Goal: Task Accomplishment & Management: Use online tool/utility

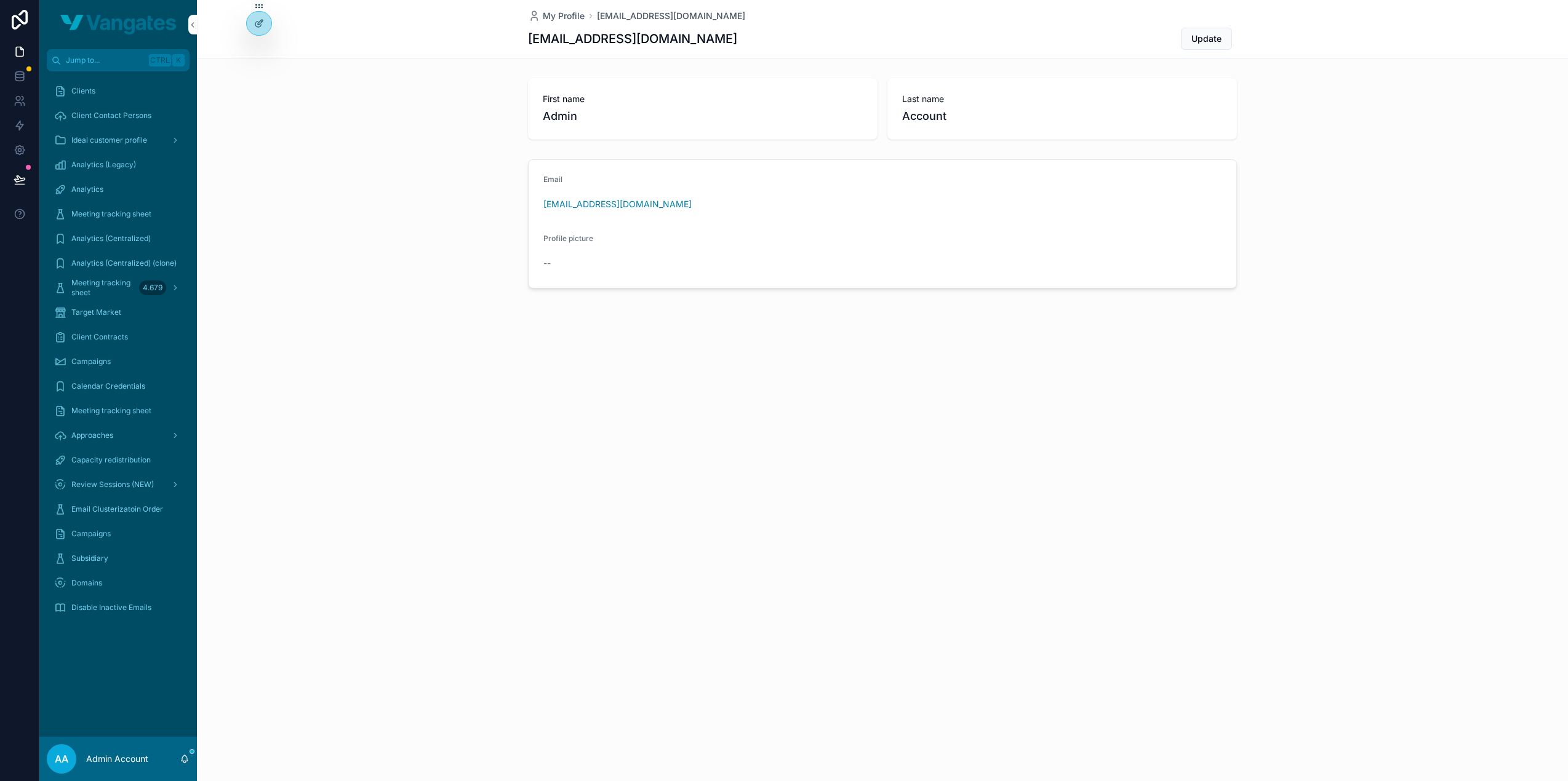
click at [0, 0] on icon at bounding box center [0, 0] width 0 height 0
click at [438, 70] on input "text" at bounding box center [479, 79] width 226 height 20
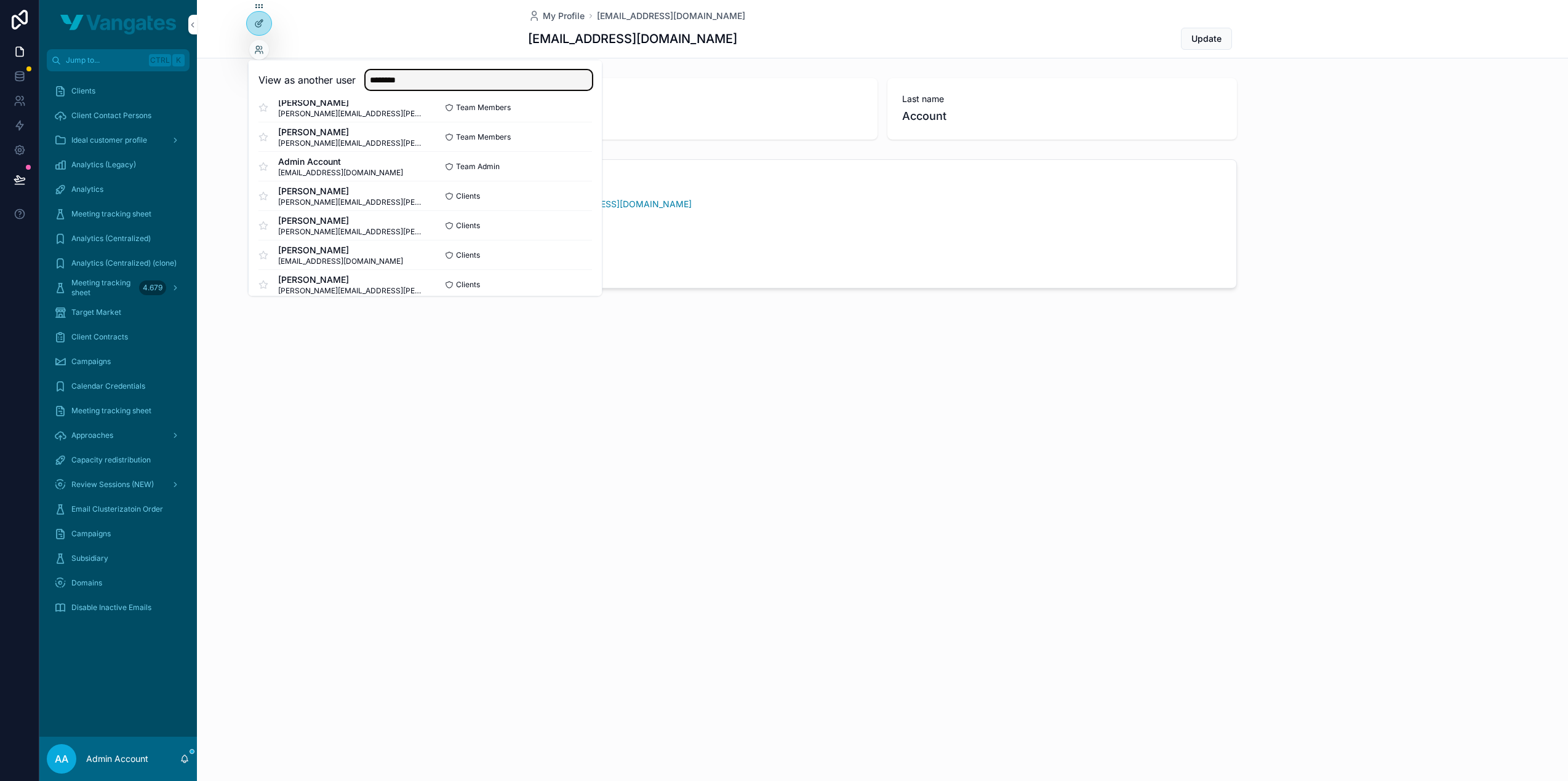
scroll to position [173, 0]
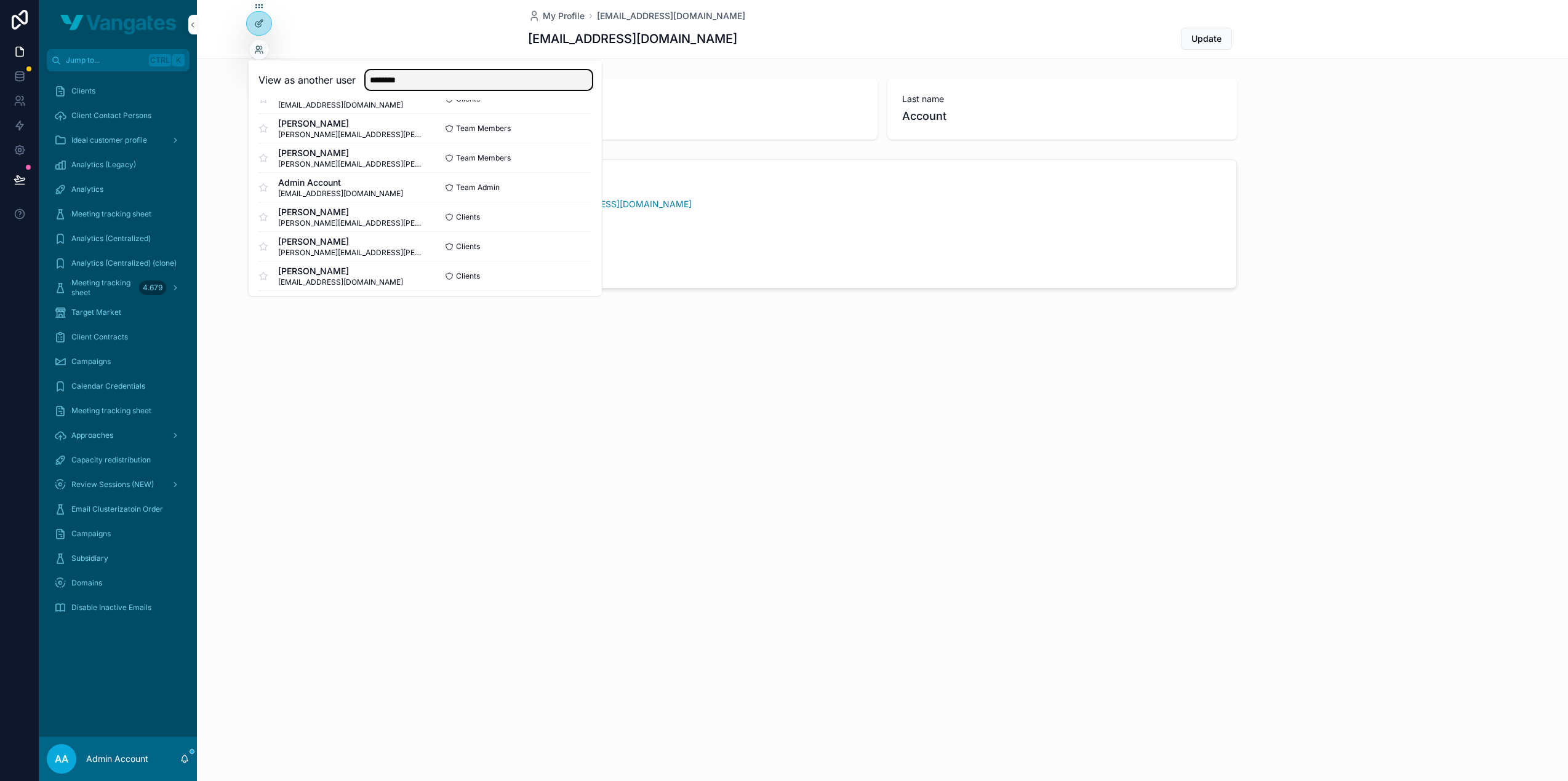
type input "********"
click at [0, 0] on button "Select" at bounding box center [0, 0] width 0 height 0
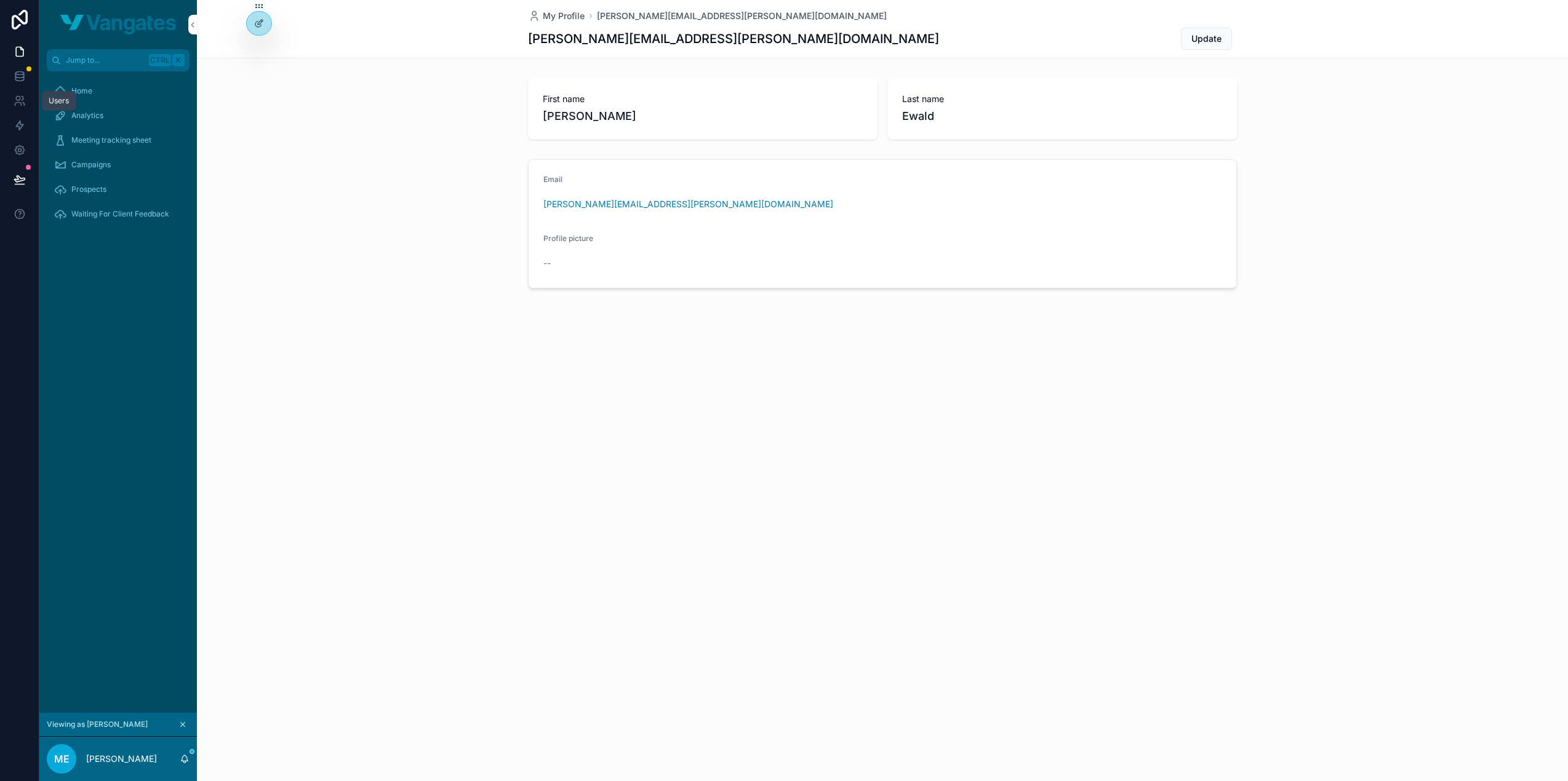
click at [72, 100] on div "Users" at bounding box center [59, 100] width 35 height 20
click at [84, 95] on span "Home" at bounding box center [82, 91] width 21 height 10
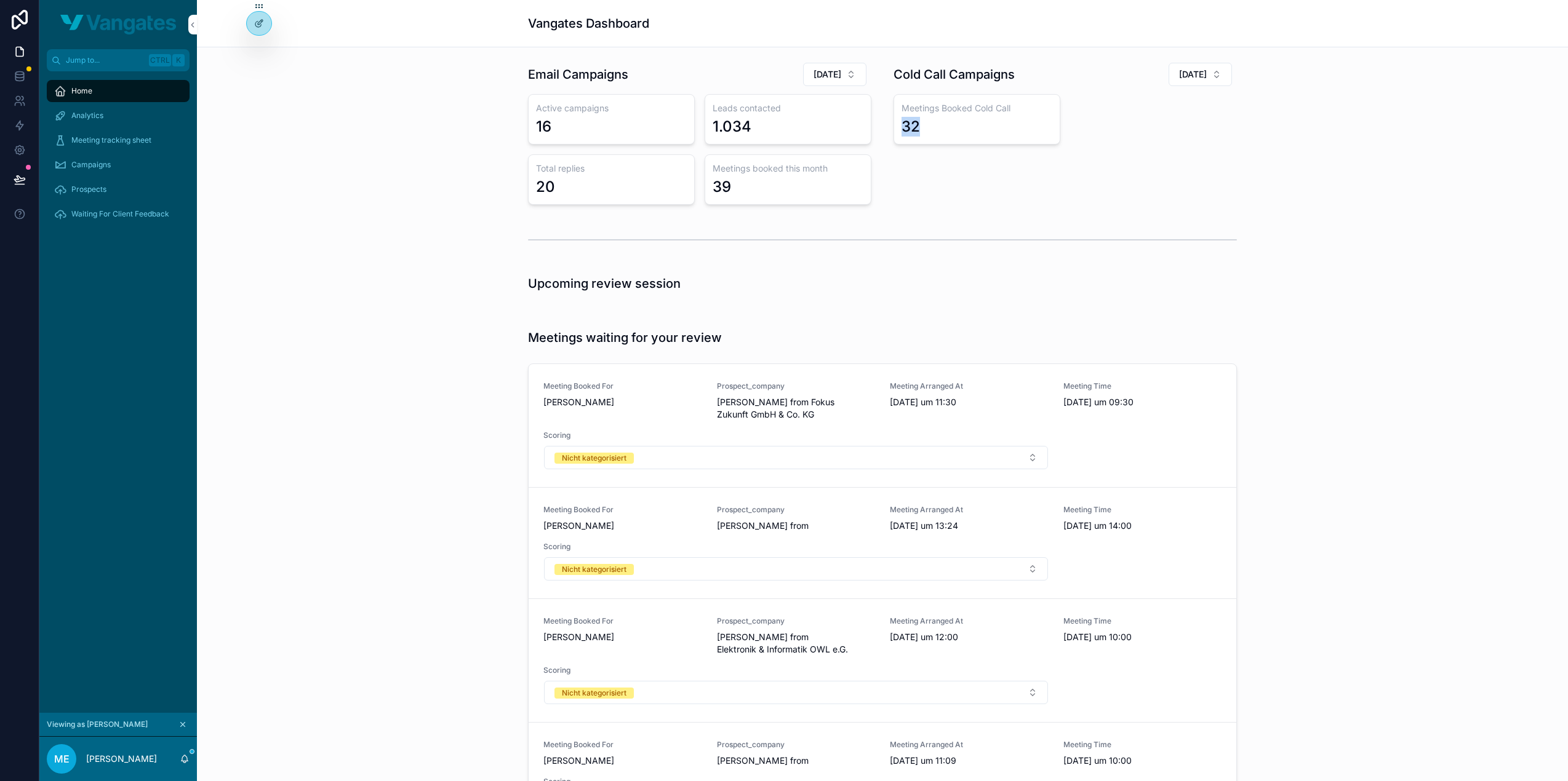
drag, startPoint x: 917, startPoint y: 130, endPoint x: 886, endPoint y: 120, distance: 32.6
click at [886, 120] on div "Cold Call Campaigns July 2025 Meetings Booked Cold Call 32" at bounding box center [1065, 133] width 358 height 152
click at [912, 197] on div "Cold Call Campaigns July 2025 Meetings Booked Cold Call 32" at bounding box center [1065, 133] width 358 height 152
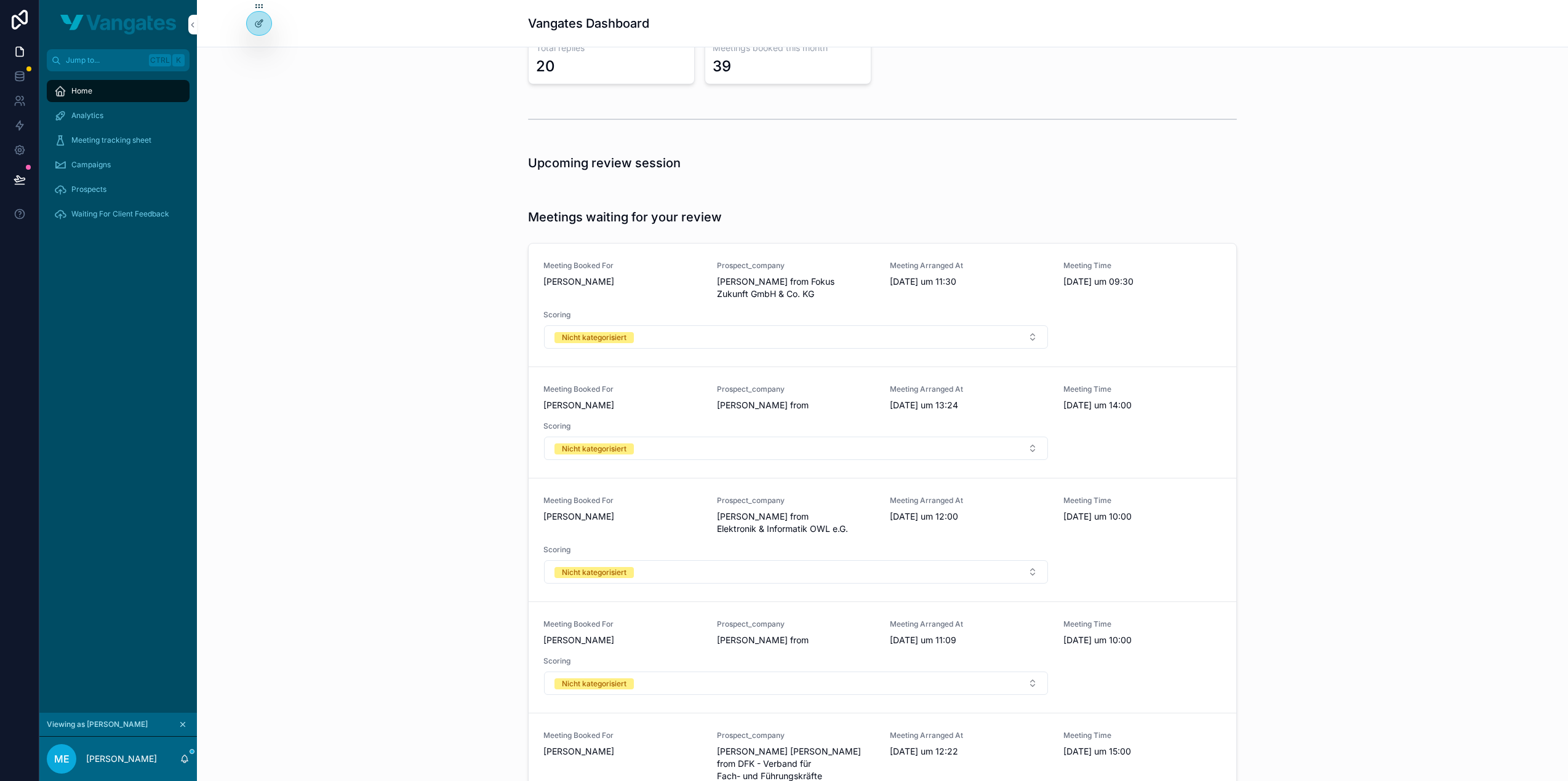
scroll to position [123, 0]
click at [688, 283] on span "Michael Ewald" at bounding box center [623, 279] width 159 height 12
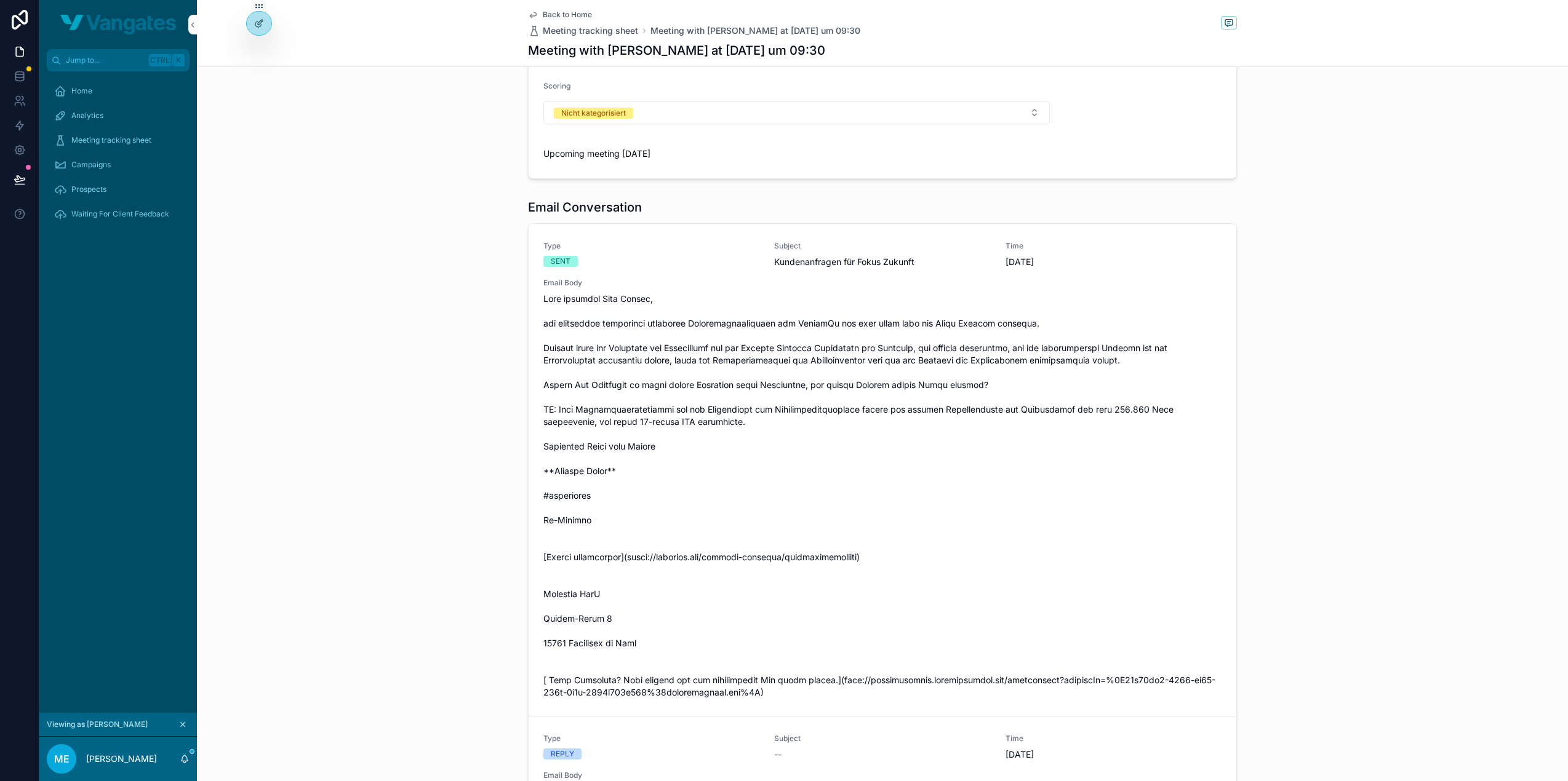
scroll to position [184, 0]
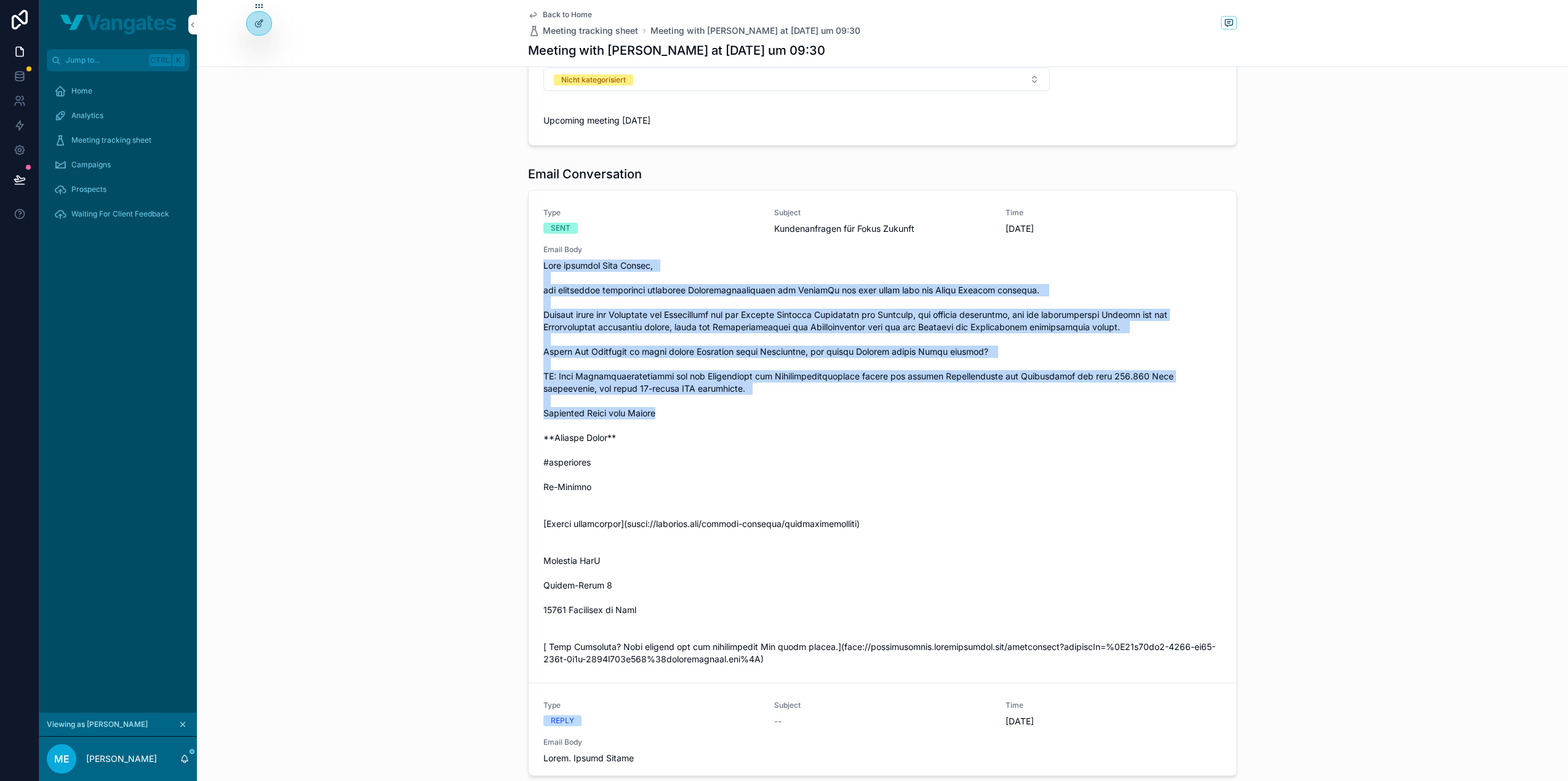
drag, startPoint x: 540, startPoint y: 267, endPoint x: 784, endPoint y: 415, distance: 285.4
click at [784, 415] on span "scrollable content" at bounding box center [883, 462] width 678 height 406
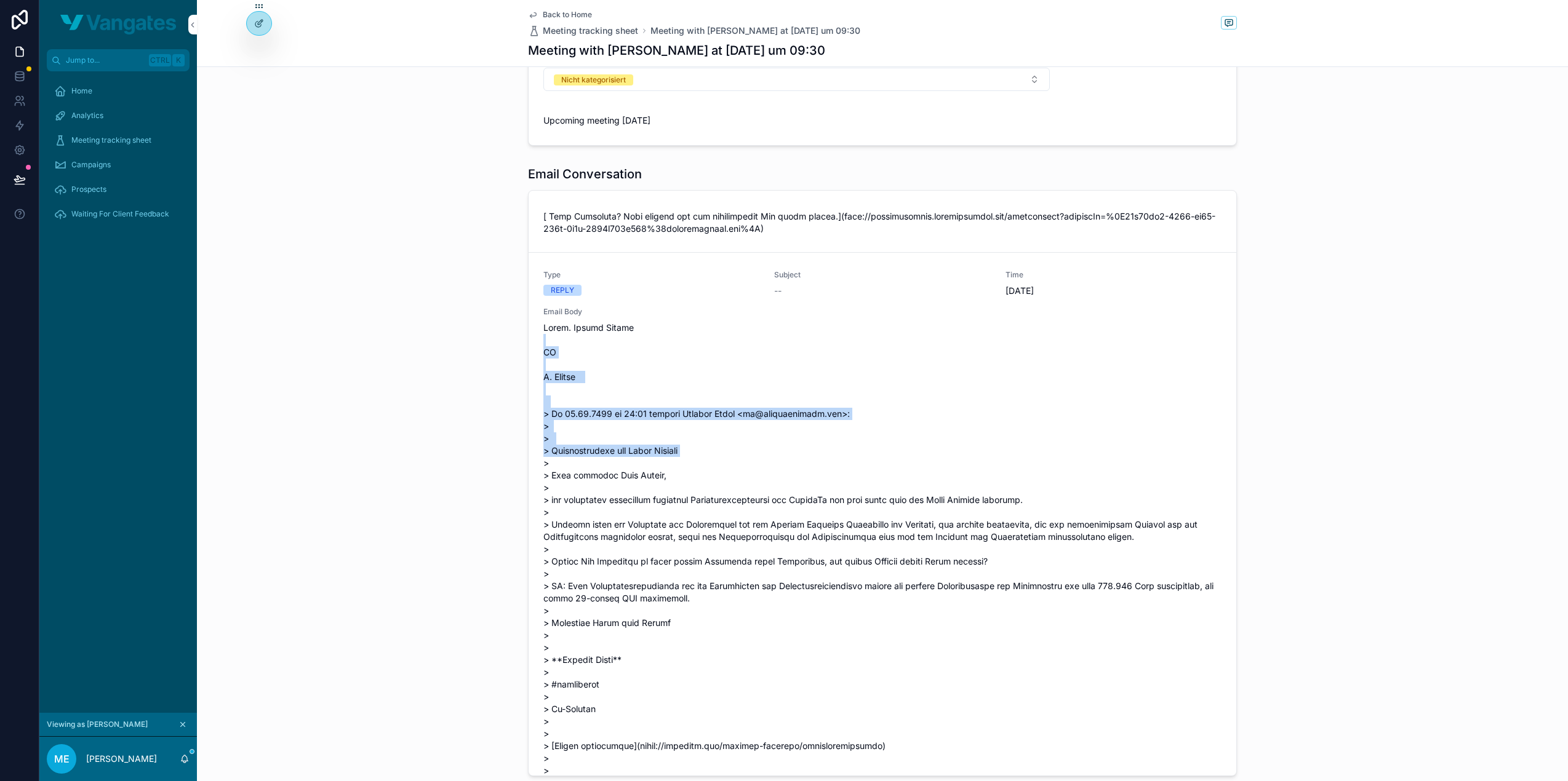
drag, startPoint x: 554, startPoint y: 358, endPoint x: 690, endPoint y: 448, distance: 163.1
click at [690, 448] on div "Type REPLY Subject -- Time 3.3.2025 Email Body" at bounding box center [882, 591] width 708 height 676
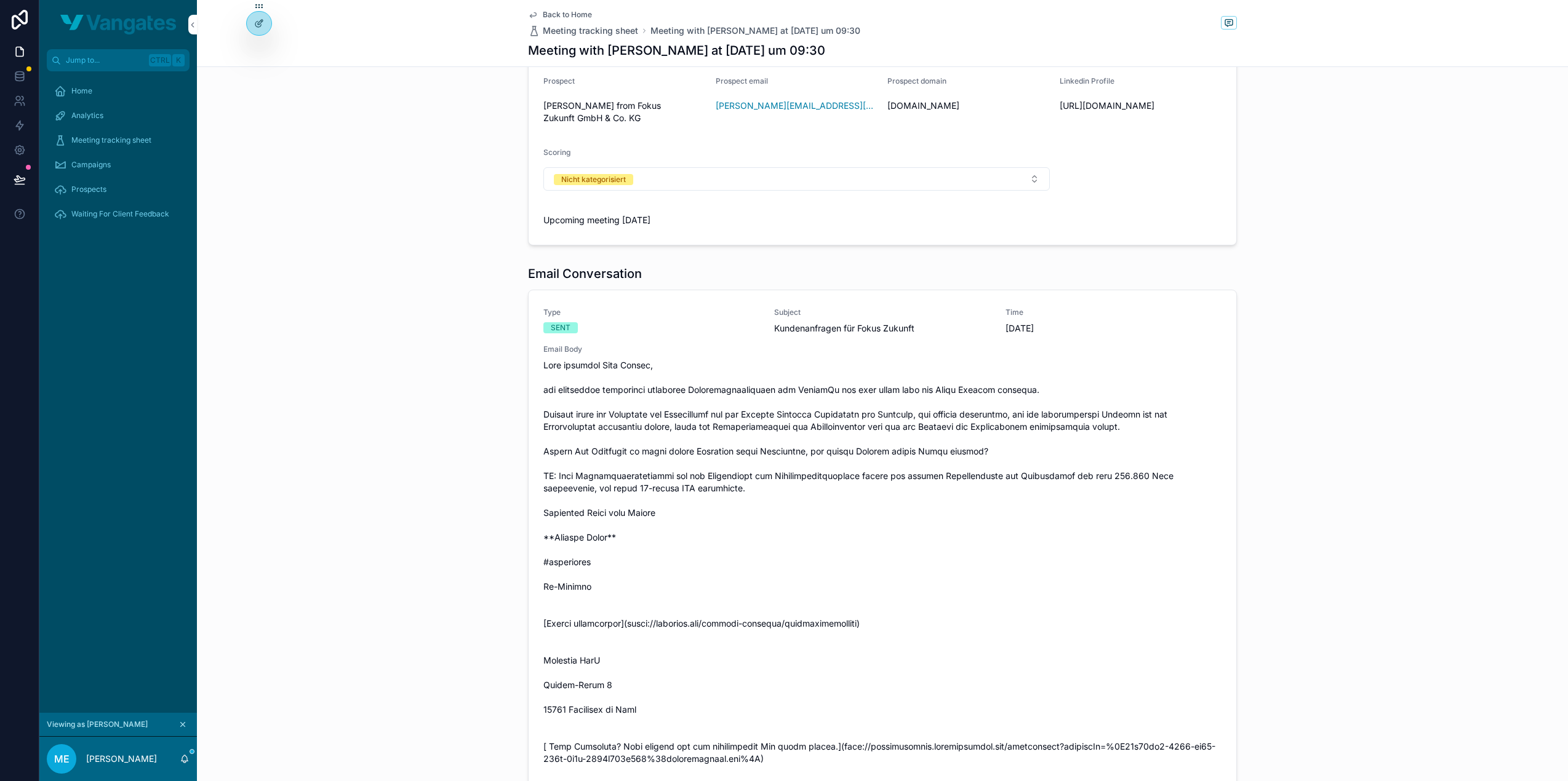
scroll to position [0, 0]
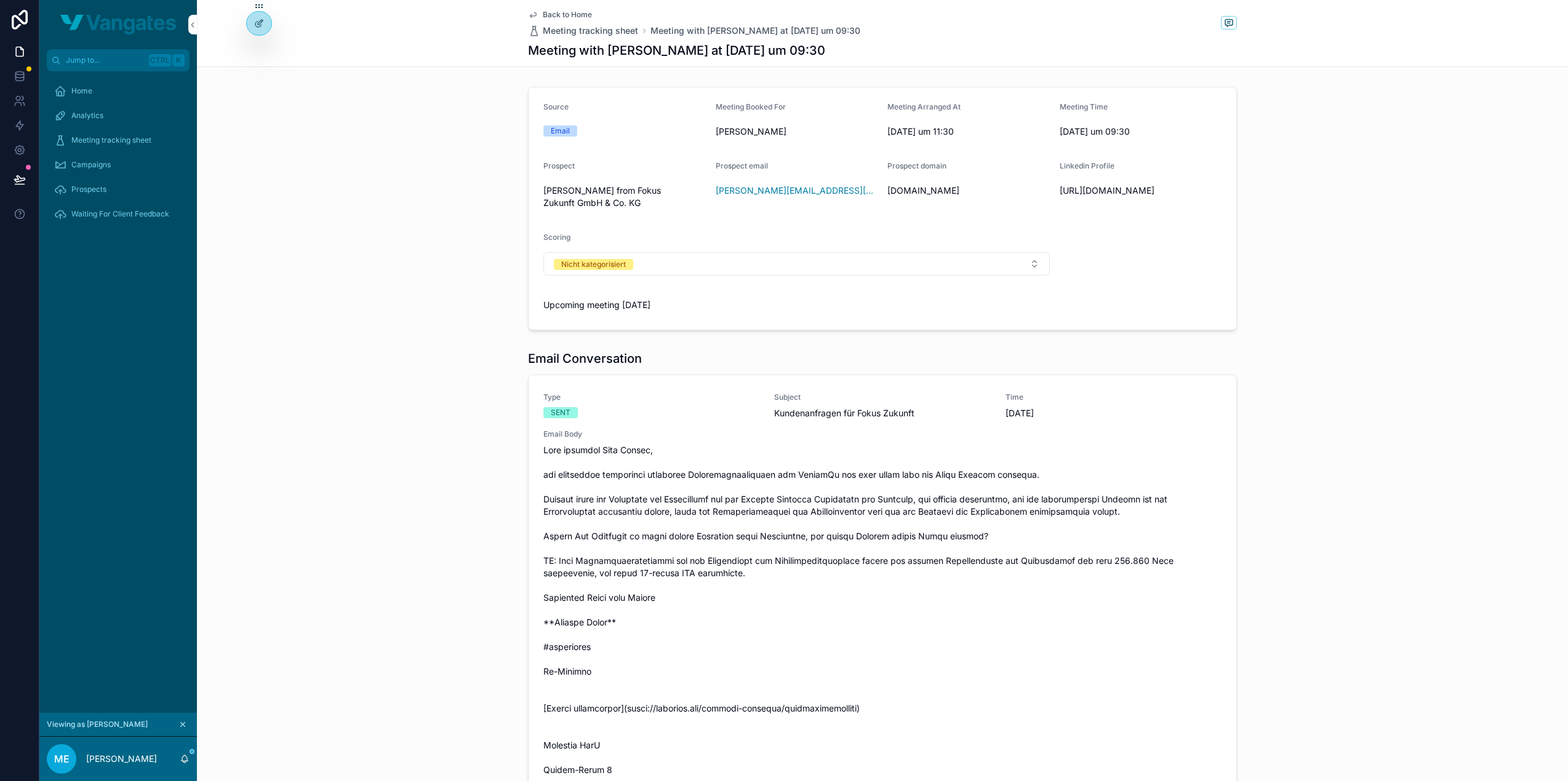
click at [126, 121] on div "Analytics" at bounding box center [118, 115] width 128 height 20
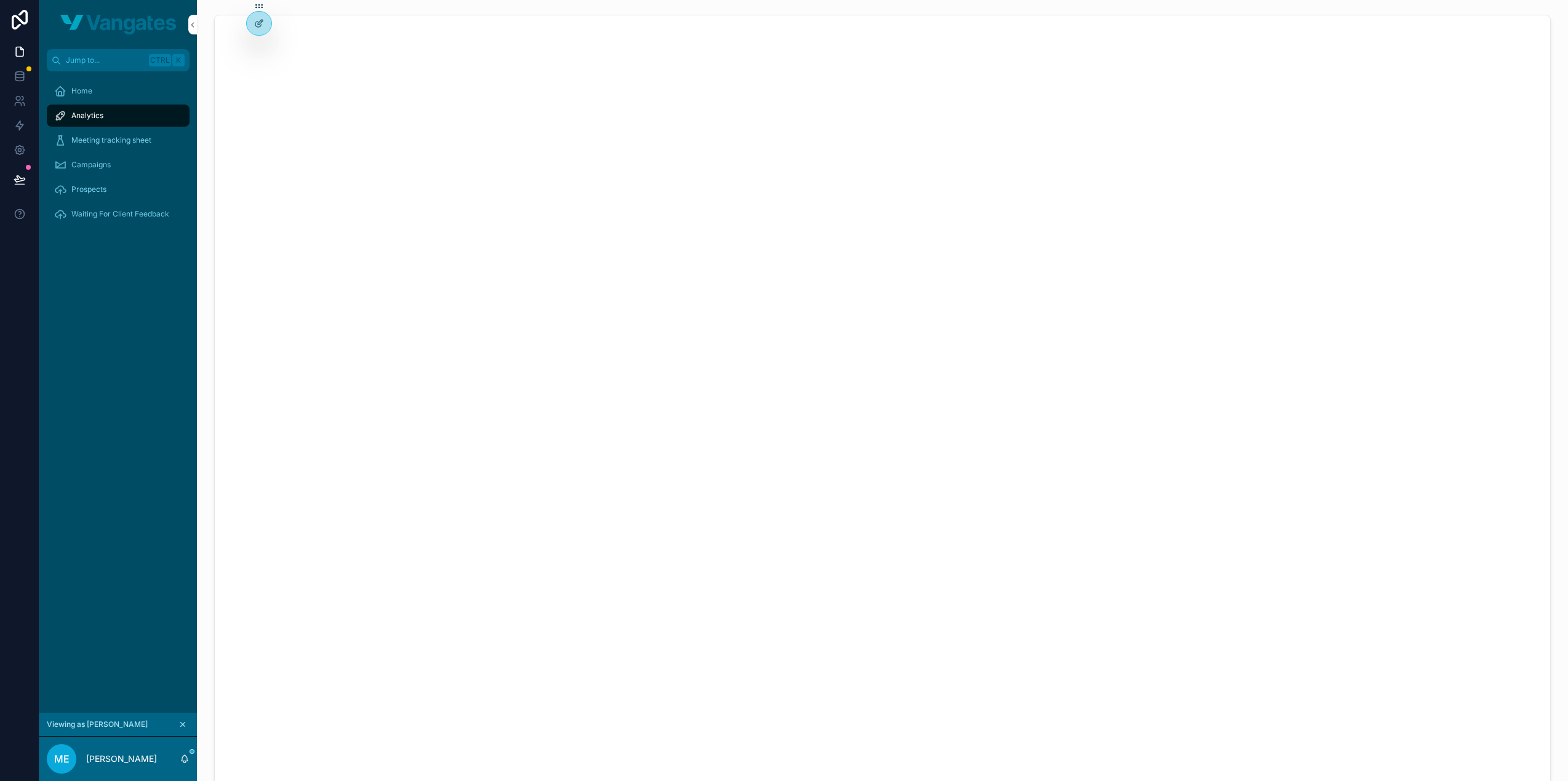
click at [97, 186] on span "Prospects" at bounding box center [89, 189] width 35 height 10
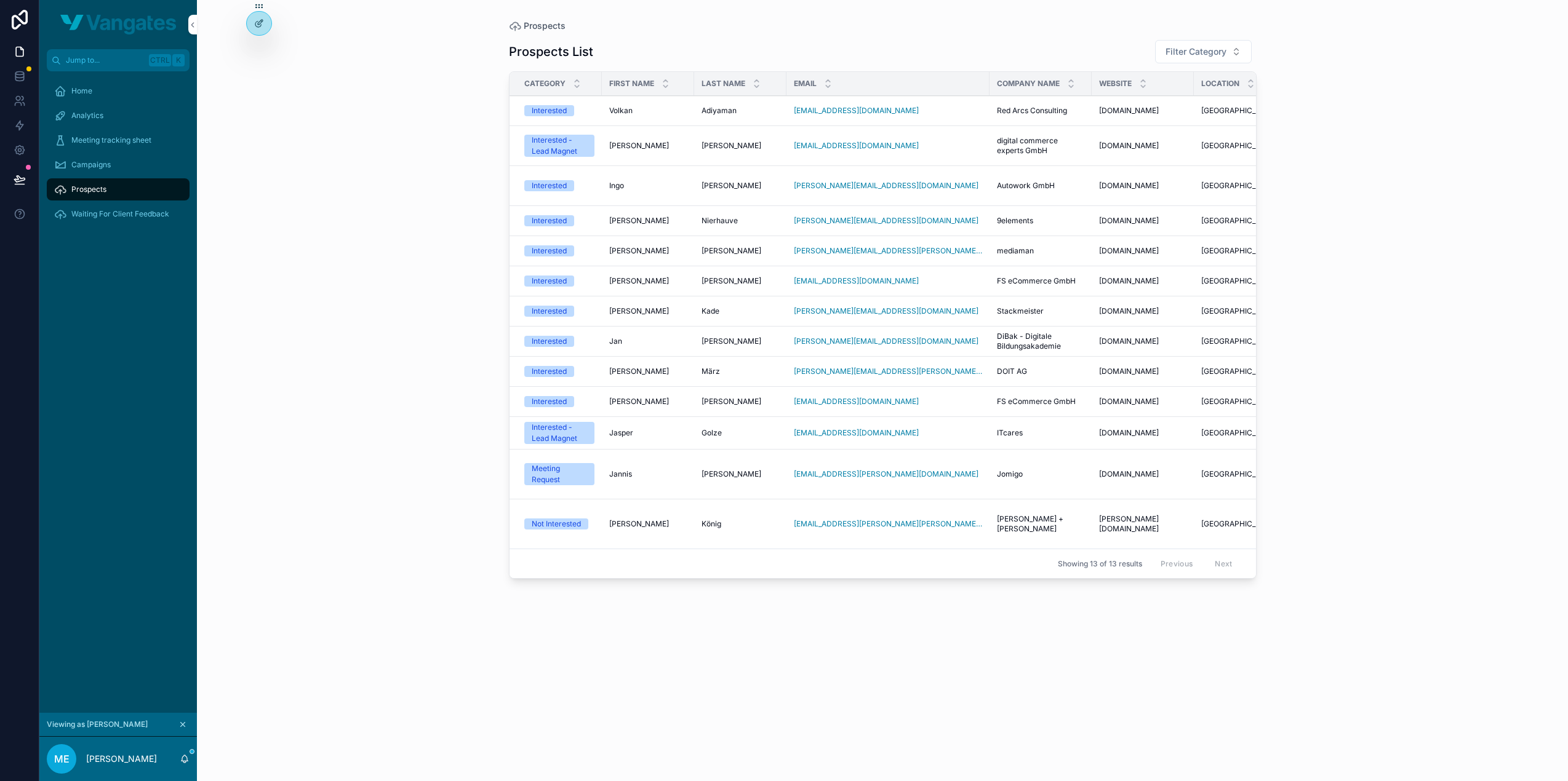
click at [627, 111] on span "Volkan" at bounding box center [621, 111] width 23 height 10
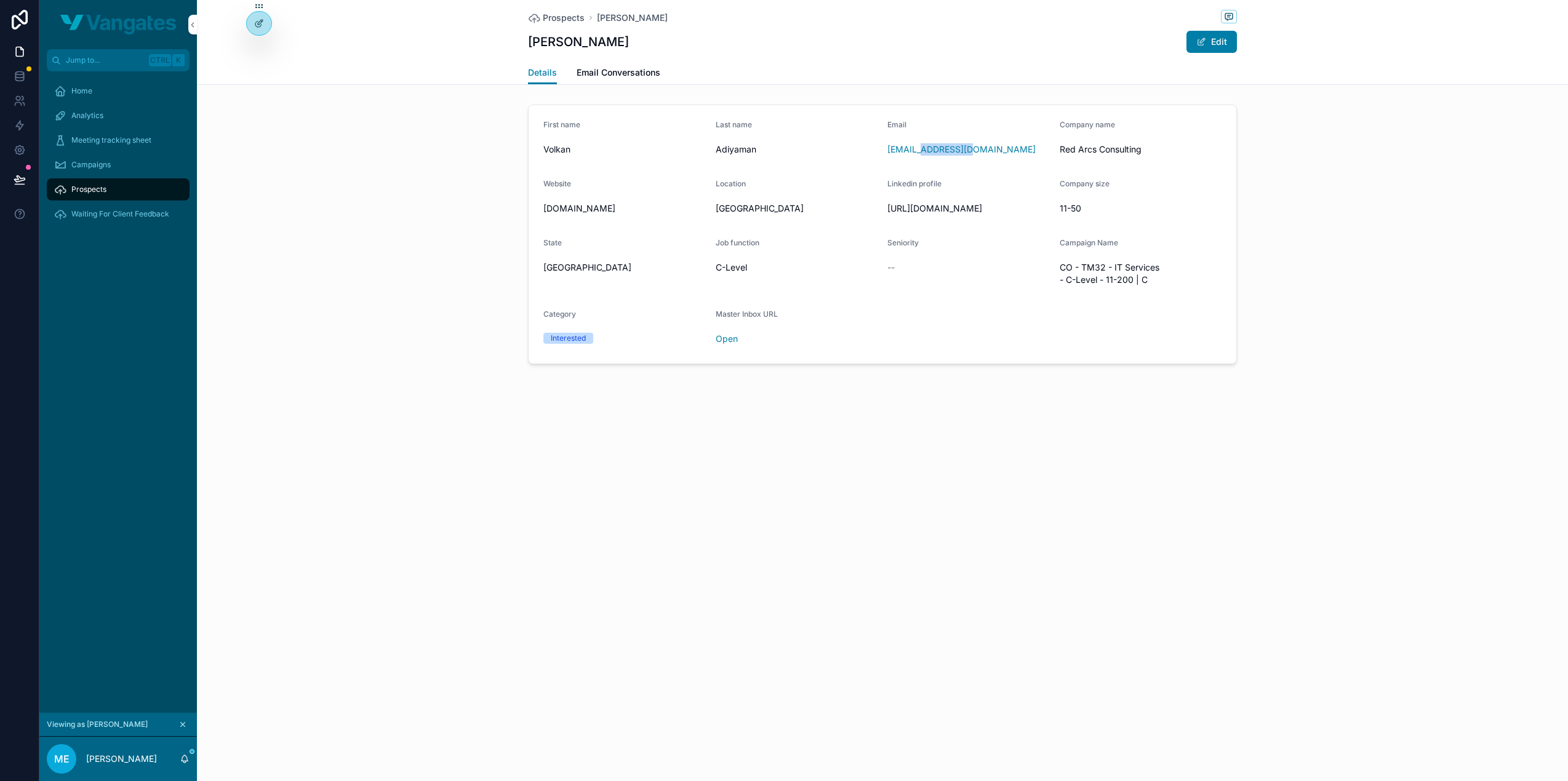
drag, startPoint x: 978, startPoint y: 155, endPoint x: 922, endPoint y: 159, distance: 56.1
click at [922, 159] on form "First name Volkan Last name Adiyaman Email volkan@redarcs.de Company name Red A…" at bounding box center [882, 235] width 708 height 259
drag, startPoint x: 1058, startPoint y: 154, endPoint x: 1144, endPoint y: 152, distance: 86.0
click at [1144, 152] on form "First name Volkan Last name Adiyaman Email volkan@redarcs.de Company name Red A…" at bounding box center [882, 235] width 708 height 259
click at [1144, 152] on span "Red Arcs Consulting" at bounding box center [1141, 149] width 163 height 12
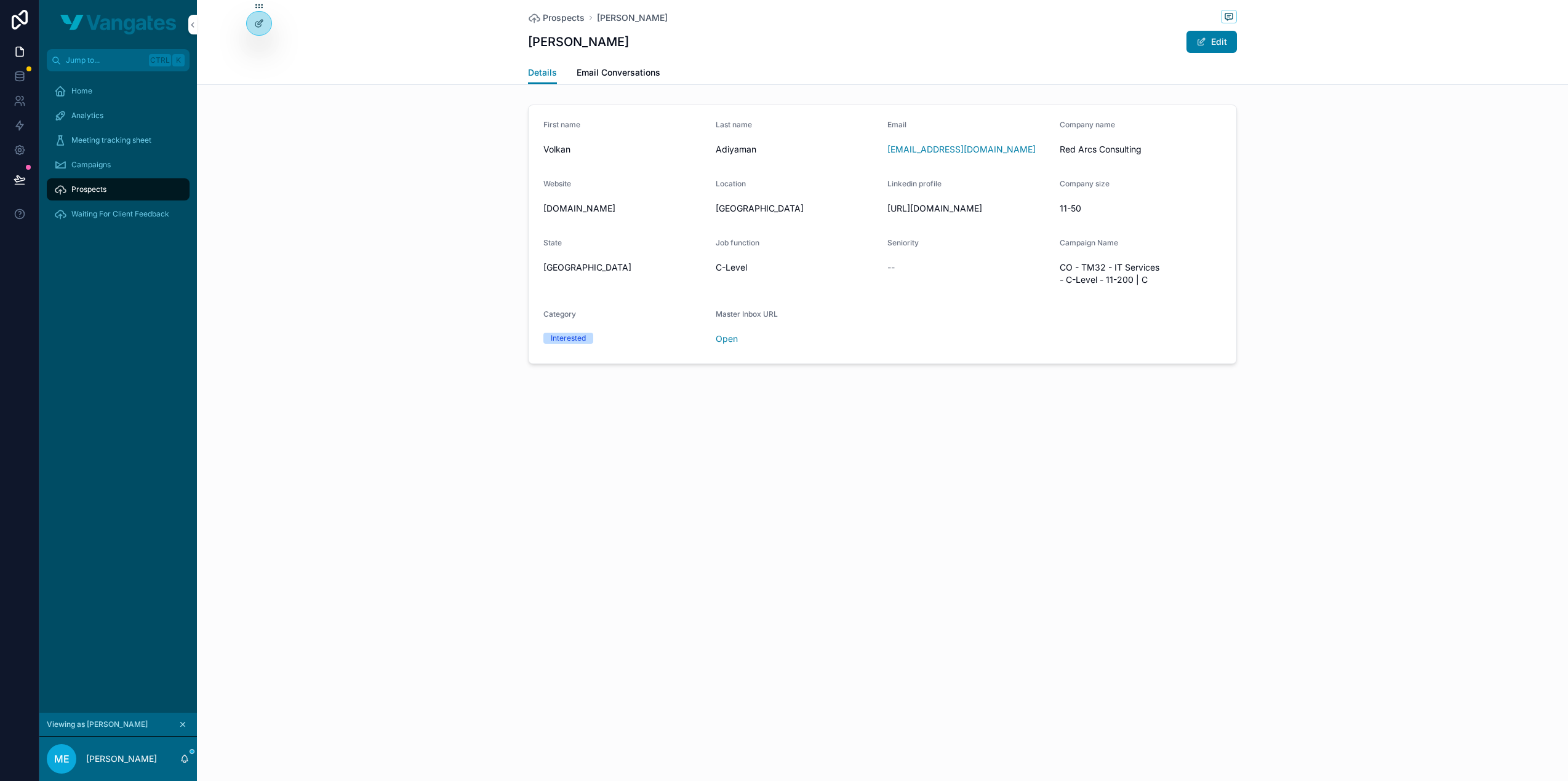
click at [597, 72] on span "Email Conversations" at bounding box center [619, 72] width 84 height 12
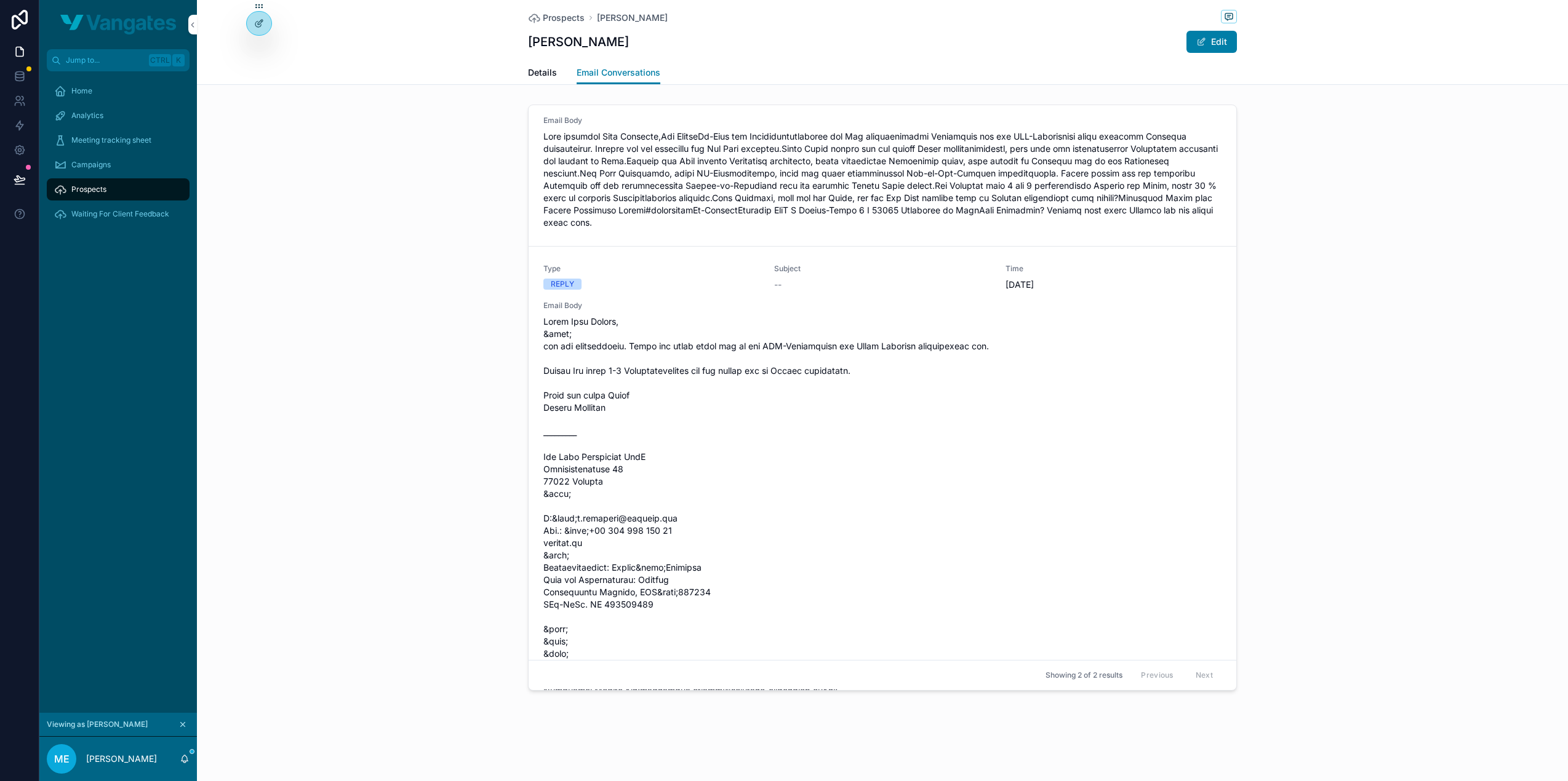
scroll to position [61, 0]
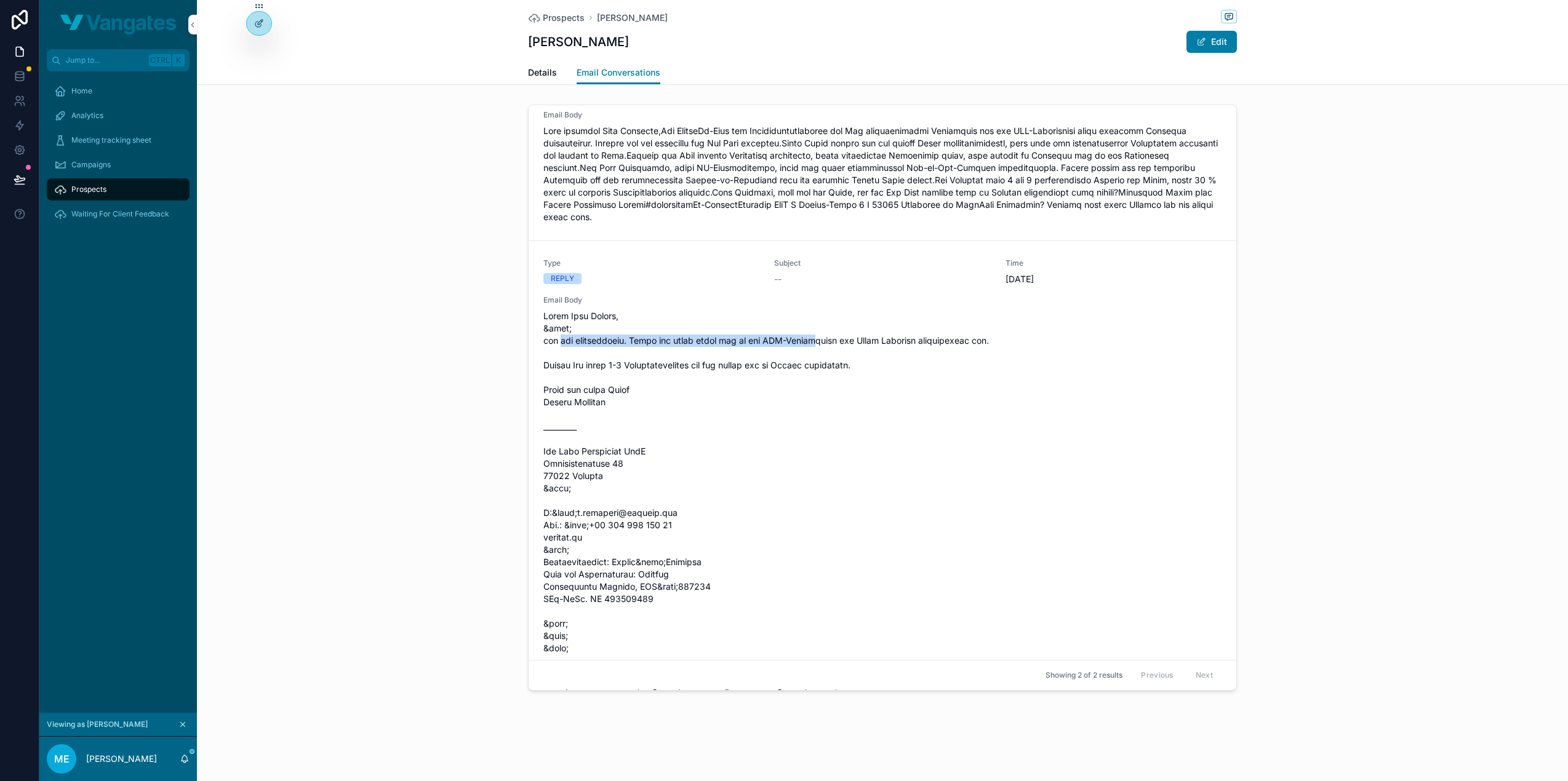
drag, startPoint x: 552, startPoint y: 353, endPoint x: 802, endPoint y: 356, distance: 250.0
click at [802, 356] on span "scrollable content" at bounding box center [883, 728] width 678 height 837
drag, startPoint x: 580, startPoint y: 375, endPoint x: 778, endPoint y: 377, distance: 198.0
click at [778, 377] on span "scrollable content" at bounding box center [883, 728] width 678 height 837
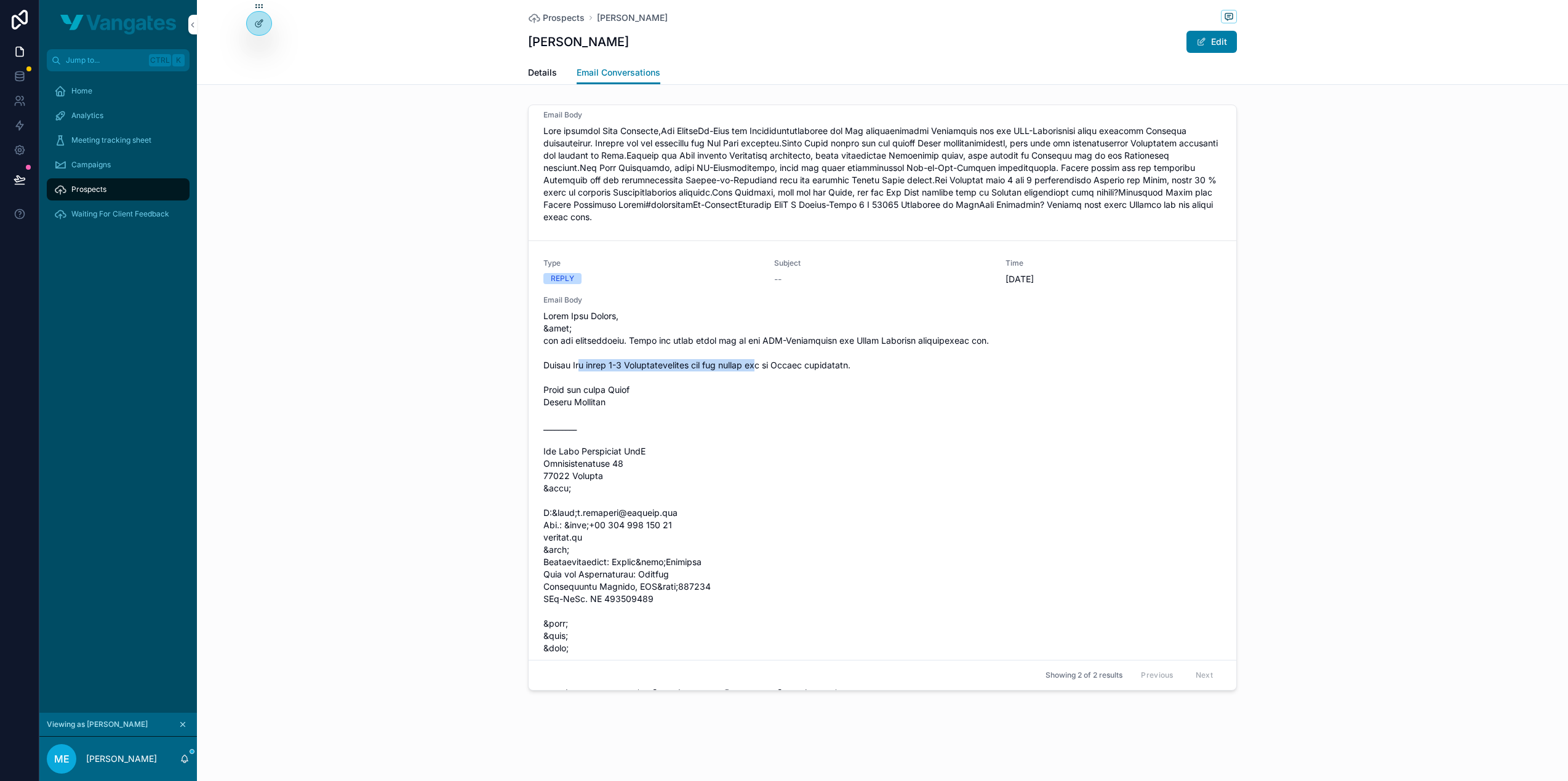
click at [778, 377] on span "scrollable content" at bounding box center [883, 728] width 678 height 837
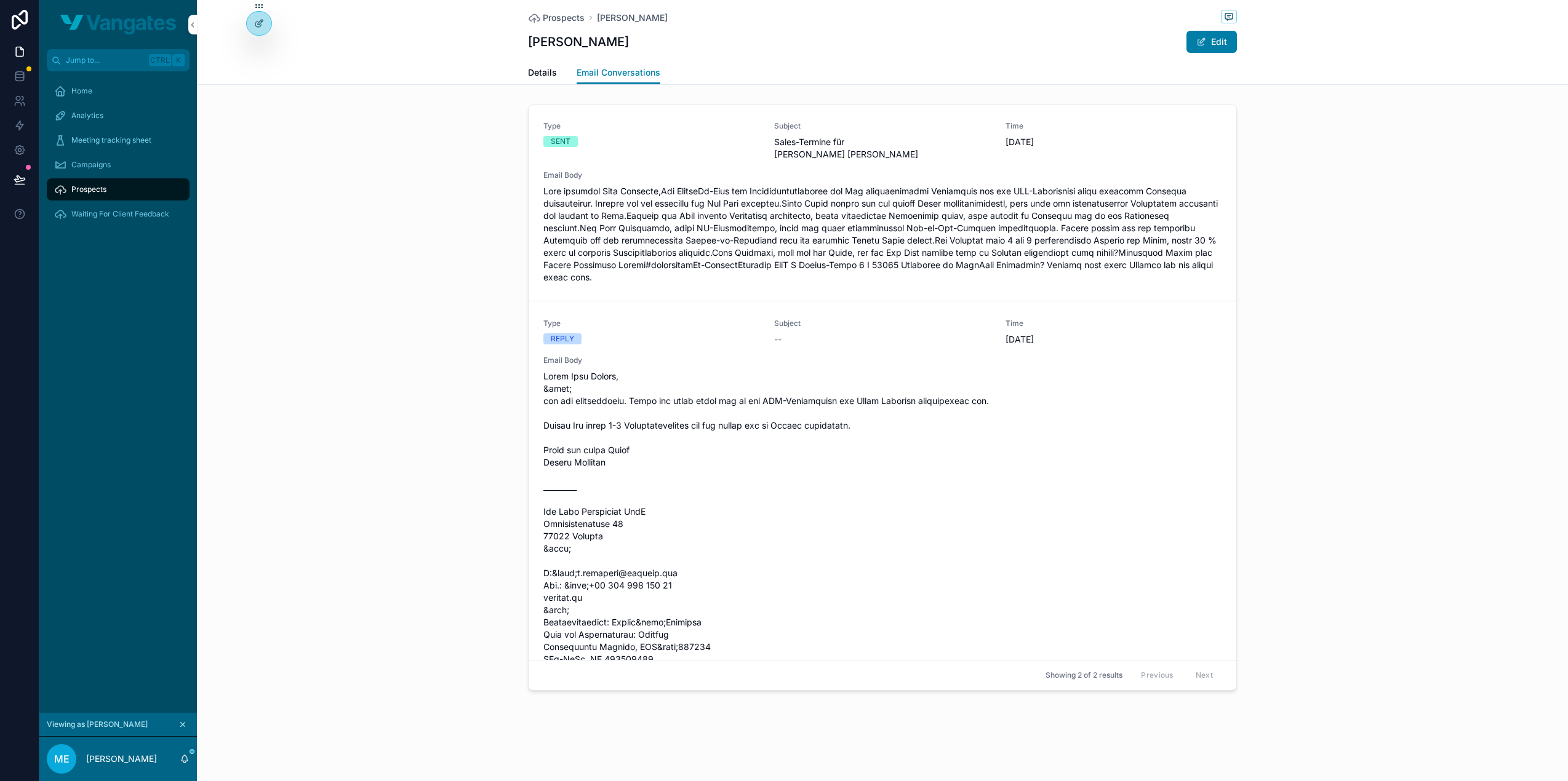
scroll to position [0, 0]
click at [119, 96] on div "Home" at bounding box center [118, 90] width 128 height 20
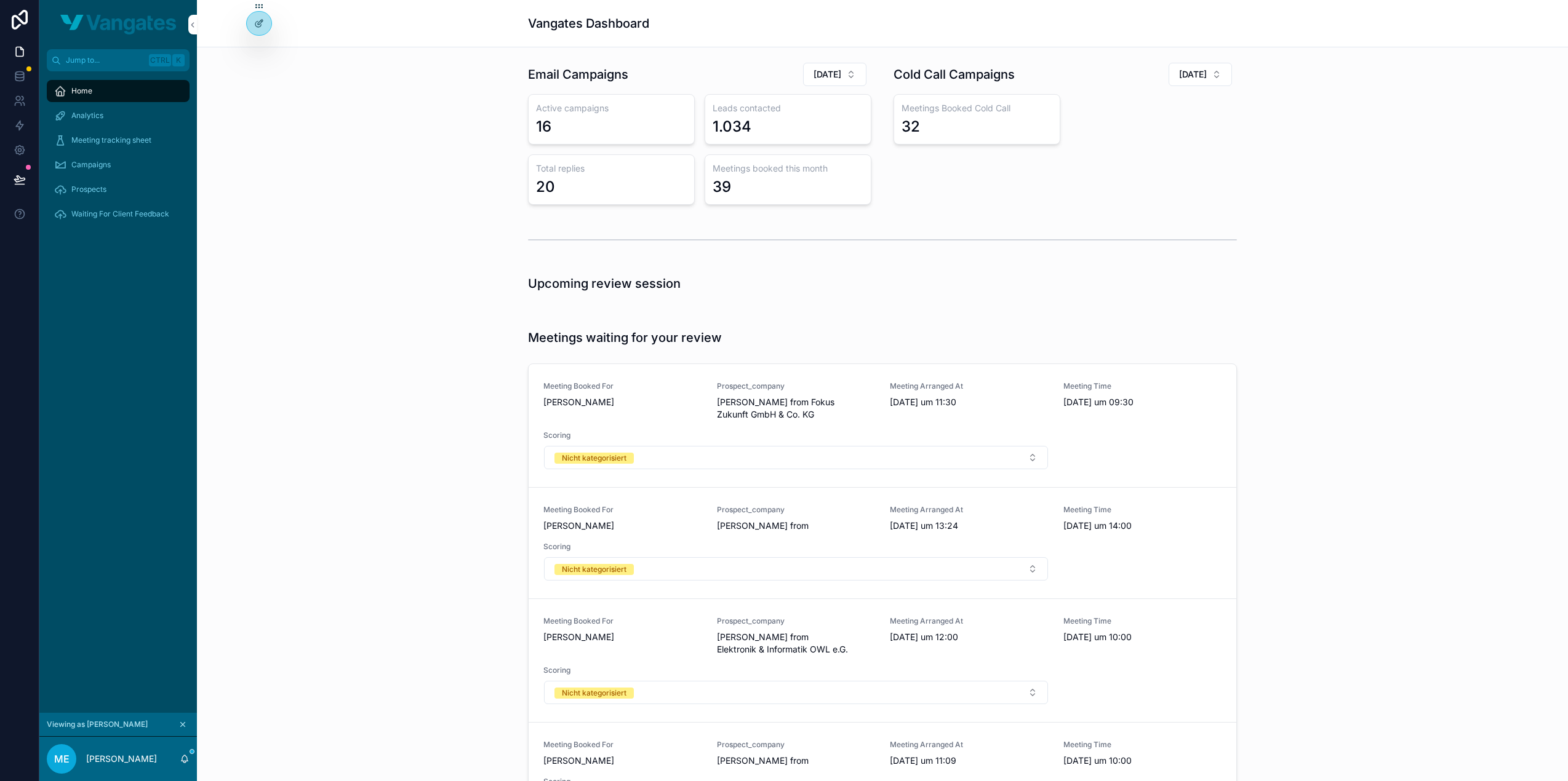
click at [182, 722] on icon "scrollable content" at bounding box center [183, 725] width 9 height 9
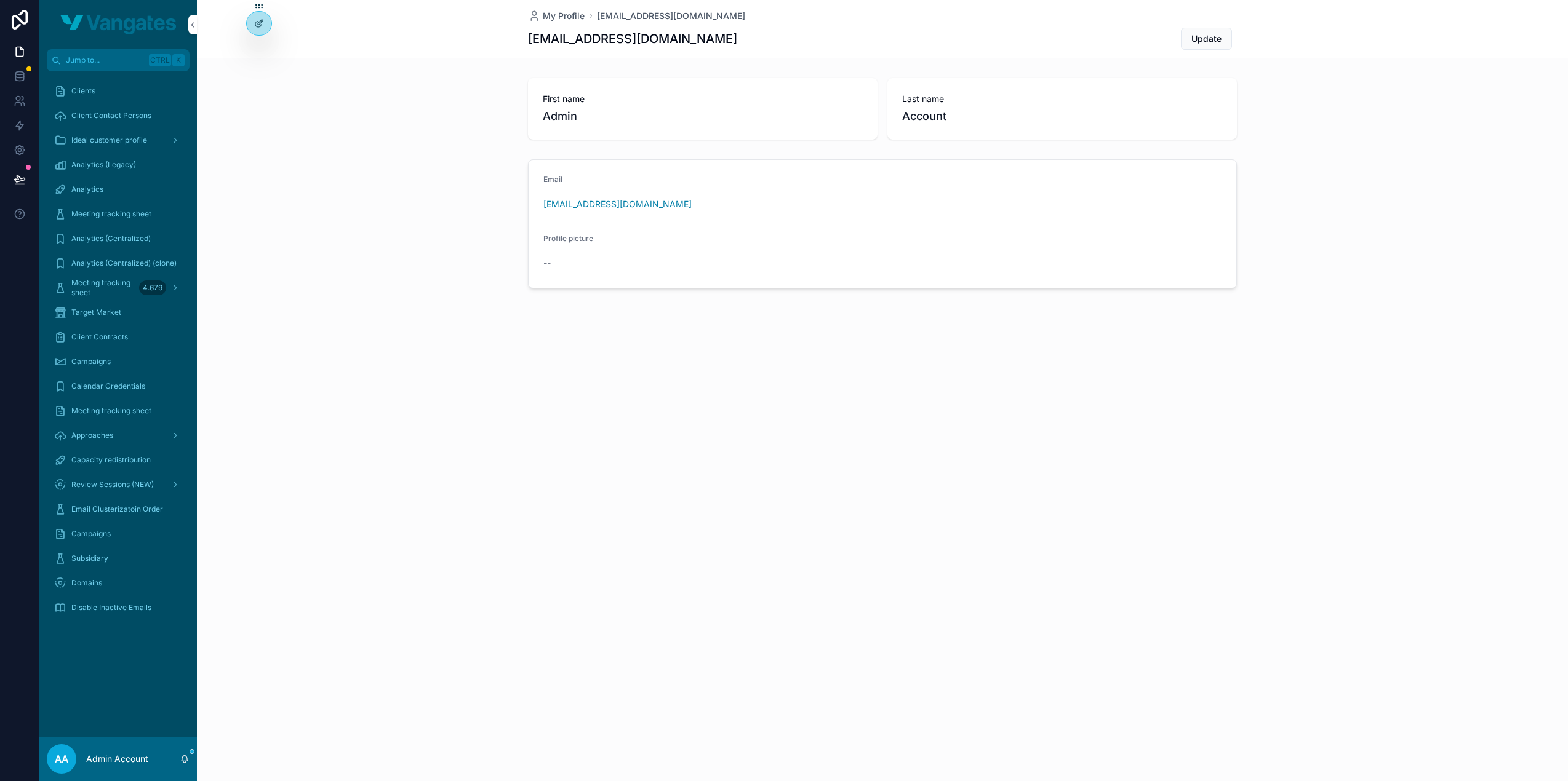
click at [105, 432] on span "Approaches" at bounding box center [93, 436] width 42 height 10
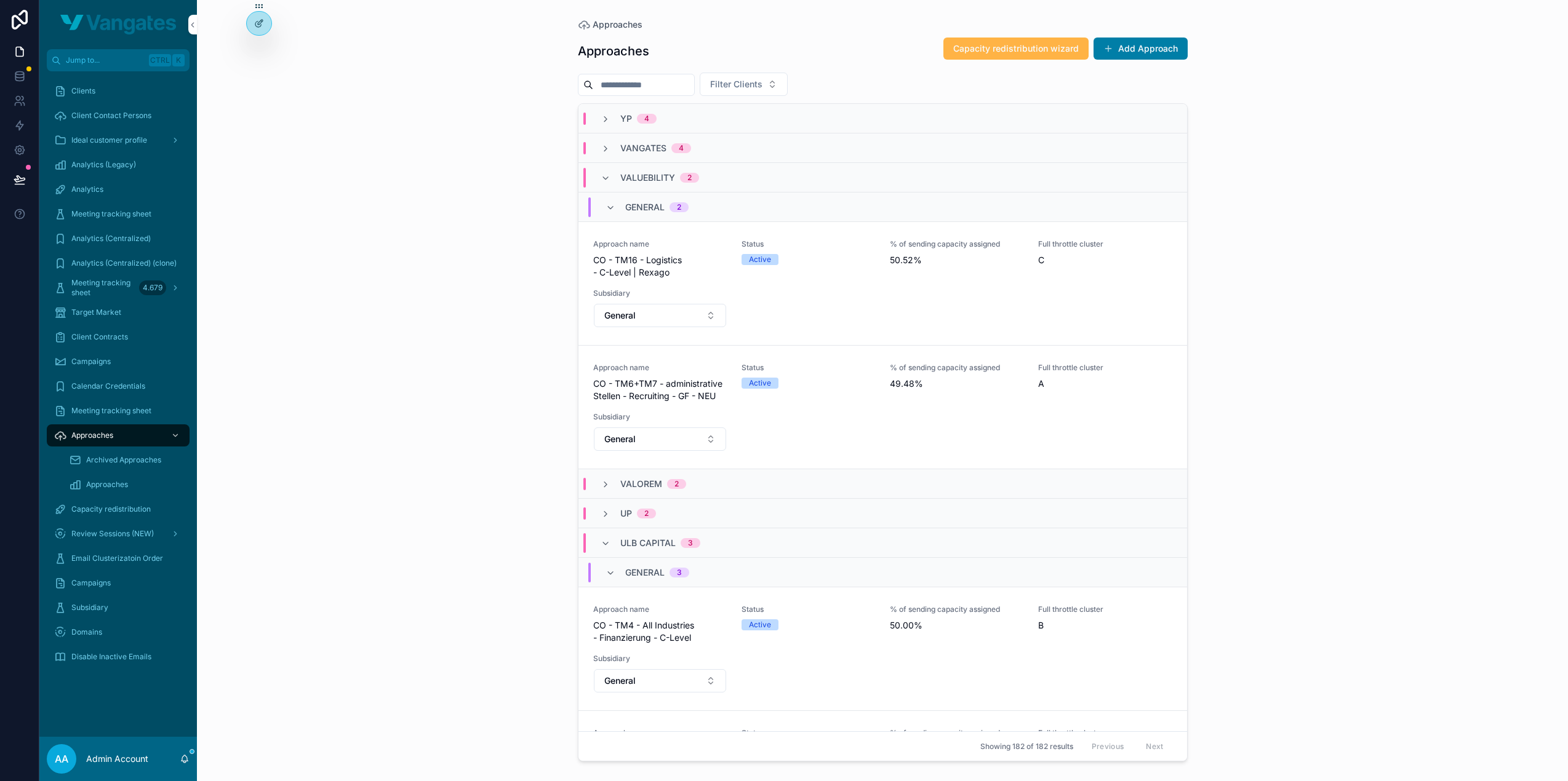
click at [1004, 48] on span "Capacity redistribution wizard" at bounding box center [1016, 48] width 126 height 12
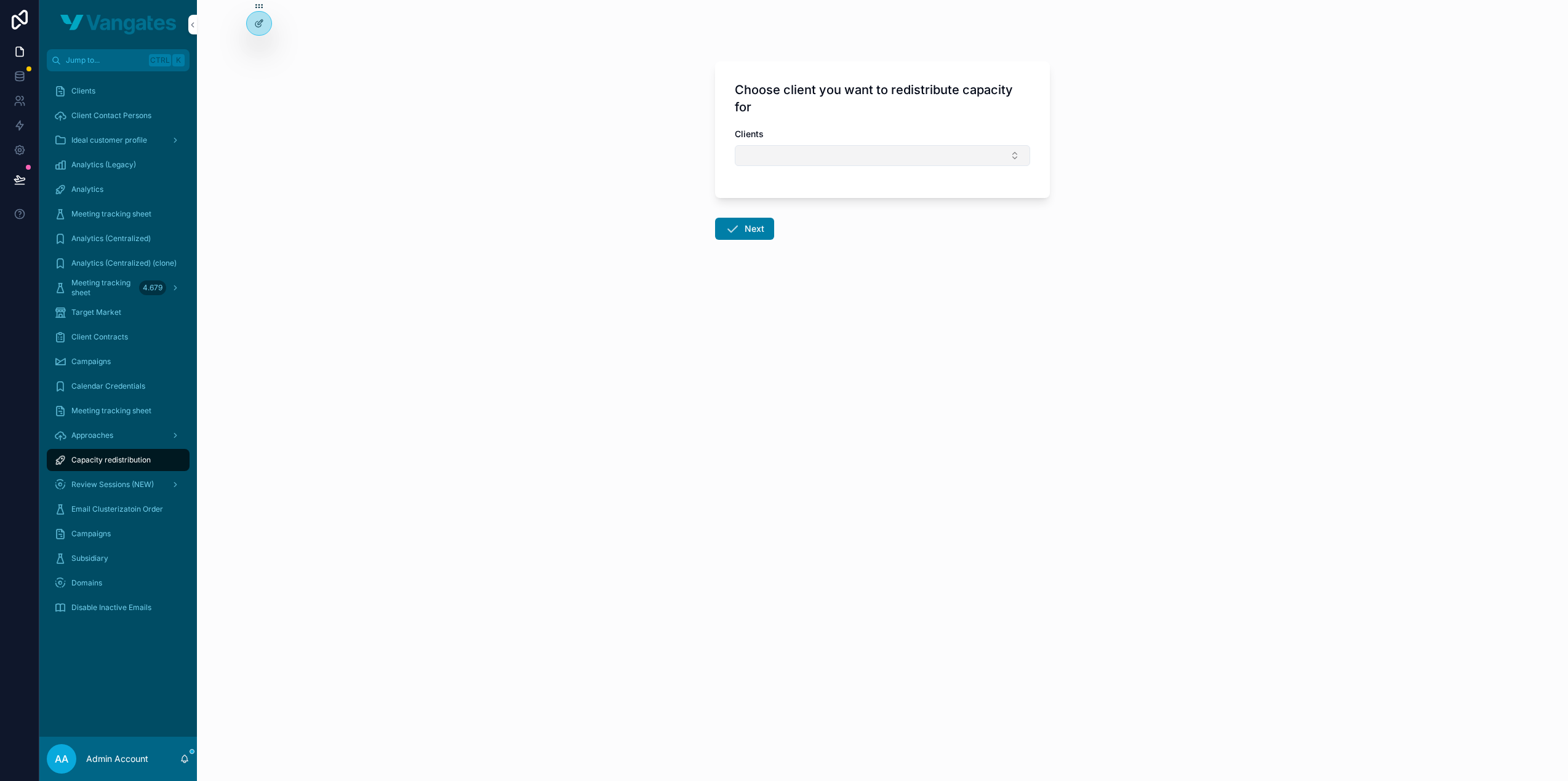
click at [817, 147] on button "Select Button" at bounding box center [882, 155] width 296 height 21
type input "****"
click at [825, 204] on span "Progeek" at bounding box center [818, 203] width 34 height 12
click at [751, 230] on button "Next" at bounding box center [745, 231] width 59 height 22
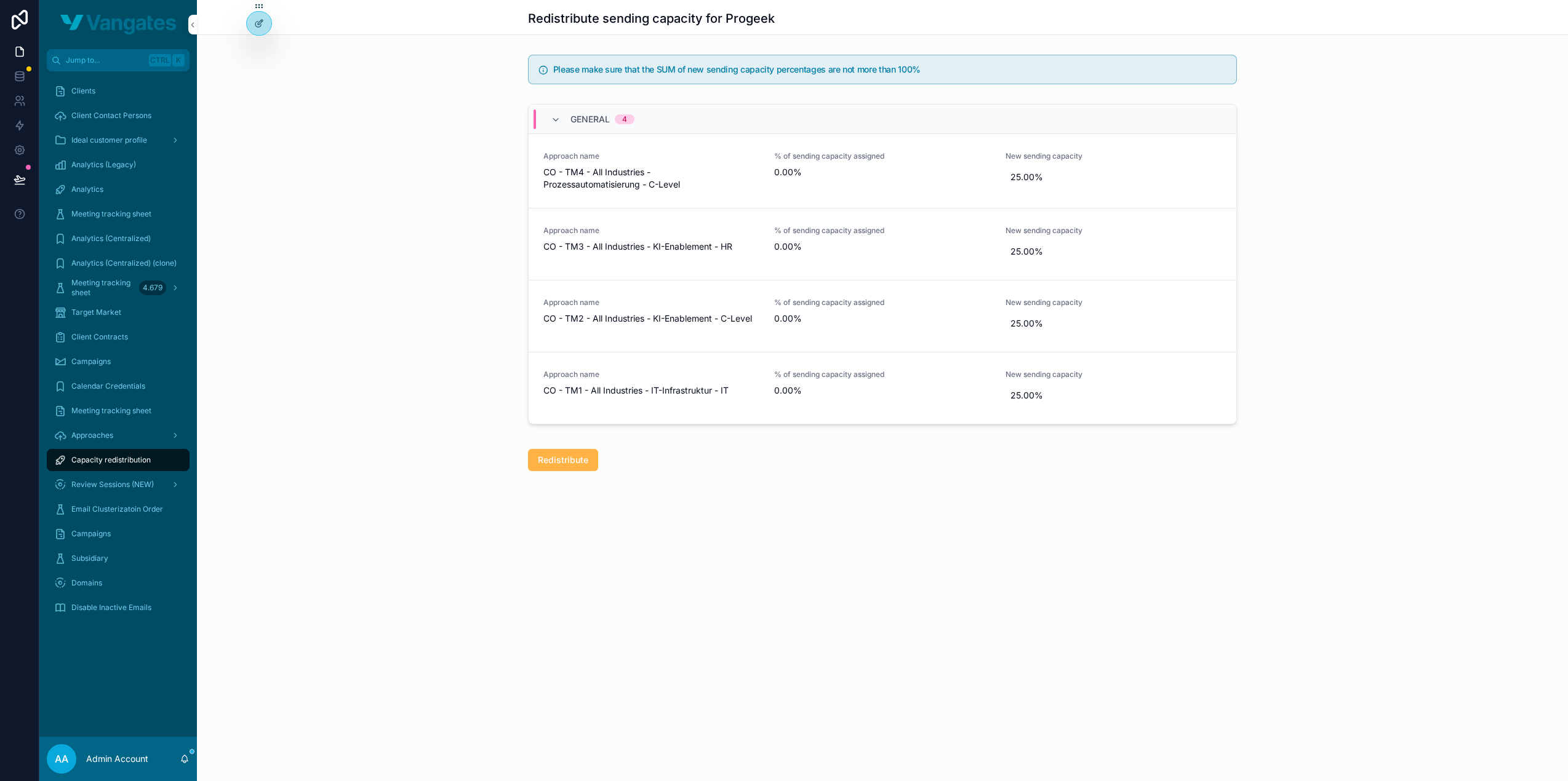
click at [589, 453] on button "Redistribute" at bounding box center [562, 459] width 70 height 22
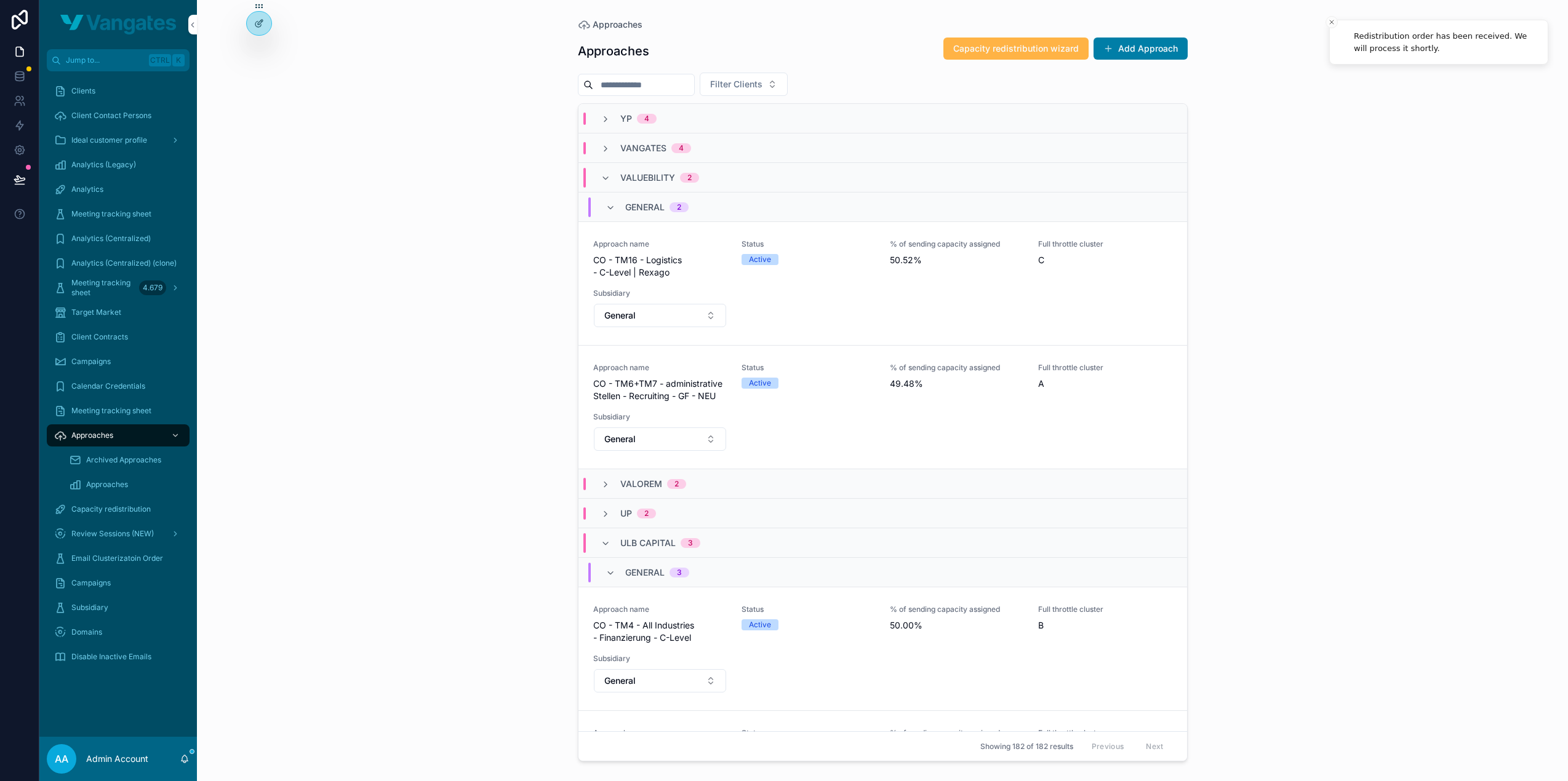
click at [1003, 48] on span "Capacity redistribution wizard" at bounding box center [1016, 48] width 126 height 12
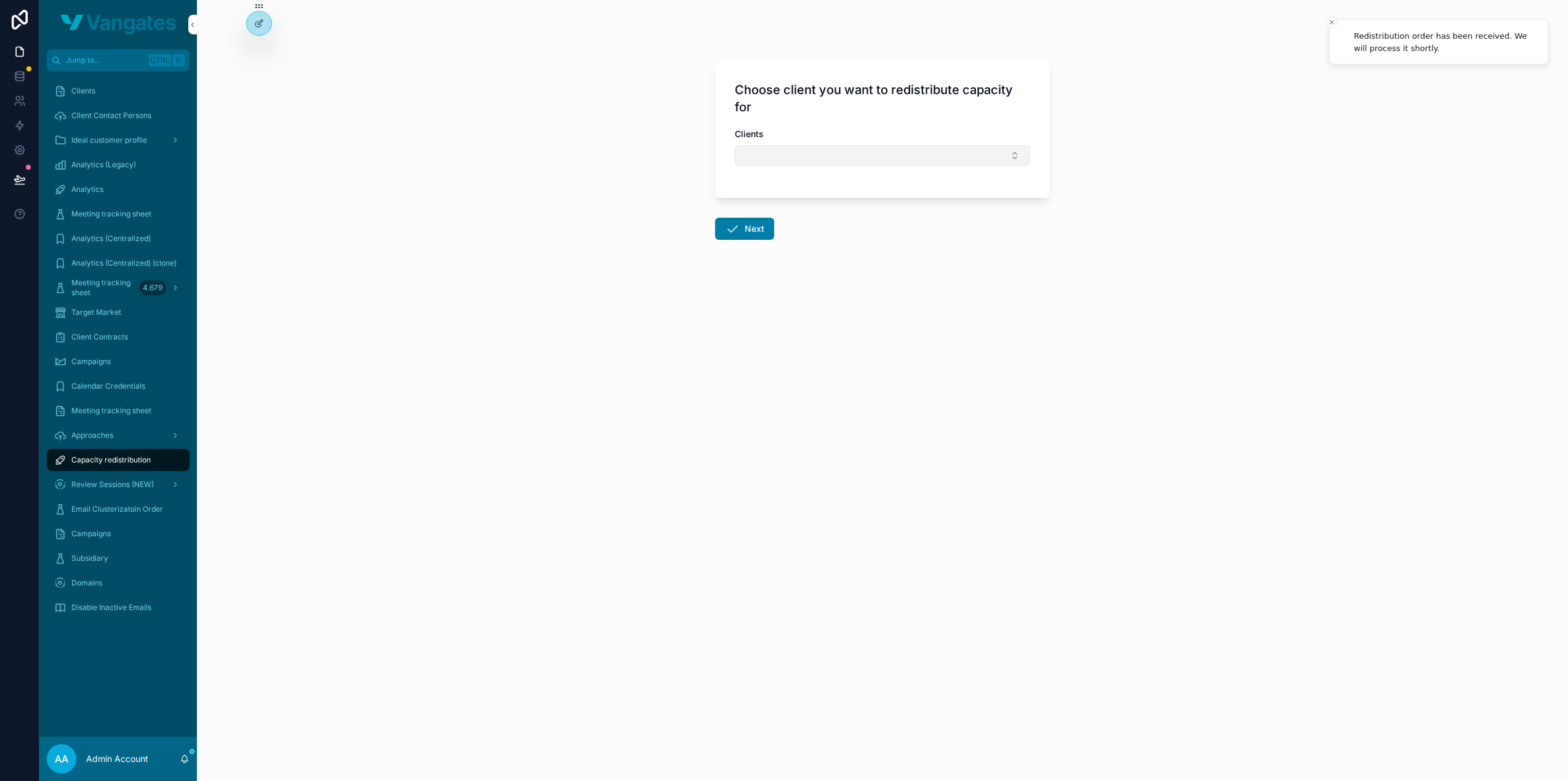
click at [829, 151] on button "Select Button" at bounding box center [882, 155] width 296 height 21
type input "*******"
click at [839, 200] on span "DEVWARE" at bounding box center [823, 203] width 42 height 12
click at [826, 237] on form "Choose client you want to redistribute capacity for Clients DEVWARE Next" at bounding box center [882, 187] width 335 height 267
click at [751, 232] on button "Next" at bounding box center [745, 231] width 59 height 22
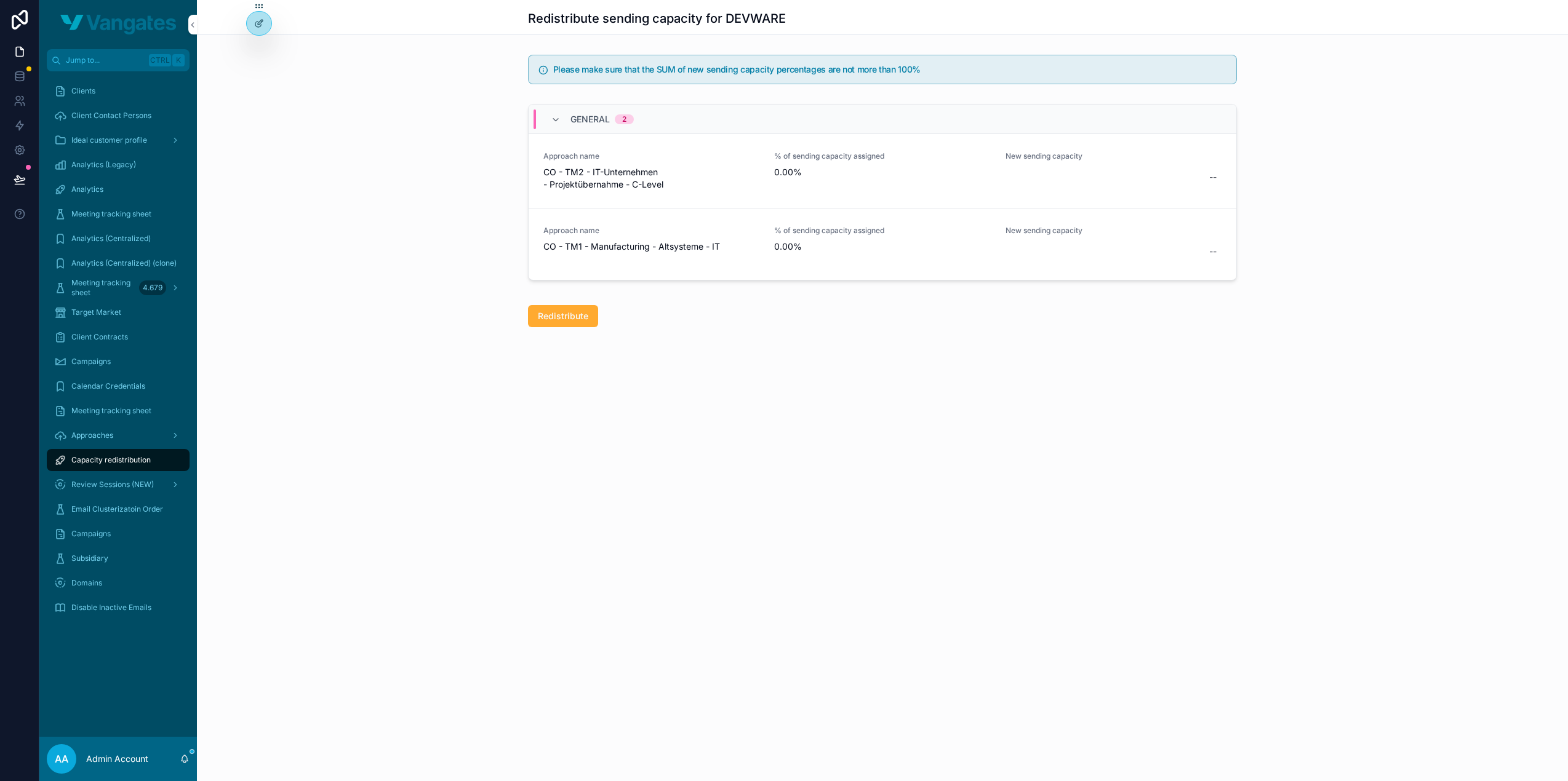
click at [1061, 184] on div "--" at bounding box center [1113, 177] width 216 height 22
type input "******"
click at [1360, 191] on icon "scrollable content" at bounding box center [1360, 192] width 10 height 10
click at [1353, 247] on div "General 2 Approach name CO - TM2 - IT-Unternehmen - Projektübernahme - C-Level …" at bounding box center [882, 194] width 1371 height 191
click at [1079, 174] on span "60.00%" at bounding box center [1113, 177] width 206 height 12
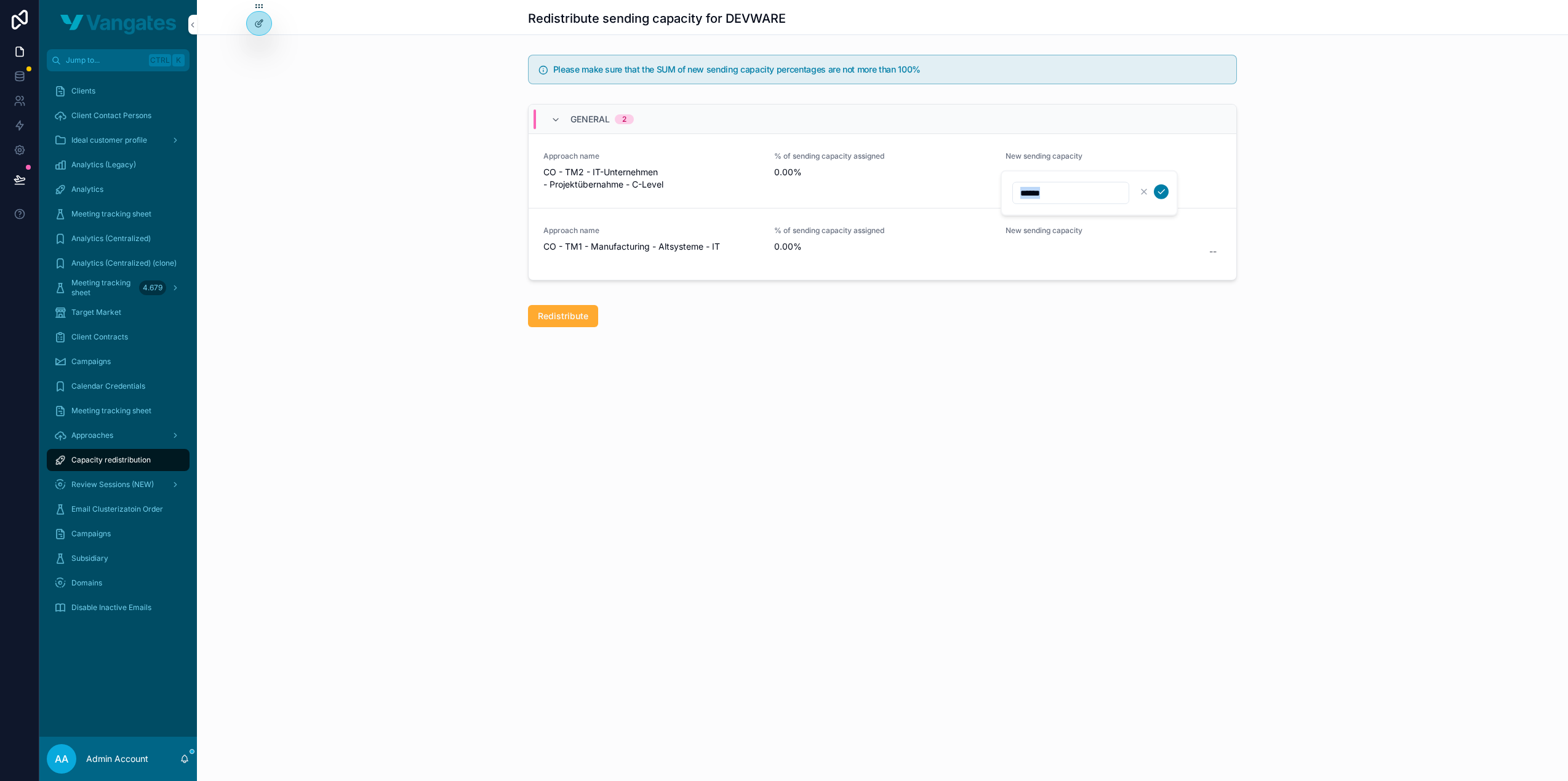
click at [1079, 174] on div "******" at bounding box center [1089, 193] width 177 height 46
click at [1076, 185] on input "******" at bounding box center [1071, 193] width 116 height 17
type input "*****"
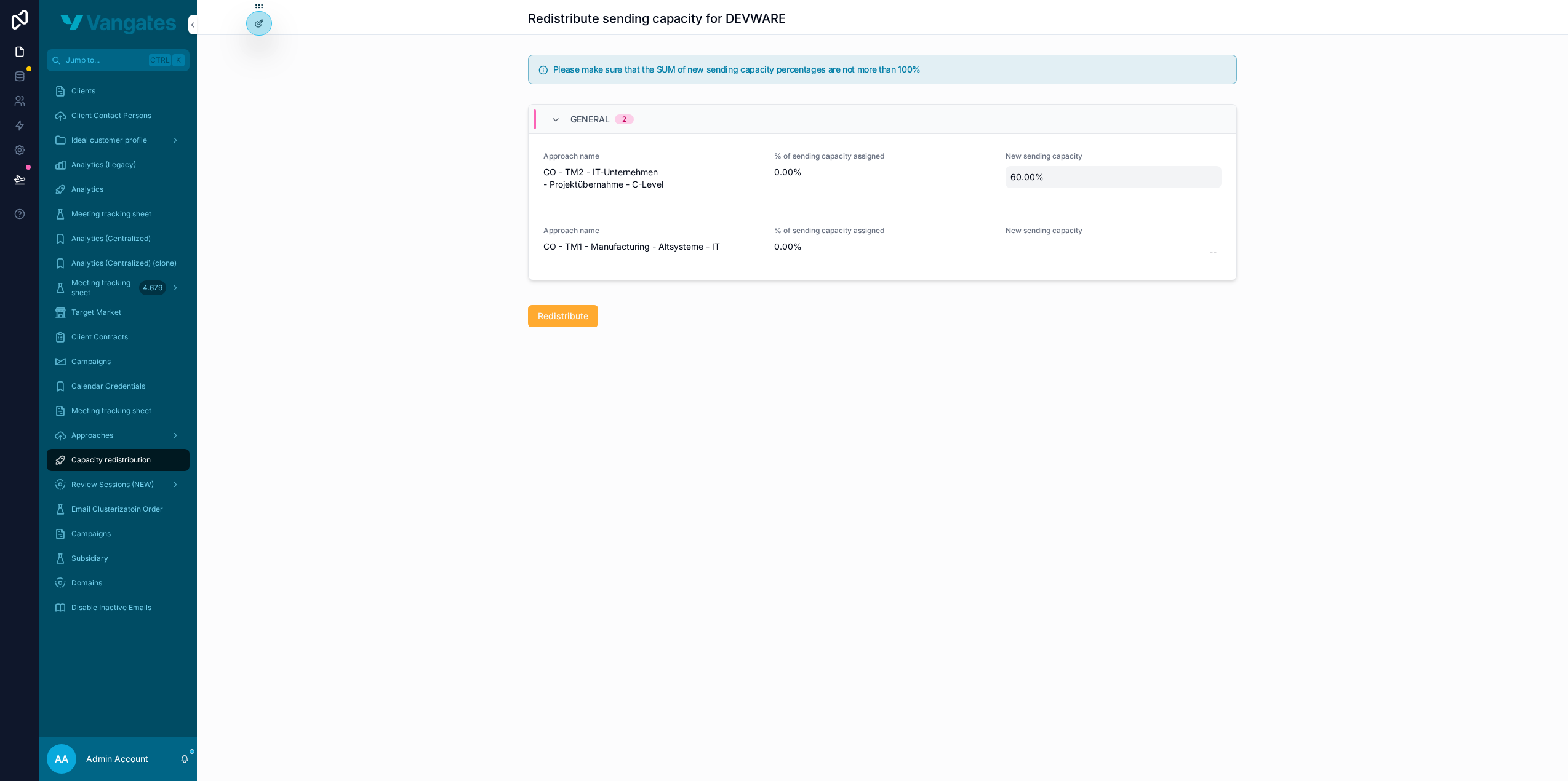
click at [1153, 175] on span "60.00%" at bounding box center [1113, 177] width 206 height 12
click at [1135, 176] on span "60.00%" at bounding box center [1113, 177] width 206 height 12
click at [1166, 193] on button "scrollable content" at bounding box center [1161, 191] width 14 height 14
click at [1042, 252] on div "--" at bounding box center [1113, 251] width 216 height 22
type input "******"
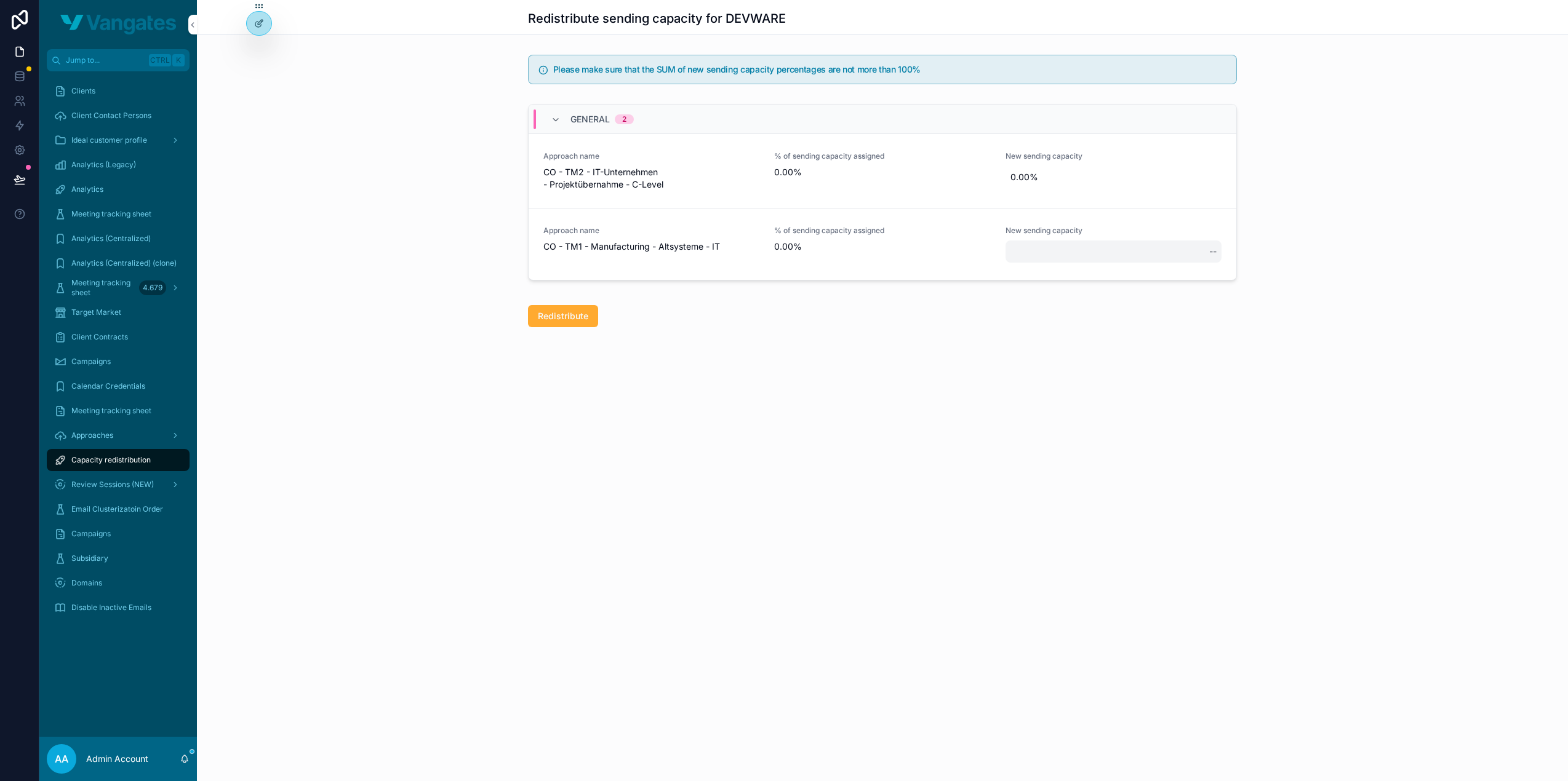
click at [1135, 255] on div "--" at bounding box center [1113, 251] width 216 height 22
click at [1261, 313] on div "Redistribute" at bounding box center [882, 316] width 1371 height 32
click at [1127, 244] on div "--" at bounding box center [1113, 251] width 216 height 22
click at [1365, 268] on button "scrollable content" at bounding box center [1360, 266] width 14 height 14
click at [1185, 321] on div "Redistribute" at bounding box center [882, 316] width 709 height 22
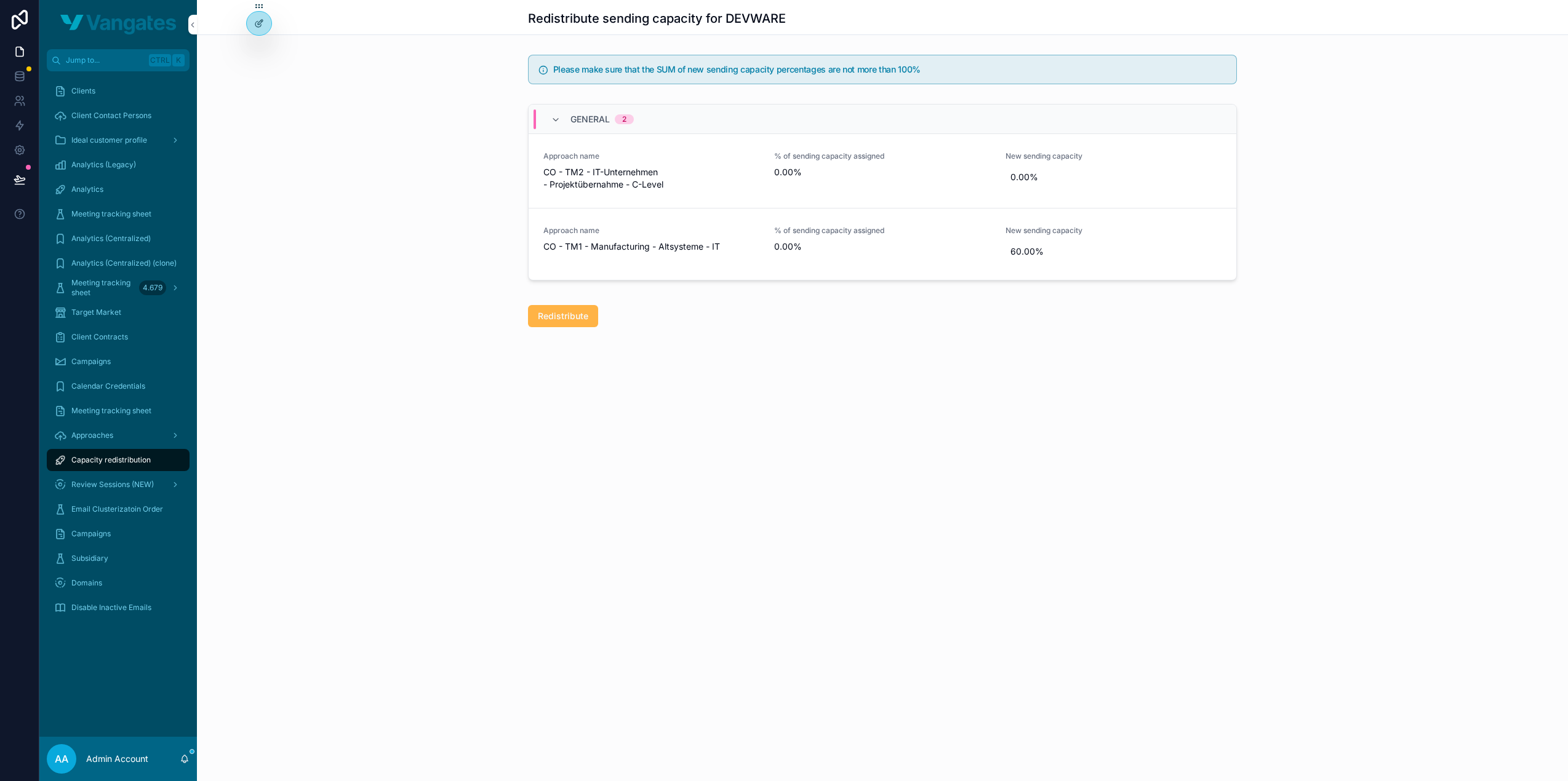
click at [562, 316] on span "Redistribute" at bounding box center [563, 316] width 51 height 12
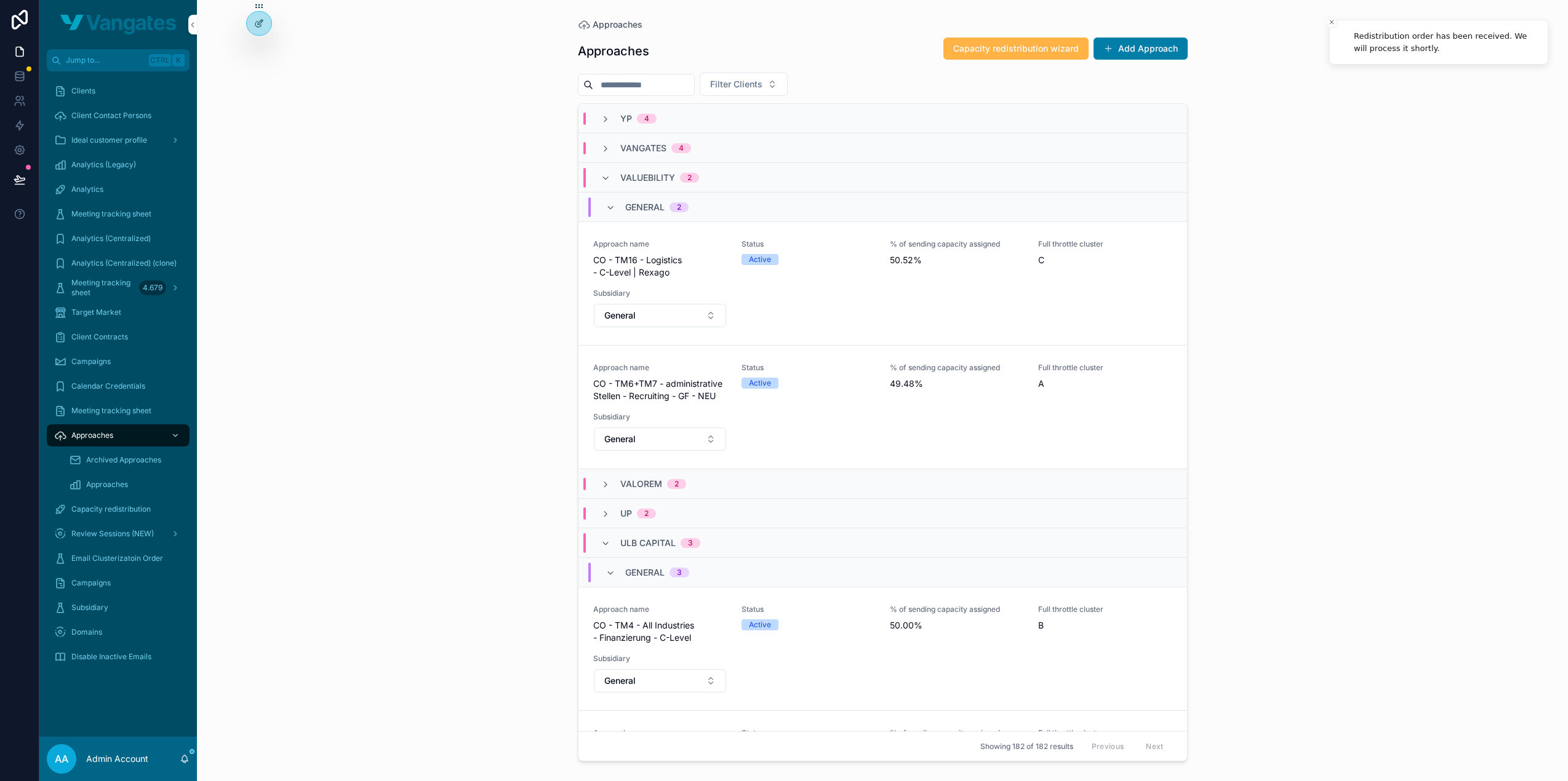
click at [992, 54] on span "Capacity redistribution wizard" at bounding box center [1016, 48] width 126 height 12
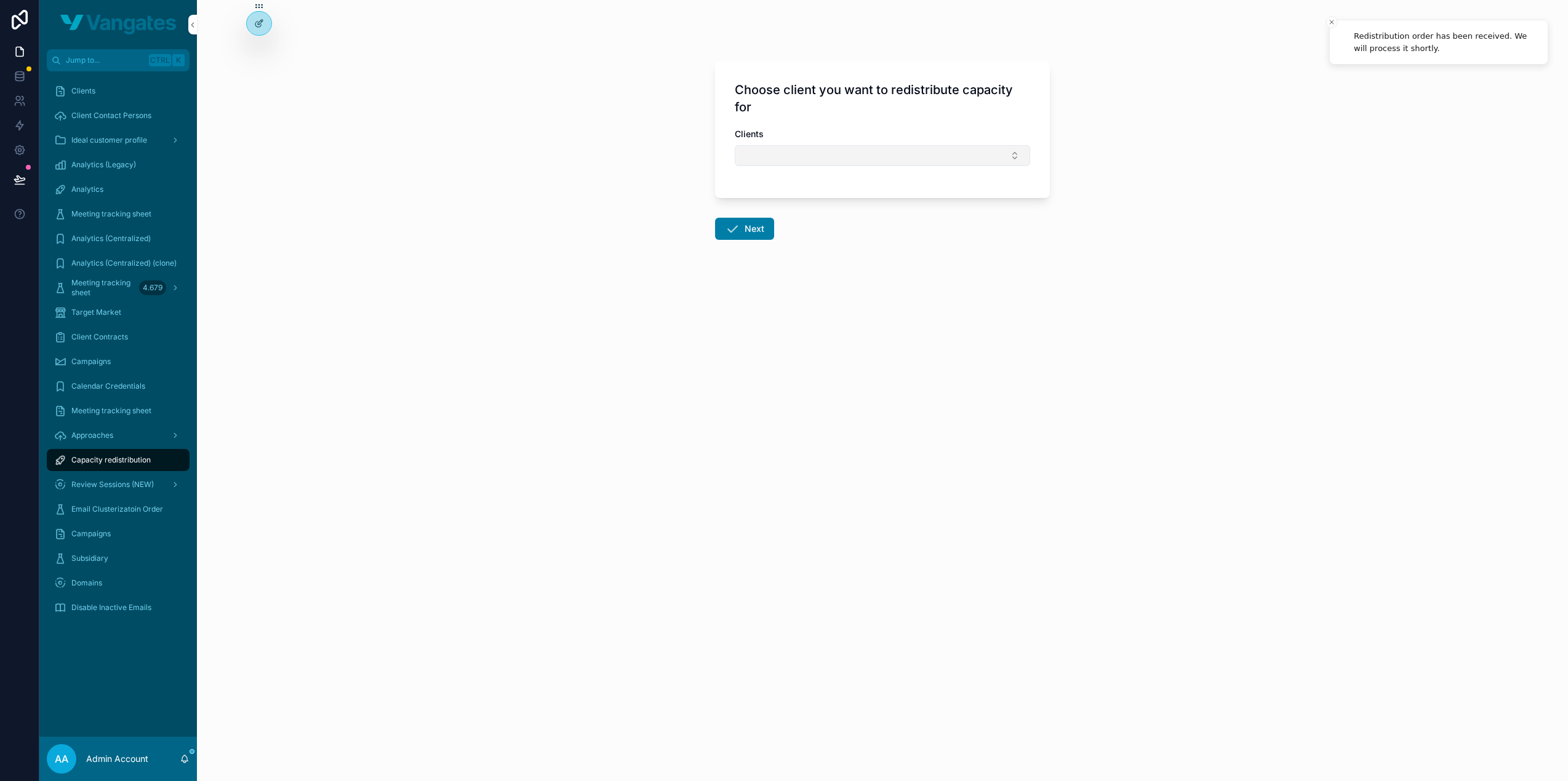
click at [807, 146] on button "Select Button" at bounding box center [882, 155] width 296 height 21
type input "*******"
click at [869, 202] on div "AFFINITY" at bounding box center [882, 203] width 171 height 20
click at [746, 230] on button "Next" at bounding box center [745, 231] width 59 height 22
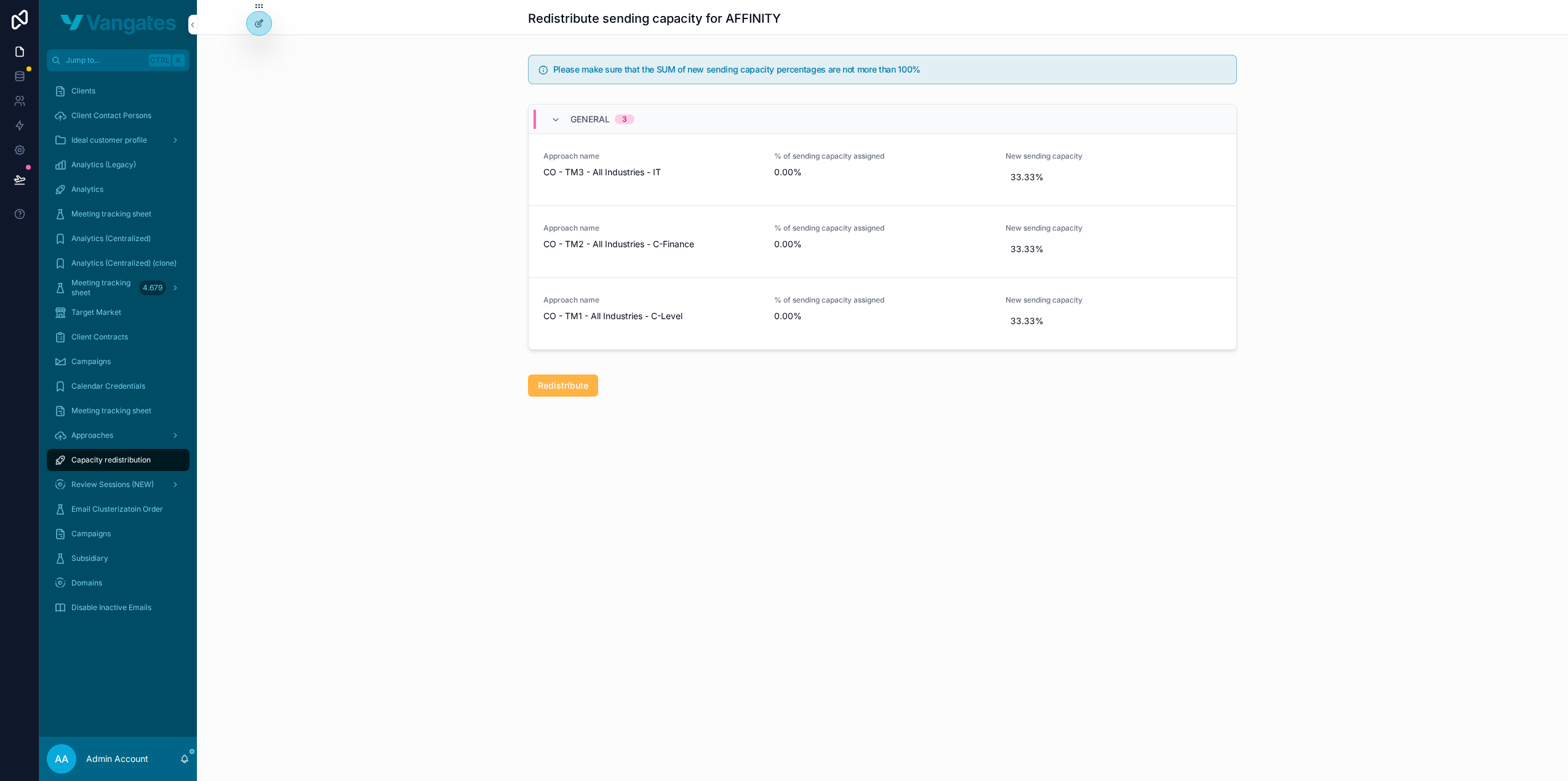
click at [565, 379] on span "Redistribute" at bounding box center [563, 385] width 51 height 12
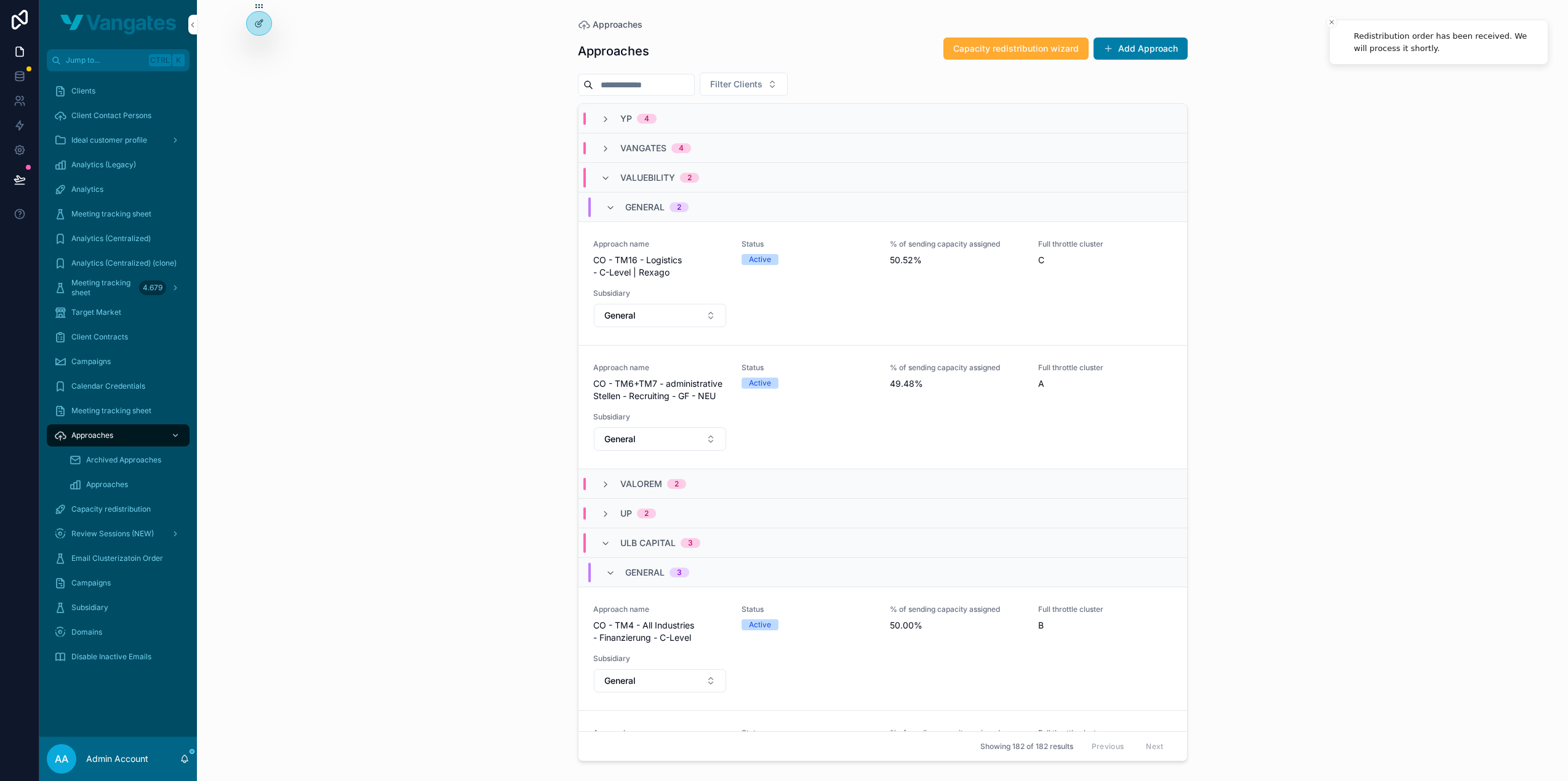
click at [1453, 206] on div "Approaches Approaches Capacity redistribution wizard Add Approach Filter Client…" at bounding box center [882, 390] width 1371 height 781
click at [1243, 507] on div "Approaches Approaches Capacity redistribution wizard Add Approach Filter Client…" at bounding box center [882, 390] width 1371 height 781
click at [1354, 374] on div "Approaches Approaches Capacity redistribution wizard Add Approach Filter Client…" at bounding box center [882, 390] width 1371 height 781
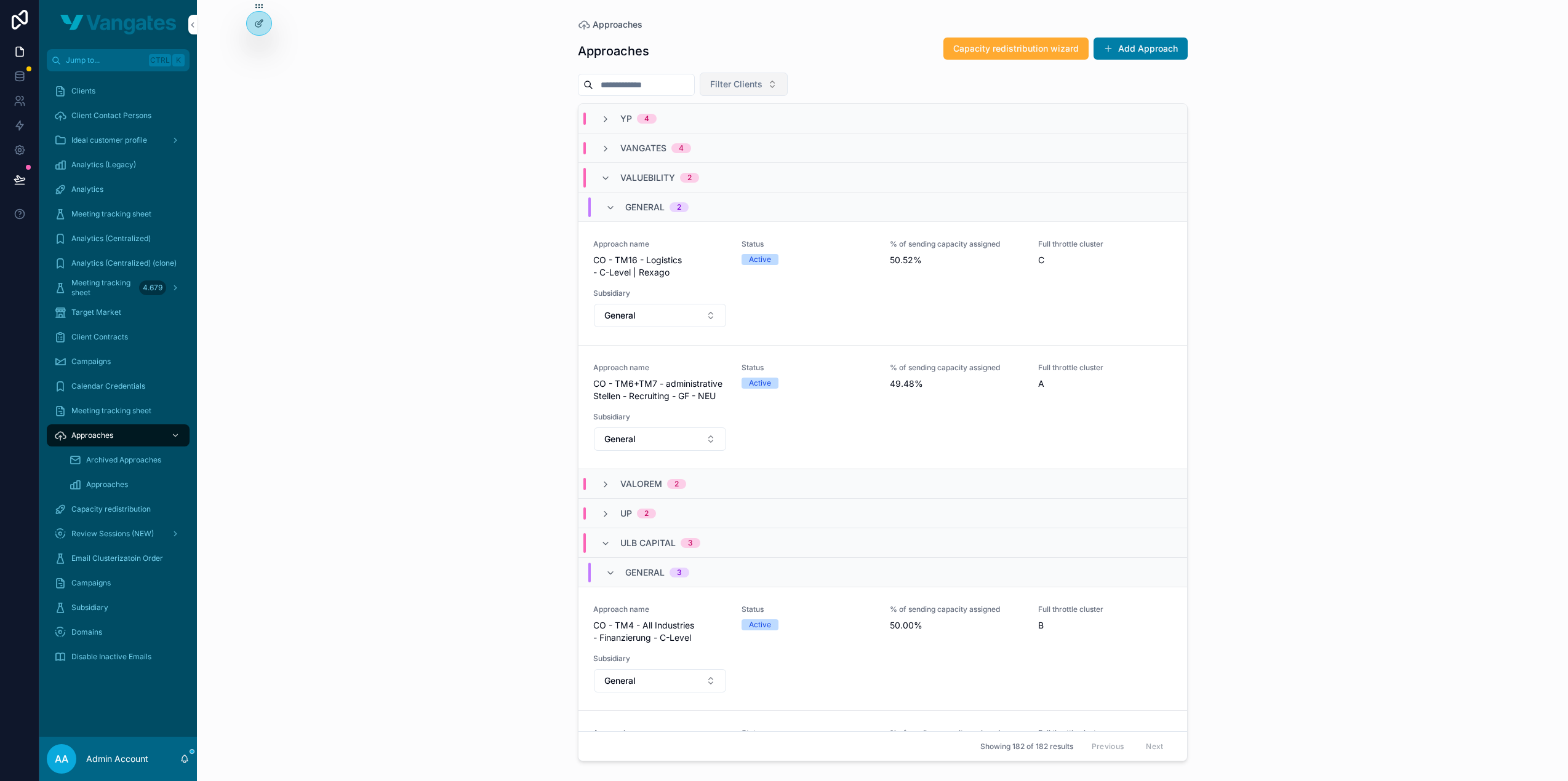
click at [763, 86] on span "Filter Clients" at bounding box center [736, 84] width 52 height 12
click at [974, 57] on button "Capacity redistribution wizard" at bounding box center [1016, 48] width 145 height 22
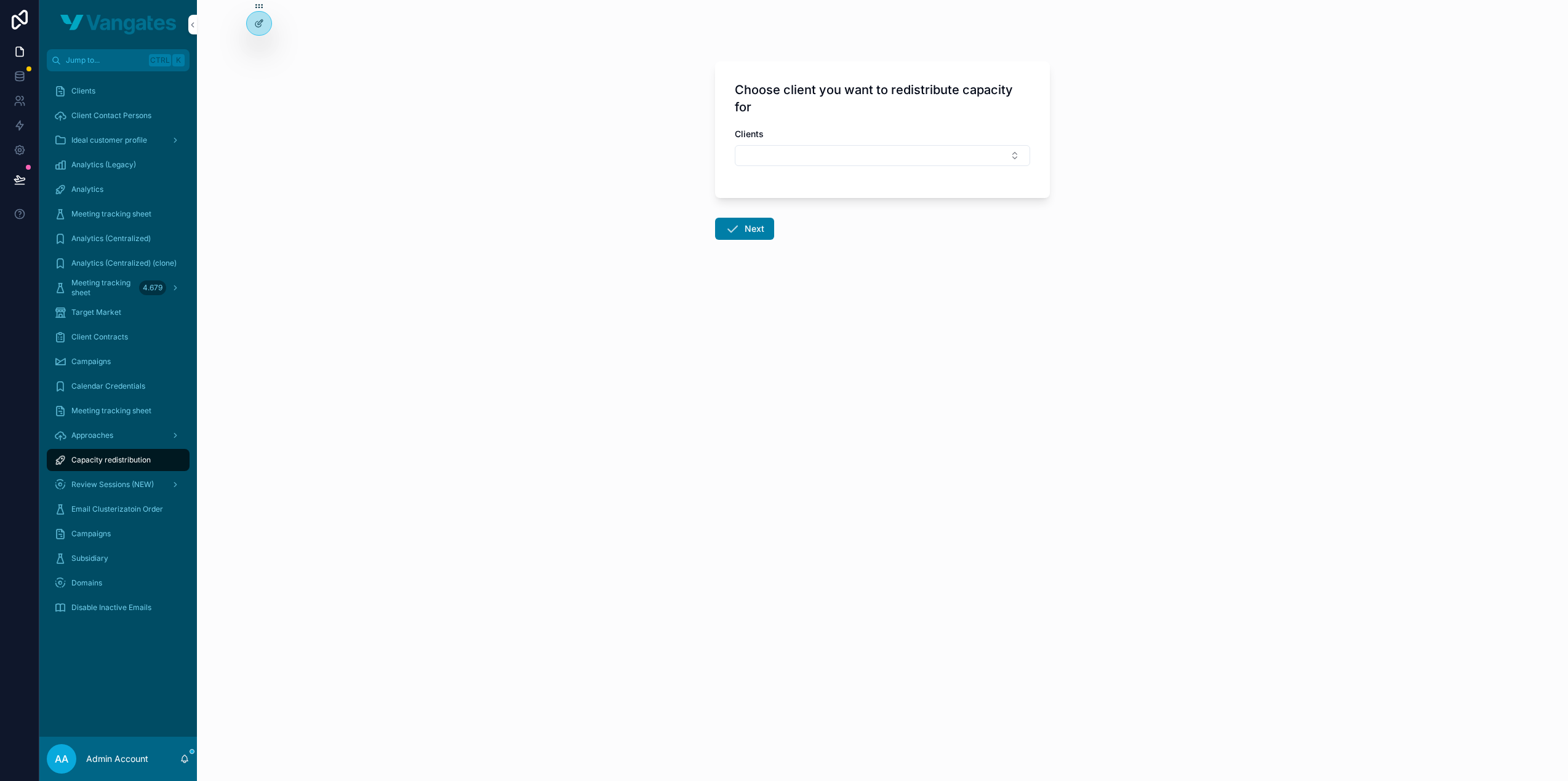
click at [808, 166] on div "Clients" at bounding box center [882, 153] width 296 height 51
click at [815, 158] on button "Select Button" at bounding box center [882, 155] width 296 height 21
click at [834, 190] on input "*****" at bounding box center [890, 179] width 147 height 22
type input "*****"
click at [835, 202] on span "DEVWARE" at bounding box center [823, 203] width 42 height 12
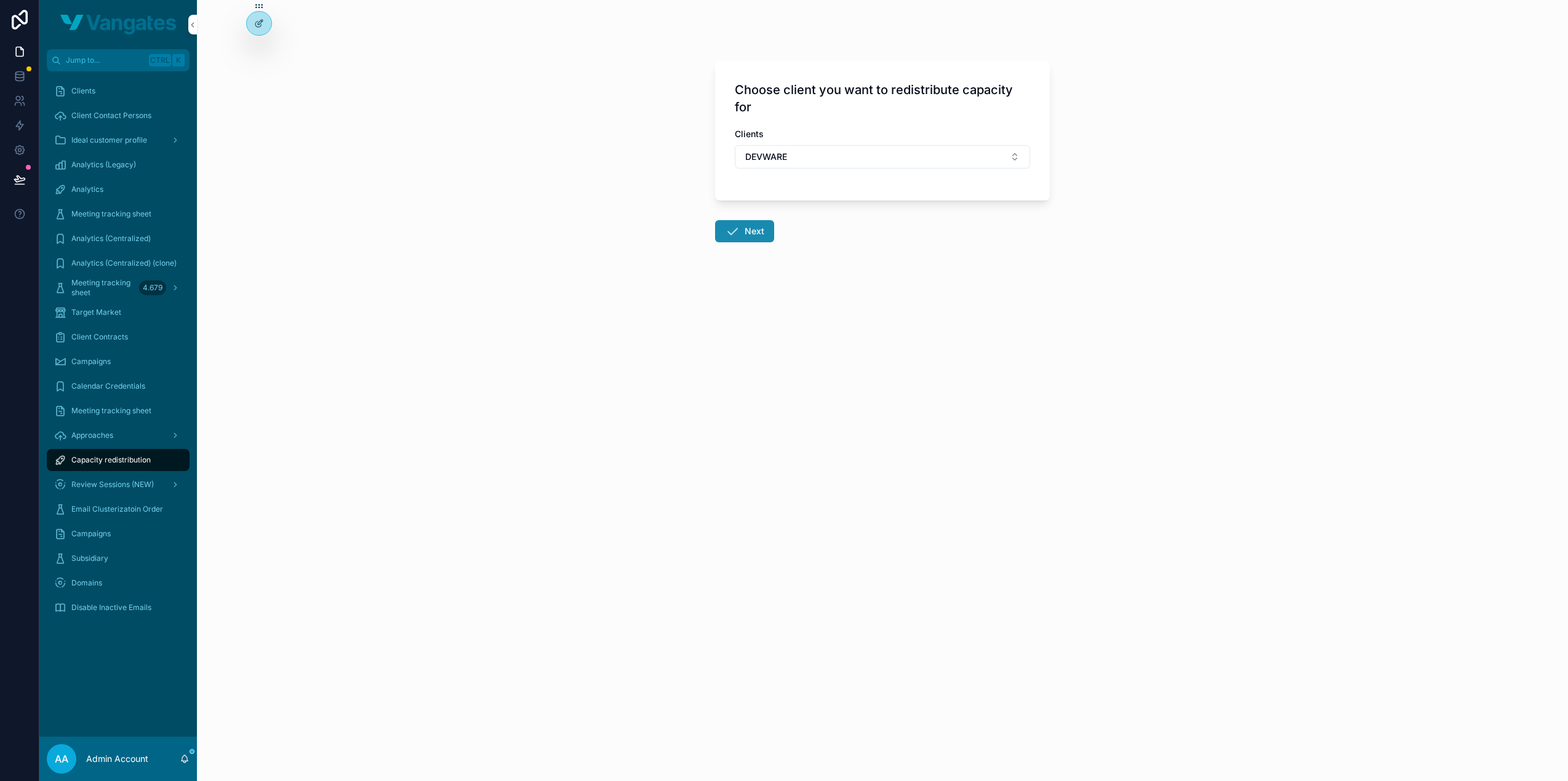
click at [771, 230] on button "Next" at bounding box center [745, 231] width 59 height 22
click at [858, 160] on button "Select Button" at bounding box center [882, 155] width 296 height 21
click at [862, 183] on input "*******" at bounding box center [890, 179] width 147 height 22
type input "******"
click at [852, 204] on div "Progeek" at bounding box center [882, 203] width 171 height 20
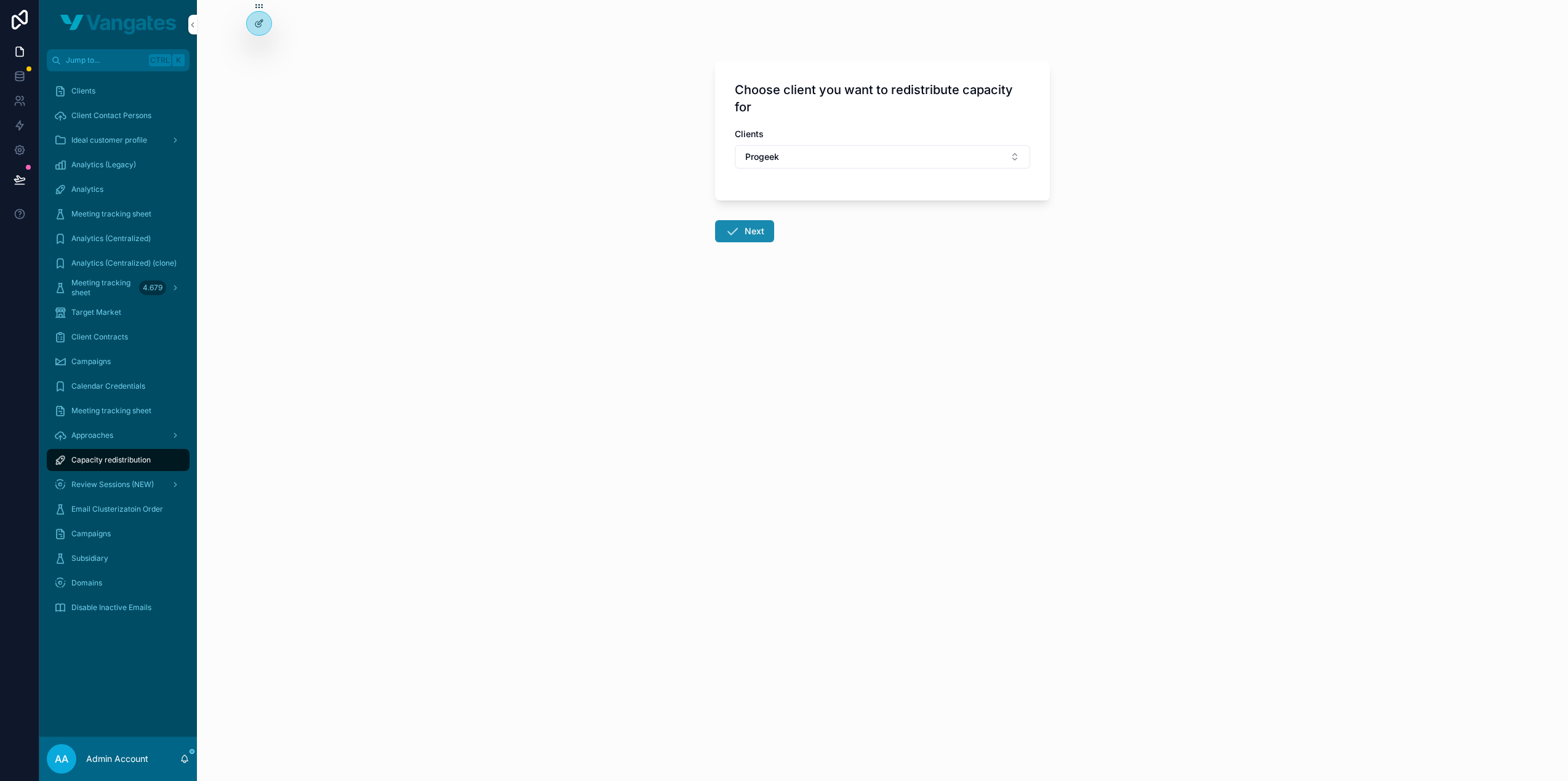
click at [760, 233] on button "Next" at bounding box center [745, 231] width 59 height 22
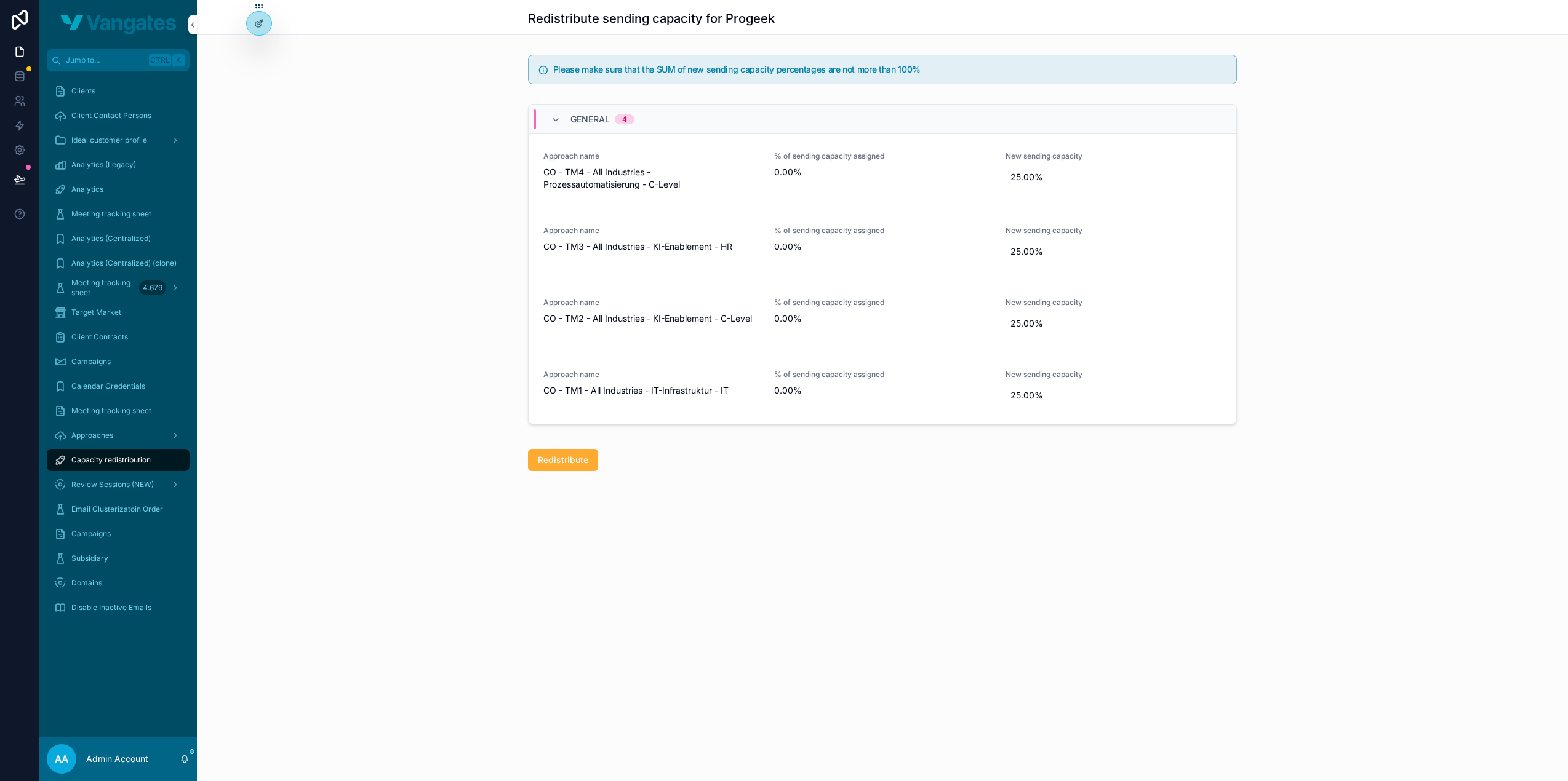
click at [875, 462] on div "Redistribute" at bounding box center [882, 459] width 709 height 22
click at [570, 460] on span "Redistribute" at bounding box center [563, 459] width 51 height 12
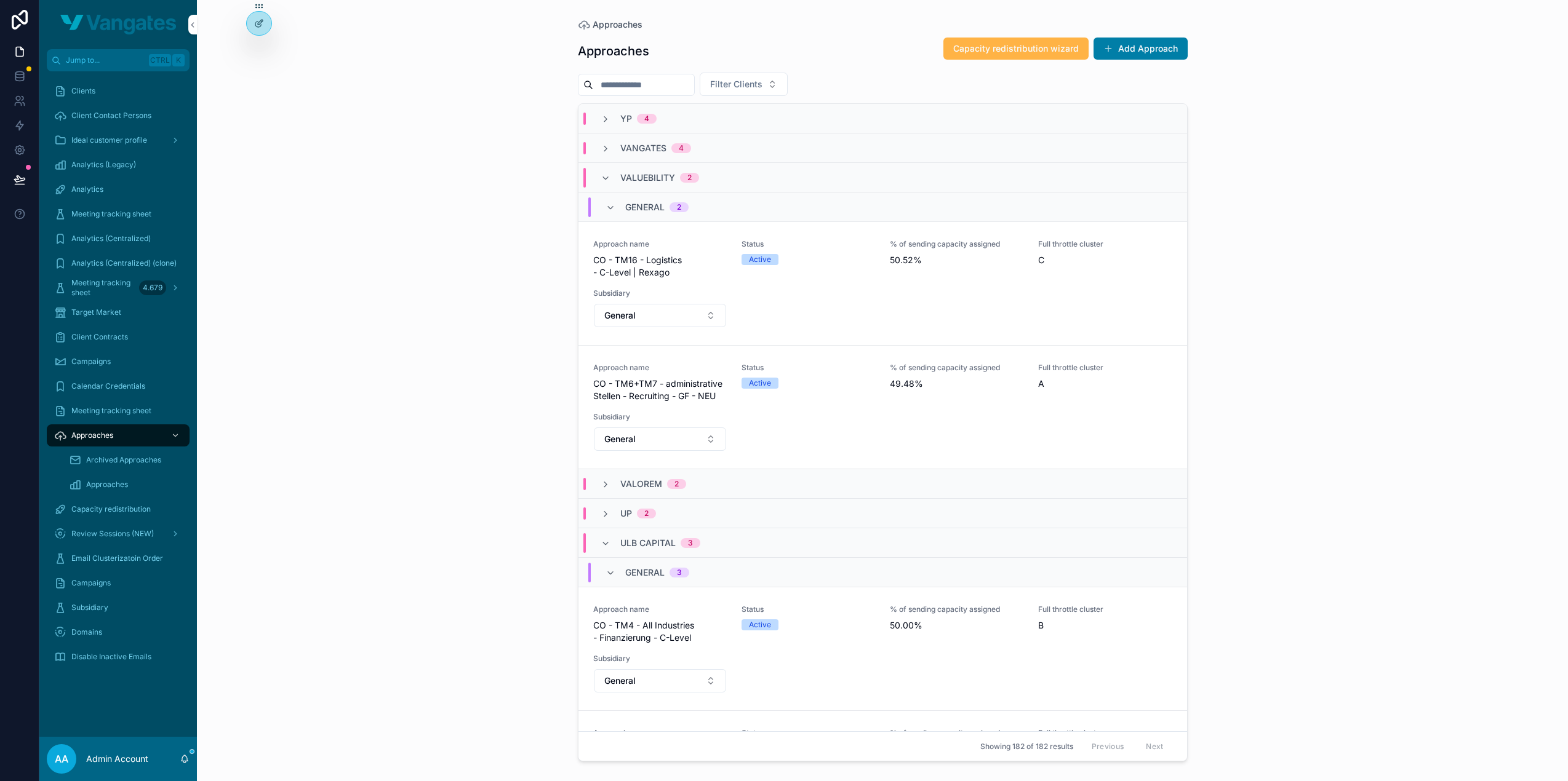
click at [1001, 47] on span "Capacity redistribution wizard" at bounding box center [1016, 48] width 126 height 12
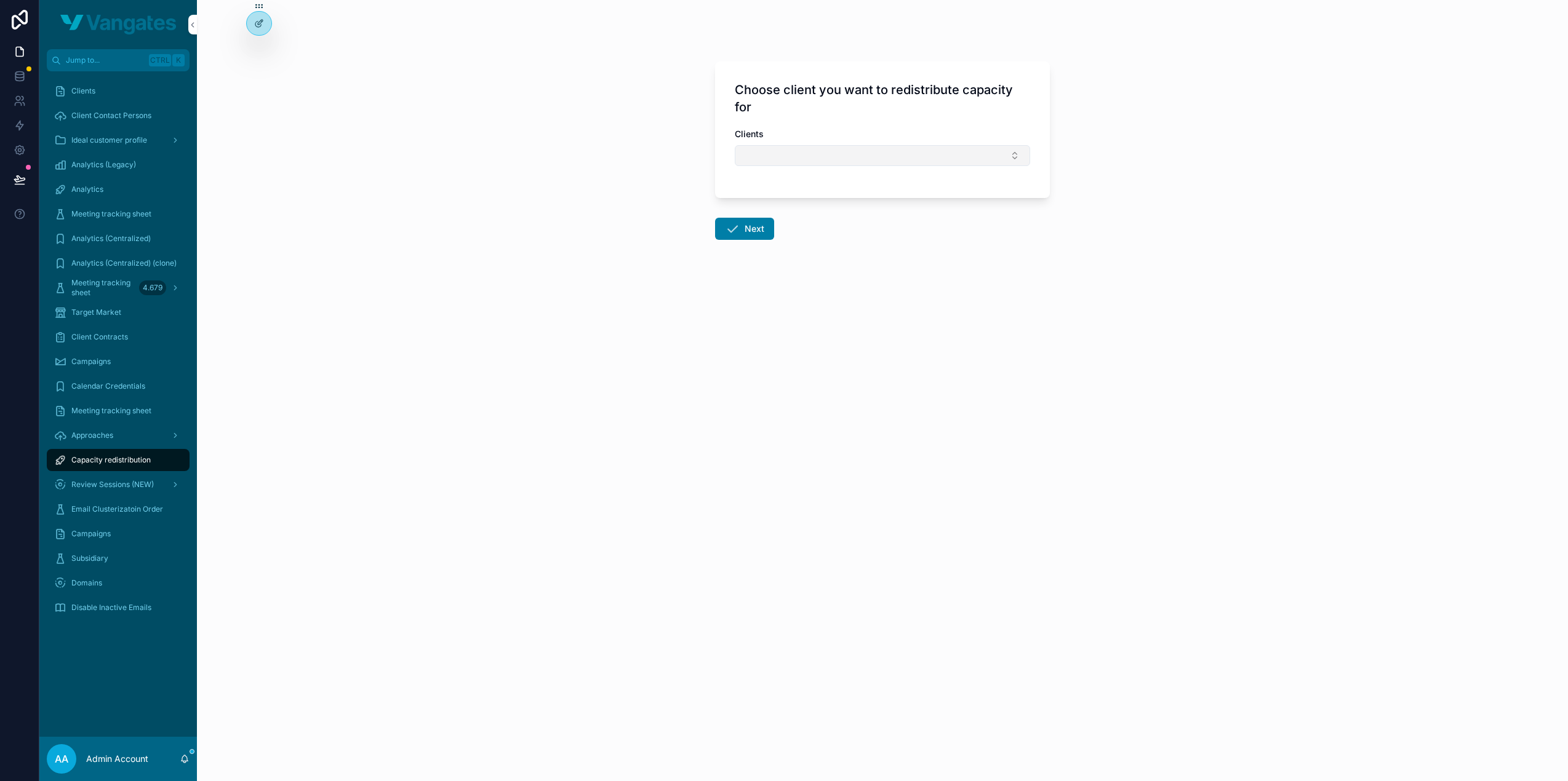
click at [847, 151] on button "Select Button" at bounding box center [882, 155] width 296 height 21
click at [862, 184] on input "***" at bounding box center [890, 179] width 147 height 22
type input "***"
click at [843, 210] on div "AFFINITY" at bounding box center [882, 203] width 171 height 20
click at [753, 229] on button "Next" at bounding box center [745, 231] width 59 height 22
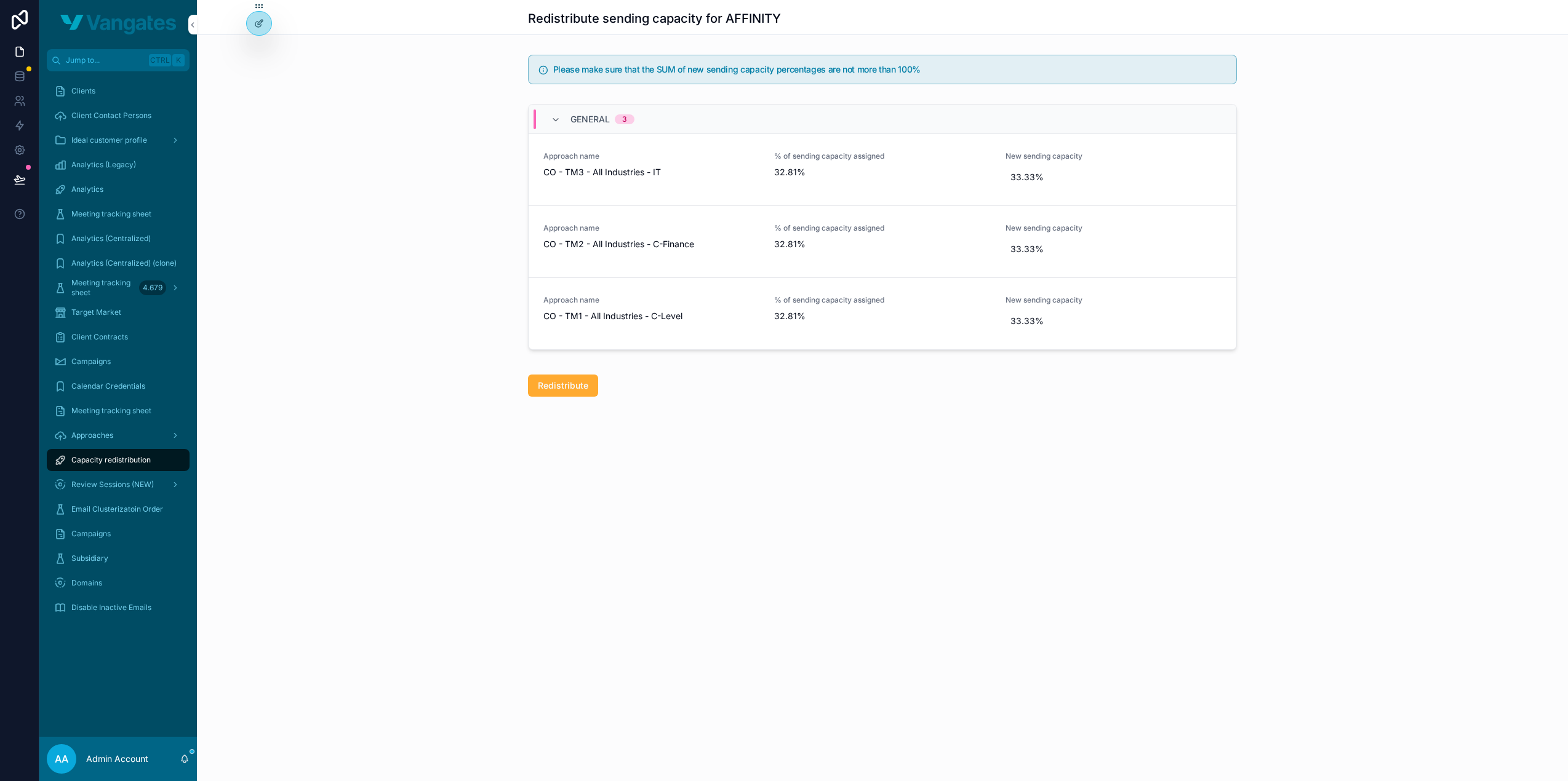
click at [894, 397] on div "Redistribute" at bounding box center [882, 386] width 1371 height 32
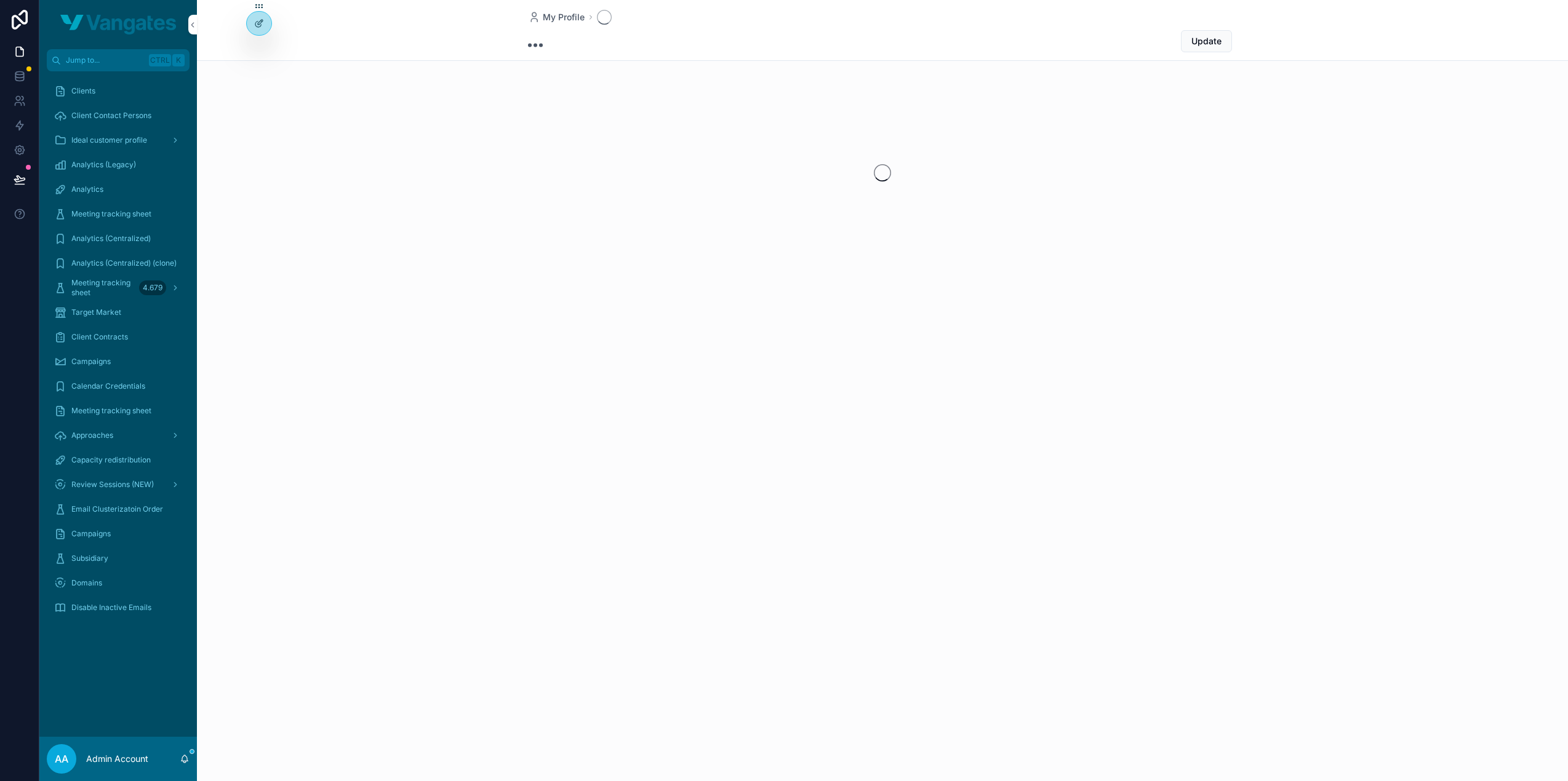
click at [104, 436] on span "Approaches" at bounding box center [93, 436] width 42 height 10
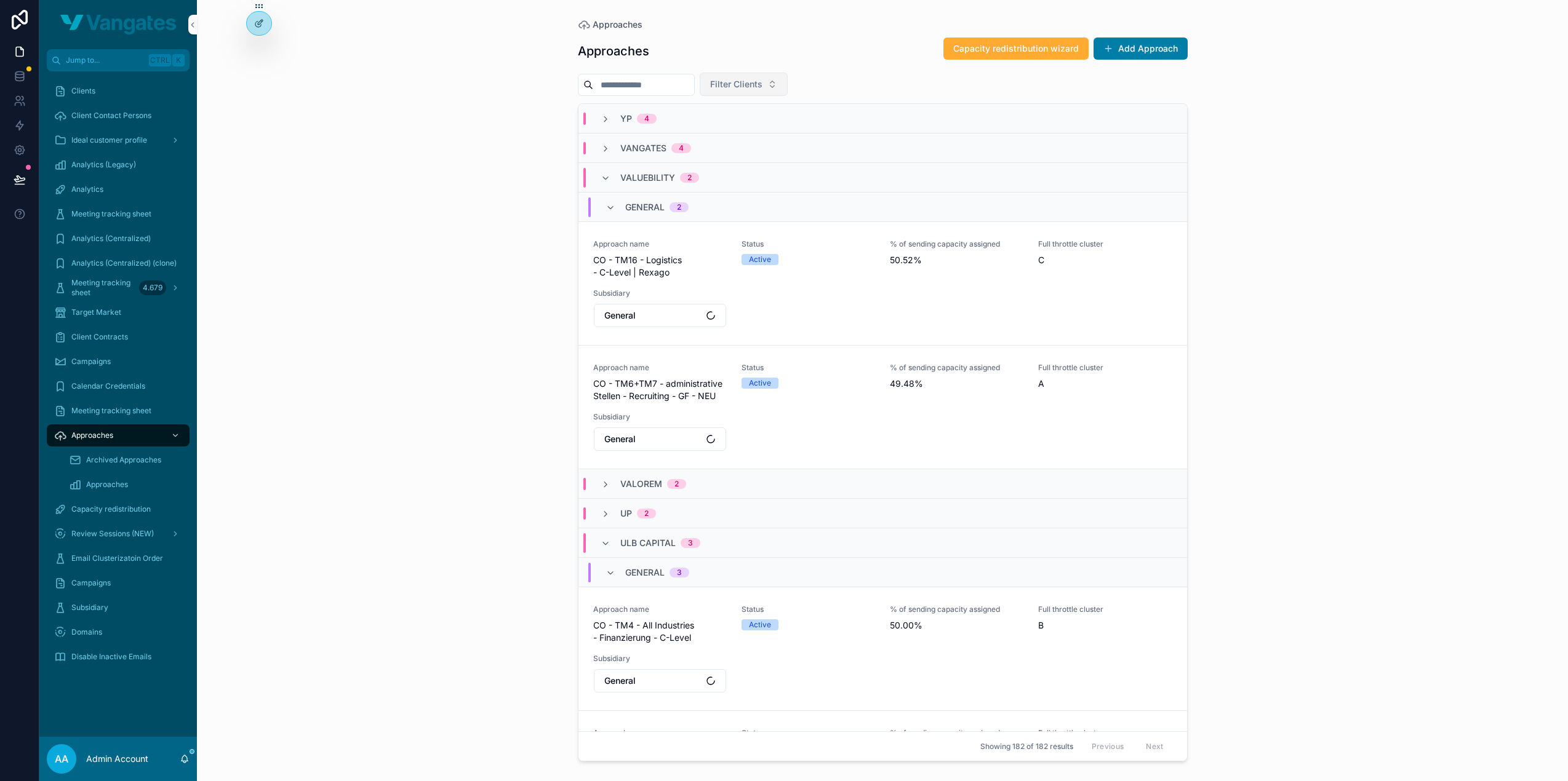
click at [759, 84] on span "Filter Clients" at bounding box center [736, 84] width 52 height 12
click at [768, 111] on input "scrollable content" at bounding box center [776, 109] width 147 height 22
type input "********"
click at [757, 134] on div "Vangates" at bounding box center [769, 133] width 171 height 20
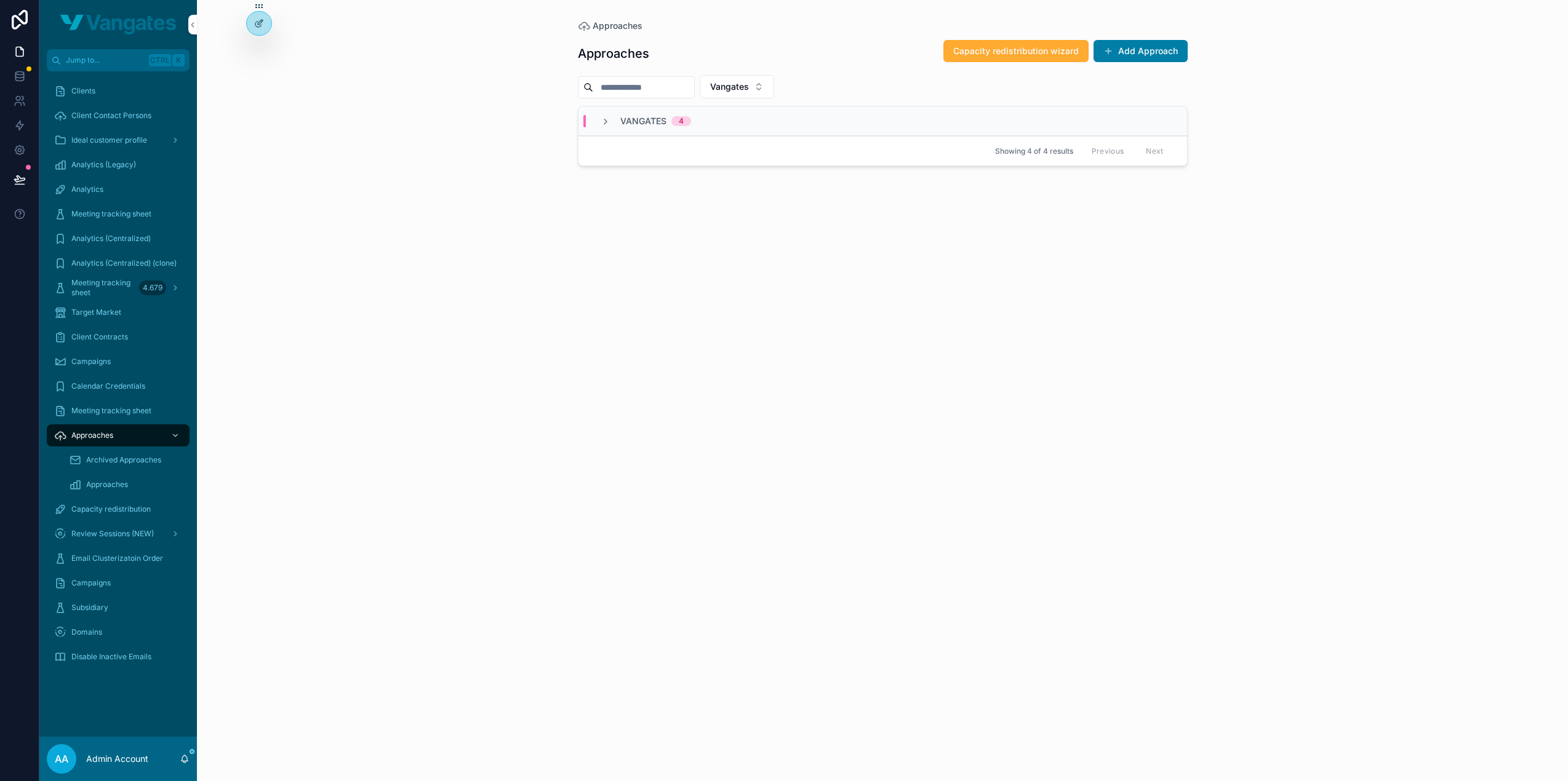
click at [638, 129] on div "VANGATES 4" at bounding box center [883, 121] width 609 height 30
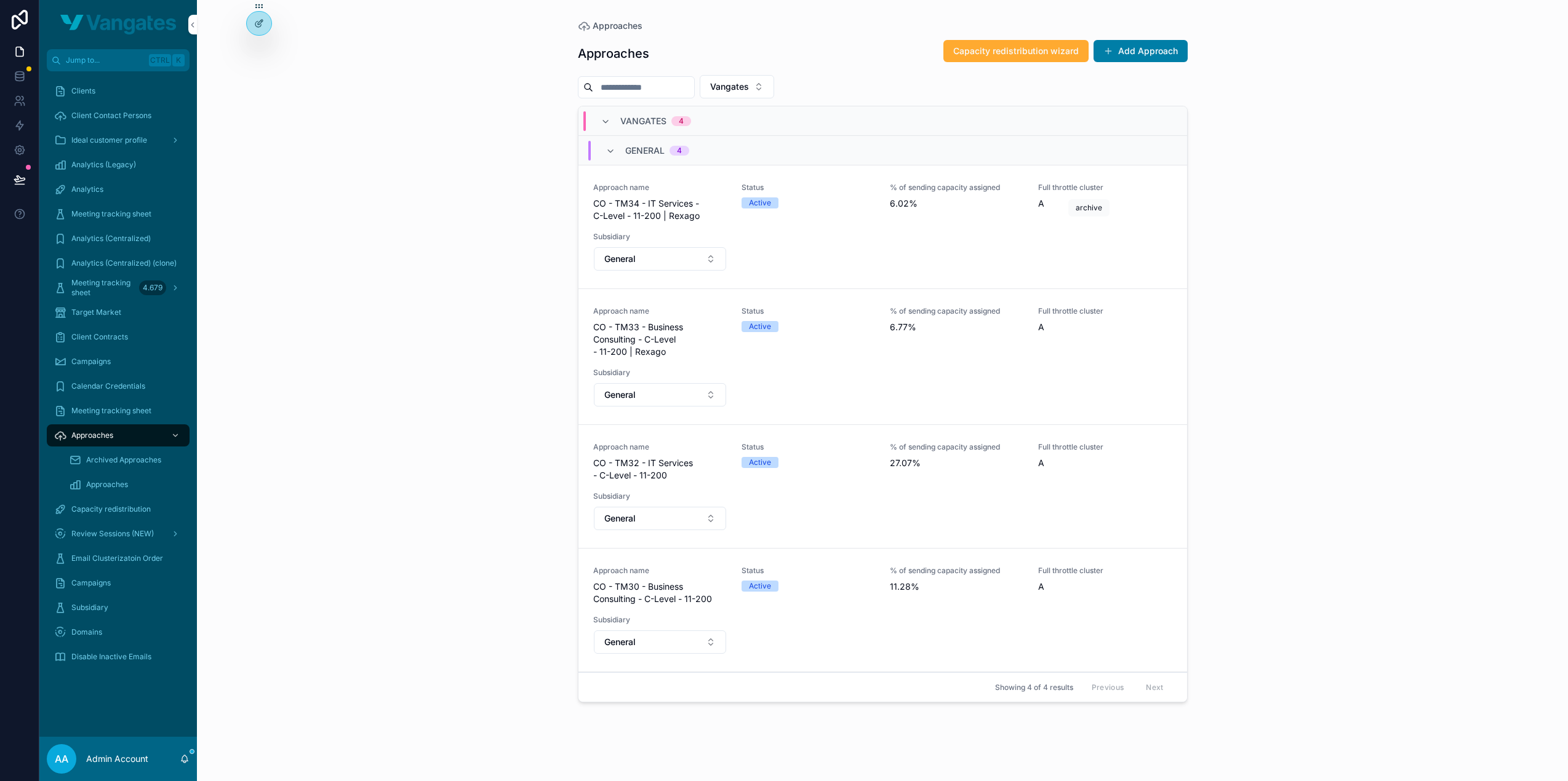
click at [0, 0] on icon "scrollable content" at bounding box center [0, 0] width 0 height 0
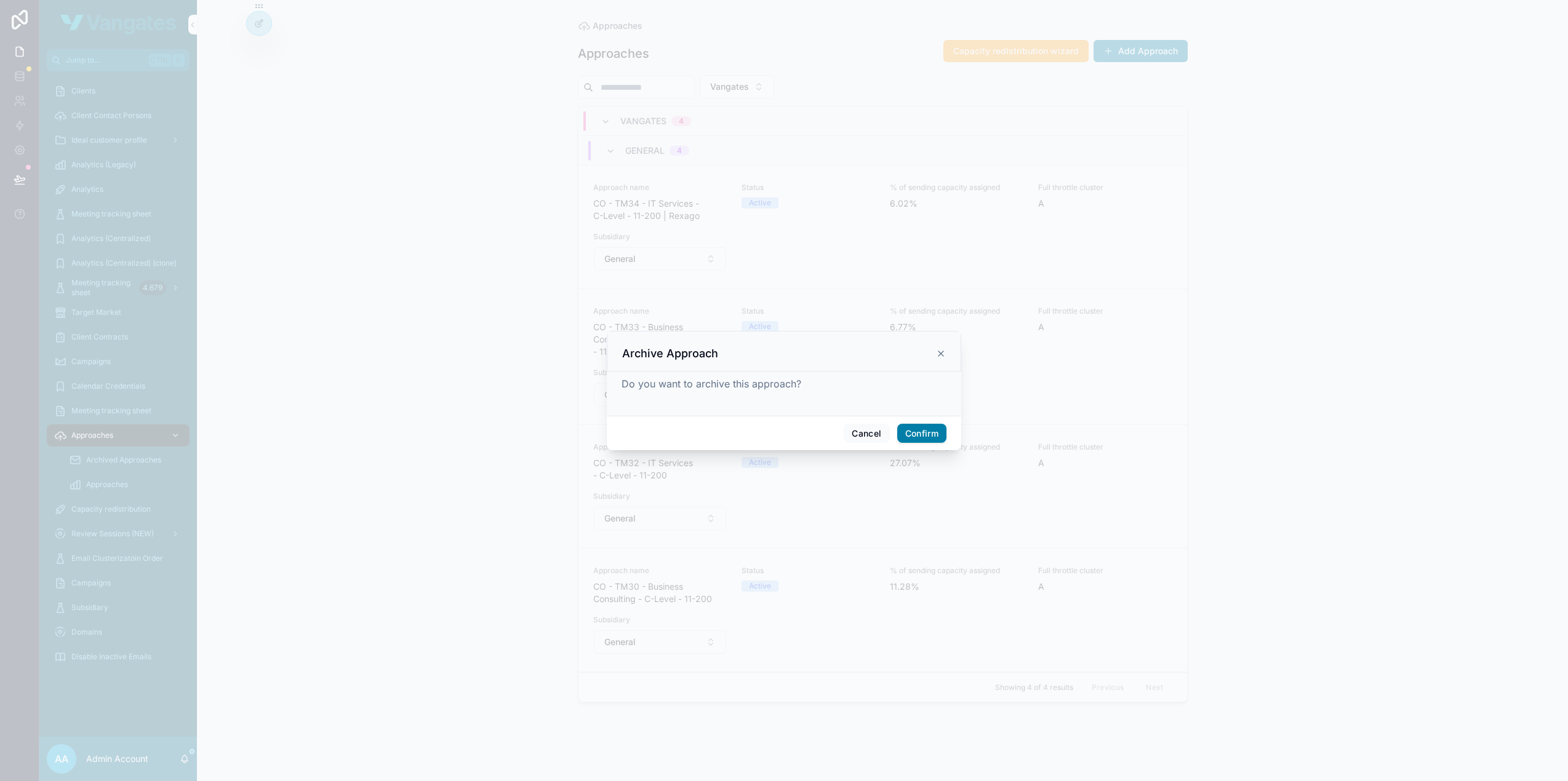
click at [929, 432] on button "Confirm" at bounding box center [922, 433] width 49 height 20
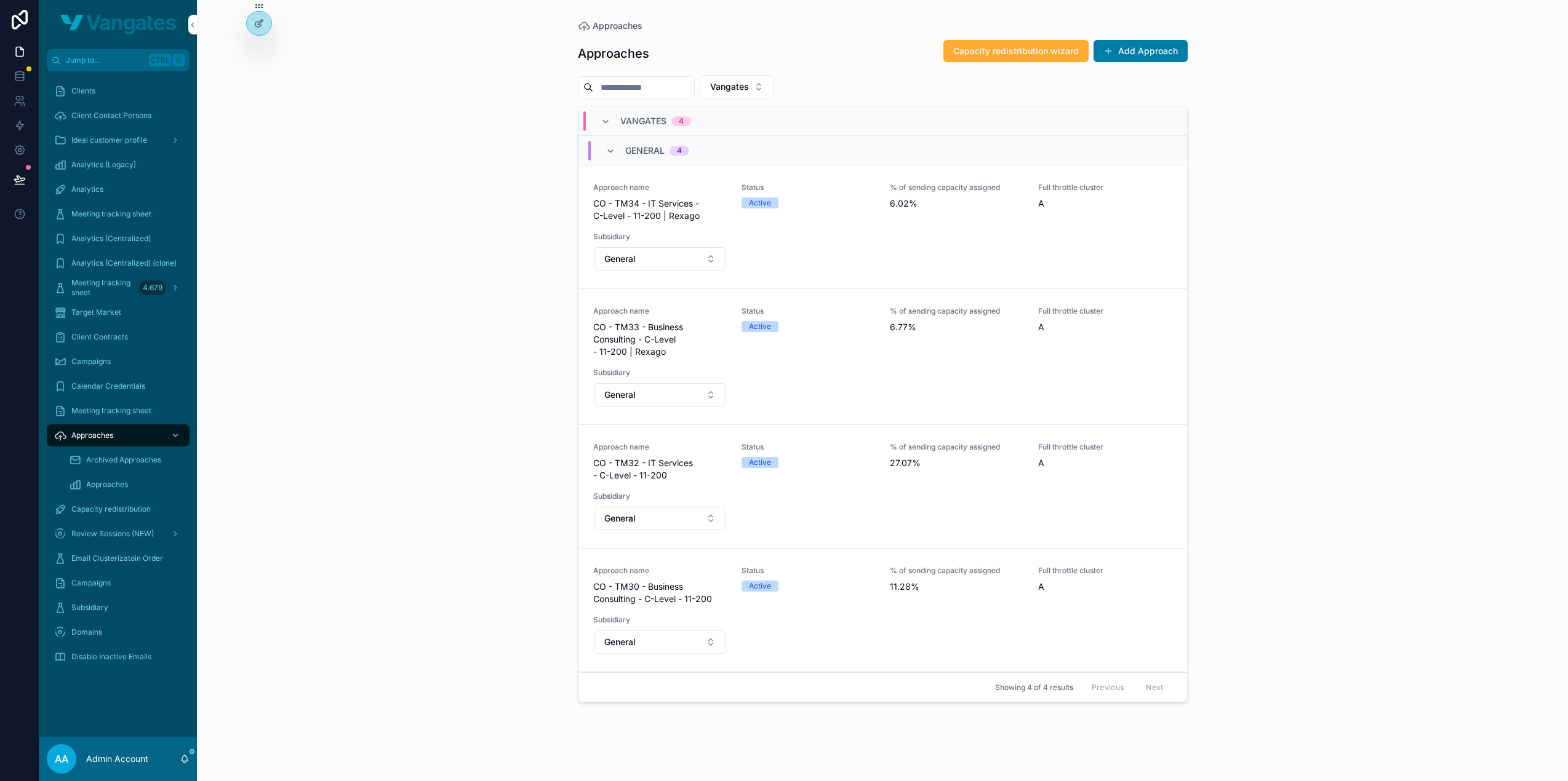
click at [389, 180] on div "Approaches Approaches Capacity redistribution wizard Add Approach Vangates VANG…" at bounding box center [882, 390] width 1371 height 781
click at [0, 0] on button "scrollable content" at bounding box center [0, 0] width 0 height 0
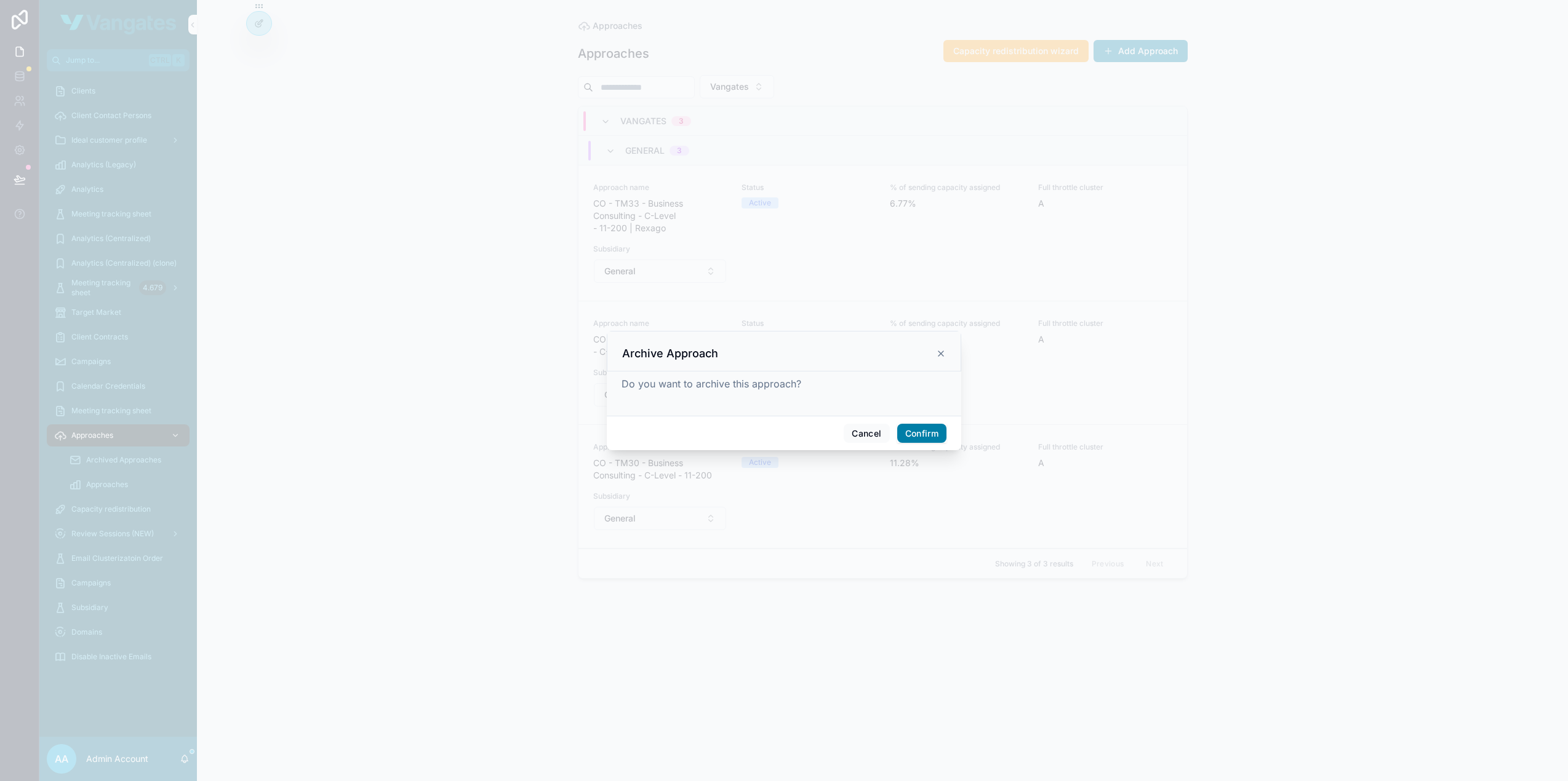
click at [928, 430] on button "Confirm" at bounding box center [922, 433] width 49 height 20
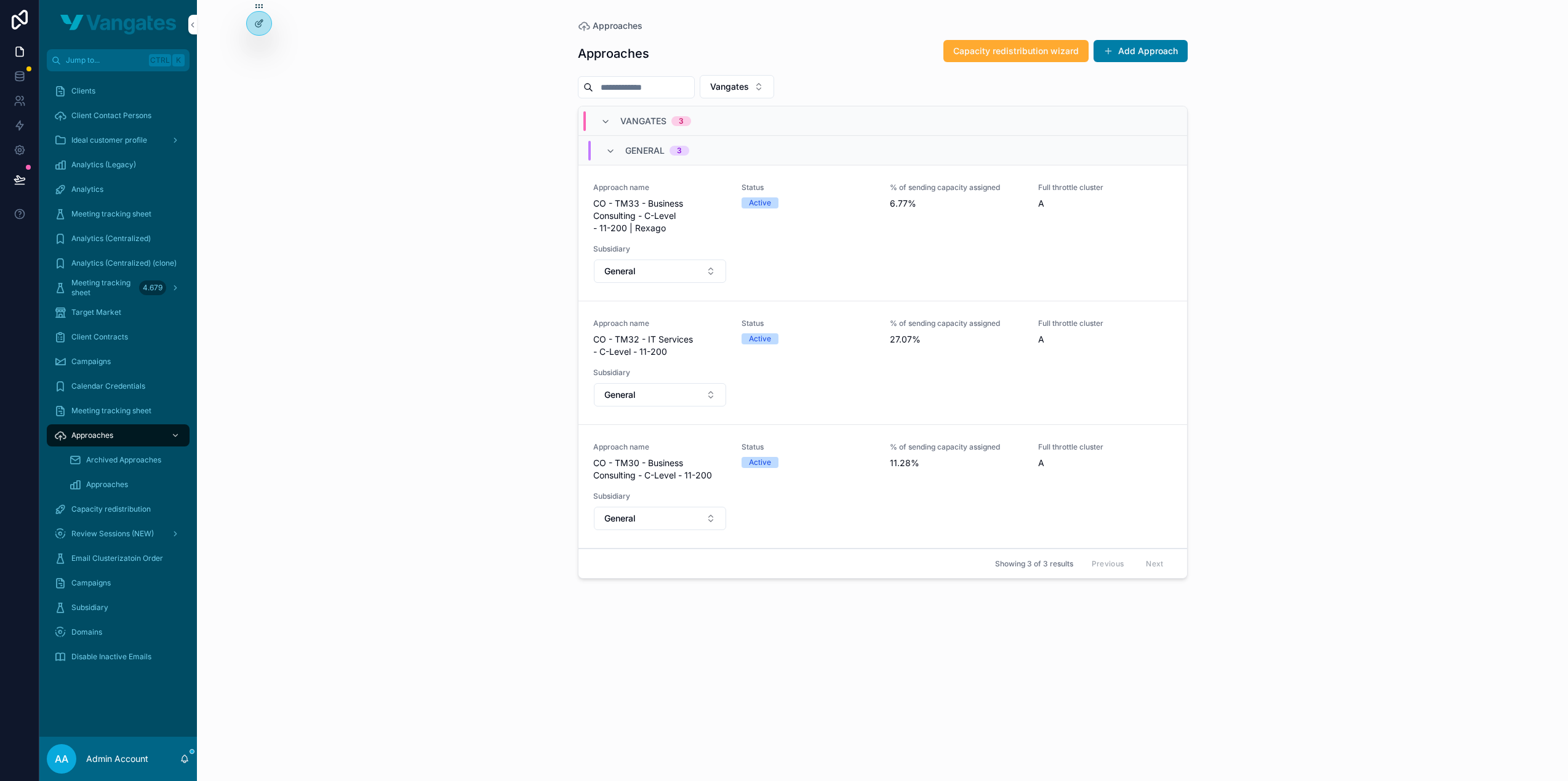
click at [429, 288] on div "Approaches Approaches Capacity redistribution wizard Add Approach Vangates VANG…" at bounding box center [882, 390] width 1371 height 781
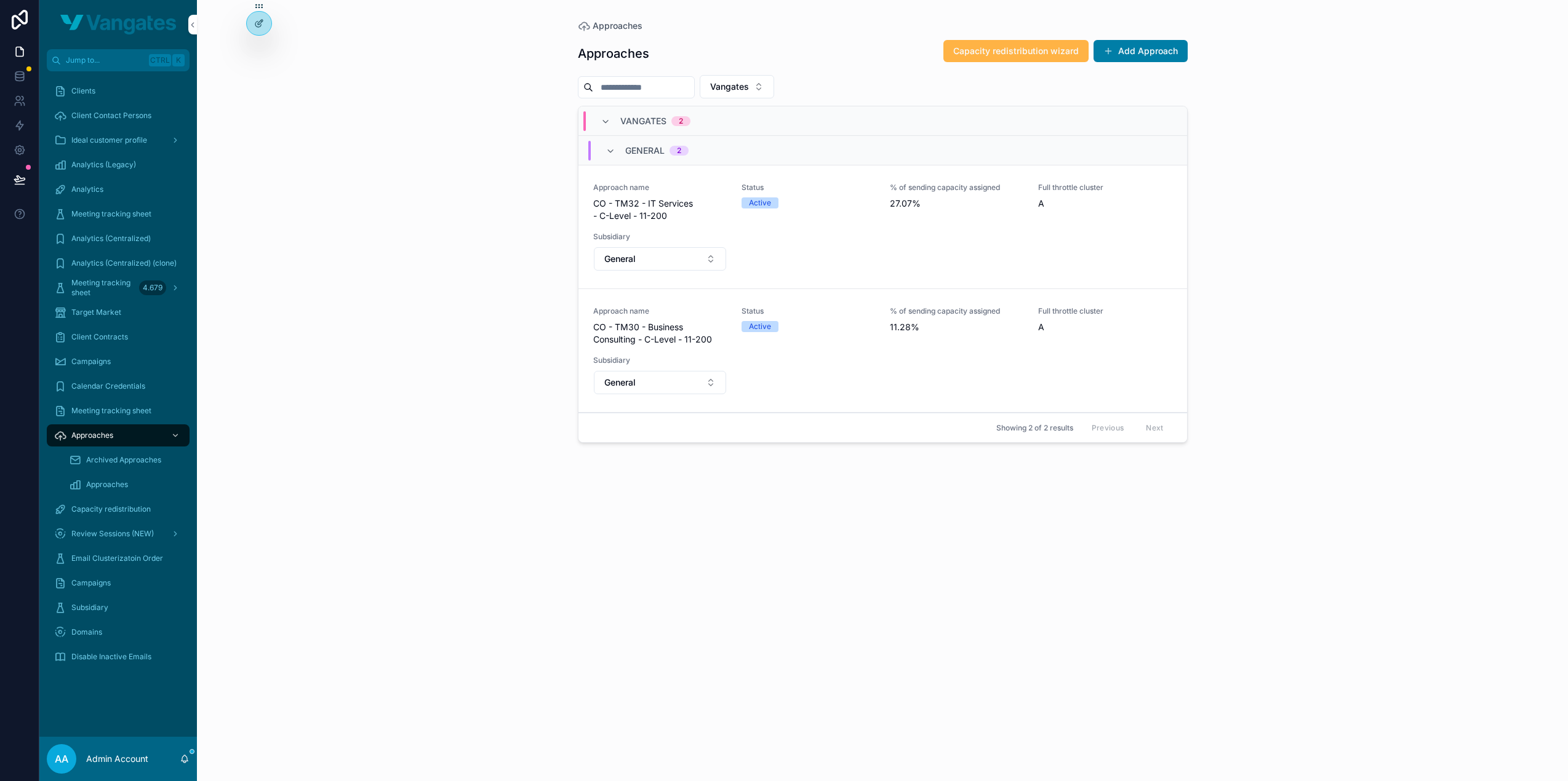
click at [949, 52] on button "Capacity redistribution wizard" at bounding box center [1016, 51] width 145 height 22
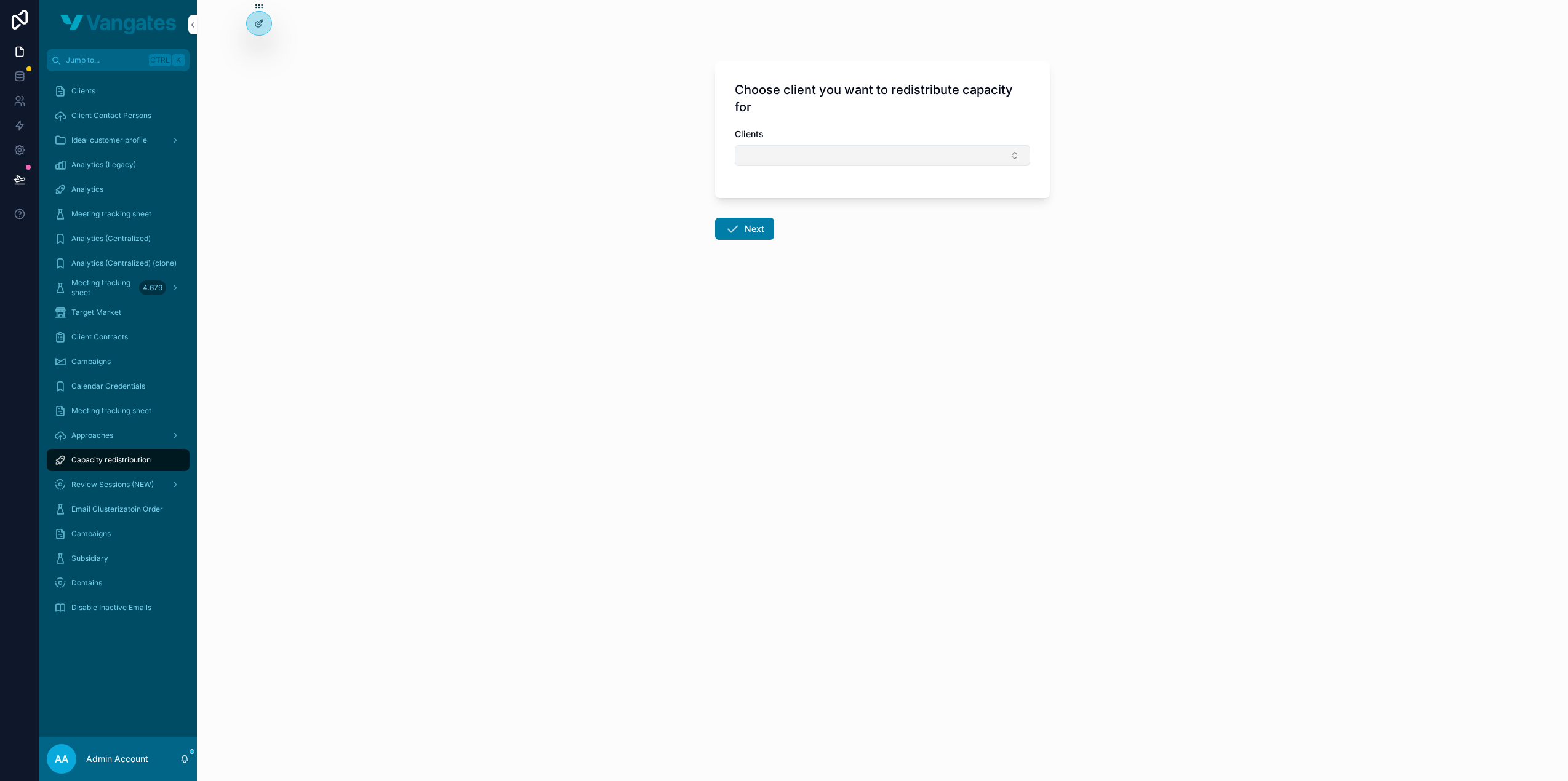
click at [841, 151] on button "Select Button" at bounding box center [882, 155] width 296 height 21
type input "*******"
click at [857, 199] on div "Progeek" at bounding box center [882, 203] width 171 height 20
click at [759, 223] on button "Next" at bounding box center [745, 231] width 59 height 22
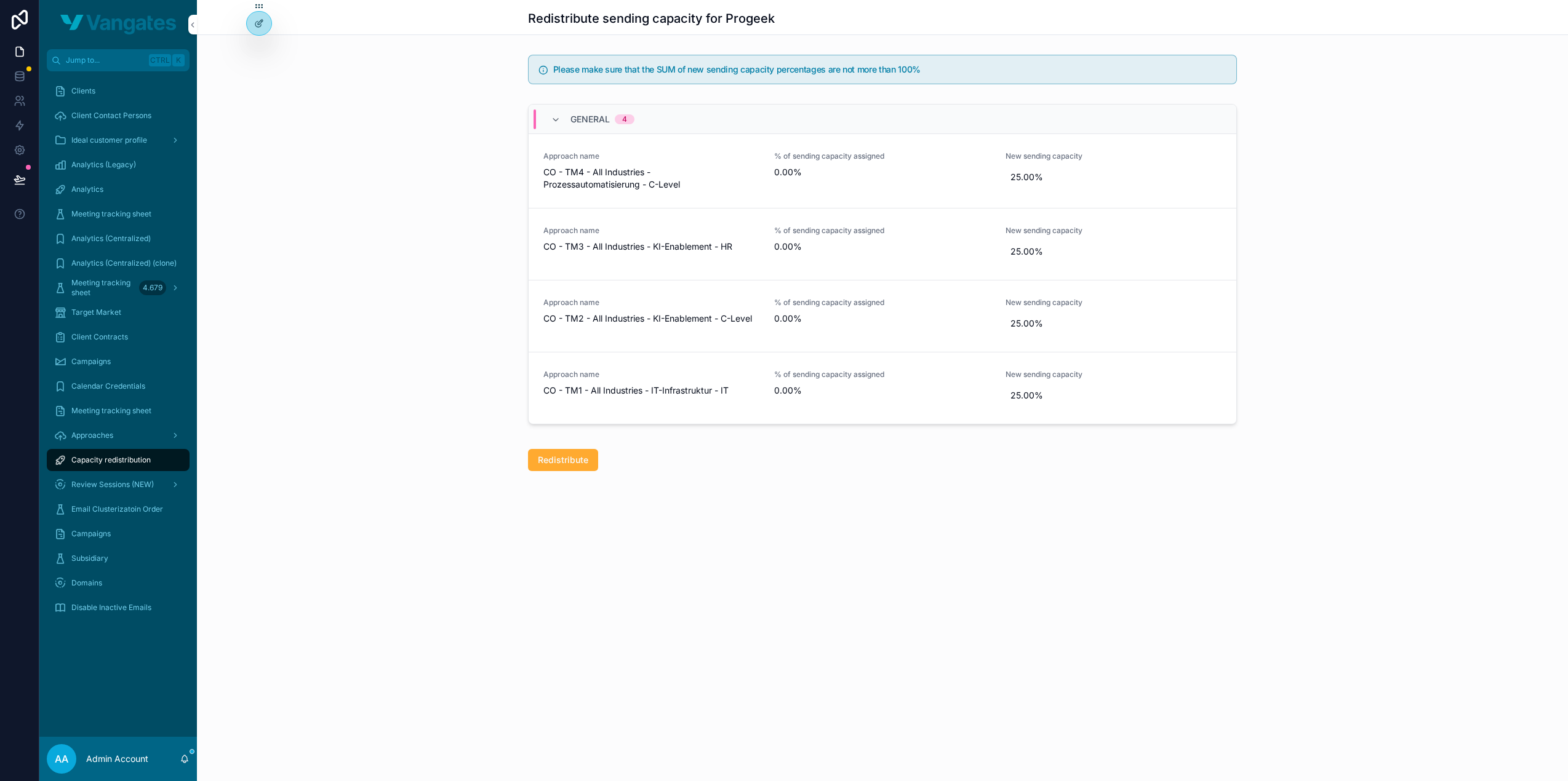
click at [110, 511] on span "Email Clusterizatoin Order" at bounding box center [117, 509] width 92 height 10
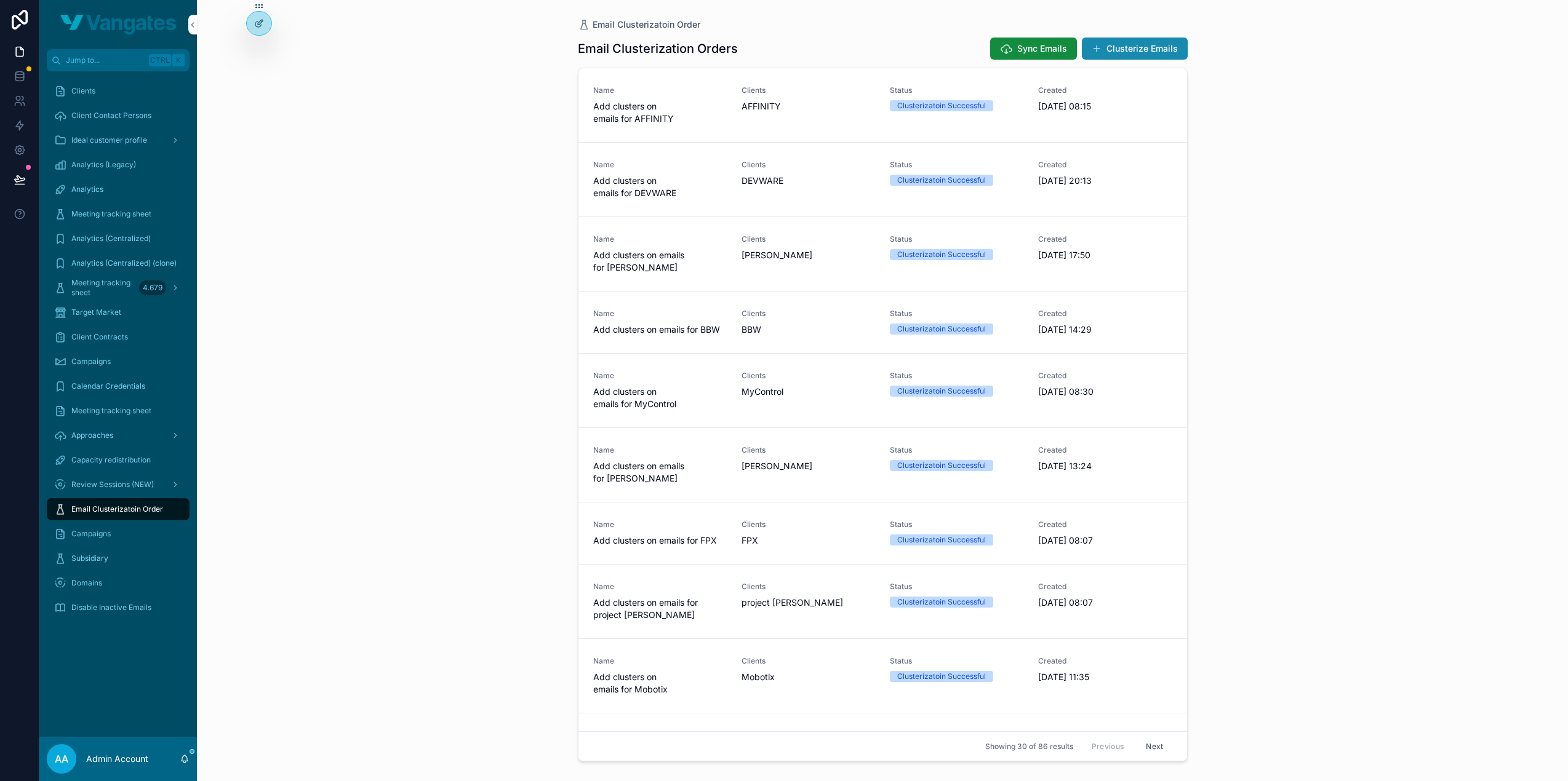
click at [1127, 53] on button "Clusterize Emails" at bounding box center [1134, 48] width 106 height 22
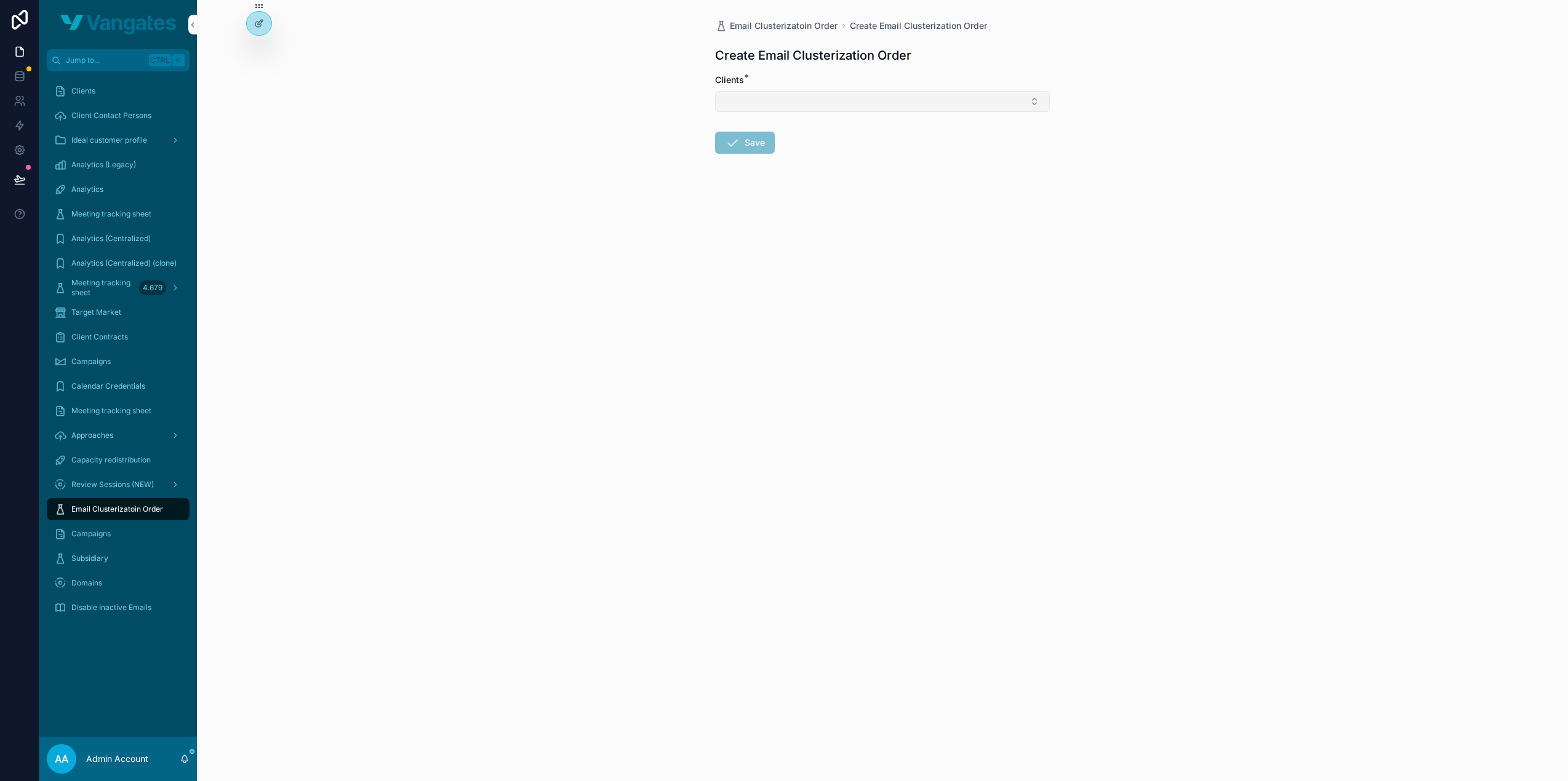
click at [812, 100] on button "Select Button" at bounding box center [882, 101] width 335 height 21
type input "*******"
click at [840, 150] on div "Progeek" at bounding box center [882, 149] width 171 height 20
click at [772, 213] on form "Clients * Progeek Save" at bounding box center [882, 154] width 335 height 161
click at [767, 139] on button "Save" at bounding box center [745, 145] width 60 height 22
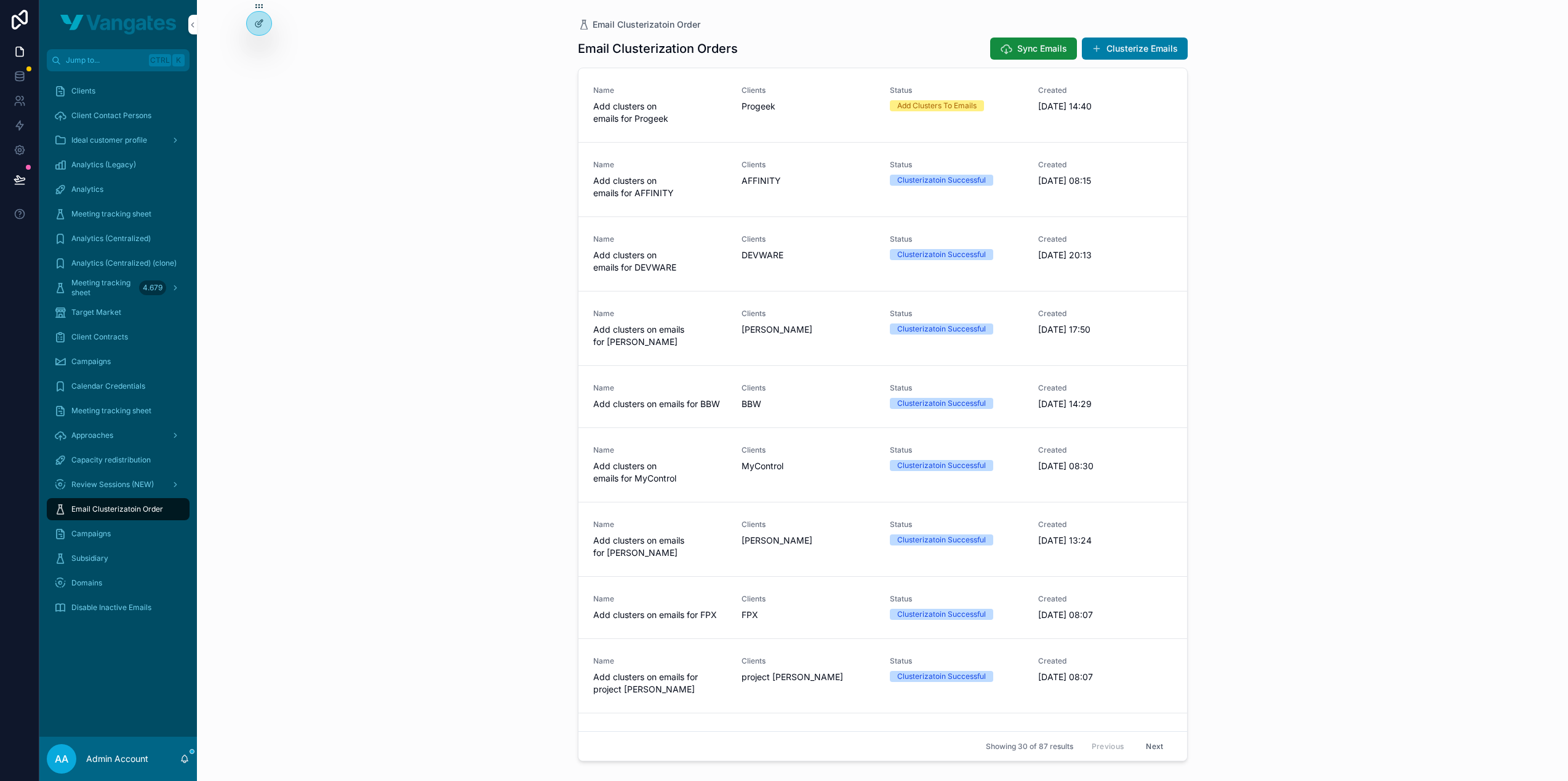
click at [101, 428] on div "Approaches" at bounding box center [118, 435] width 128 height 20
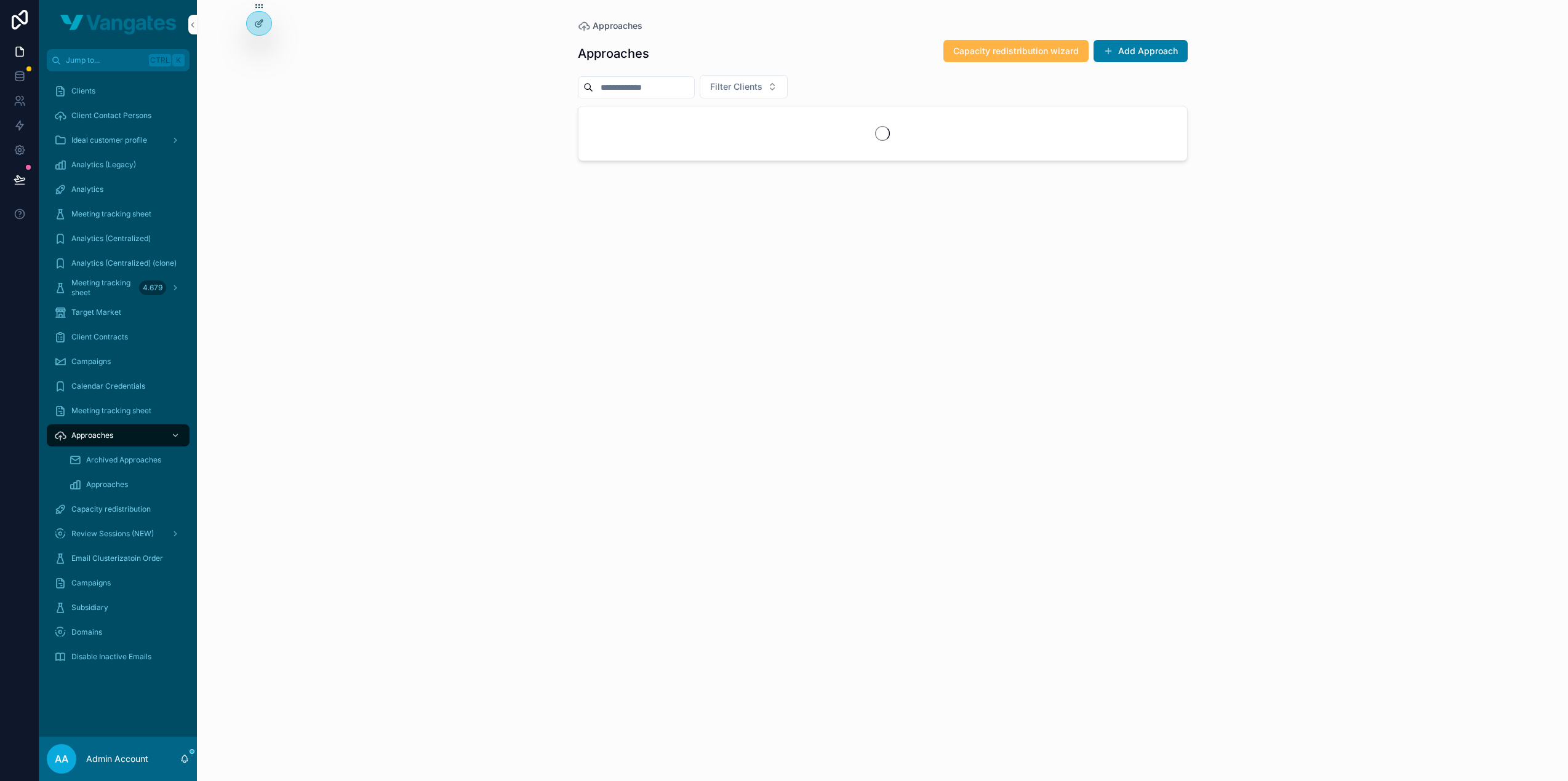
click at [1019, 48] on span "Capacity redistribution wizard" at bounding box center [1016, 51] width 126 height 12
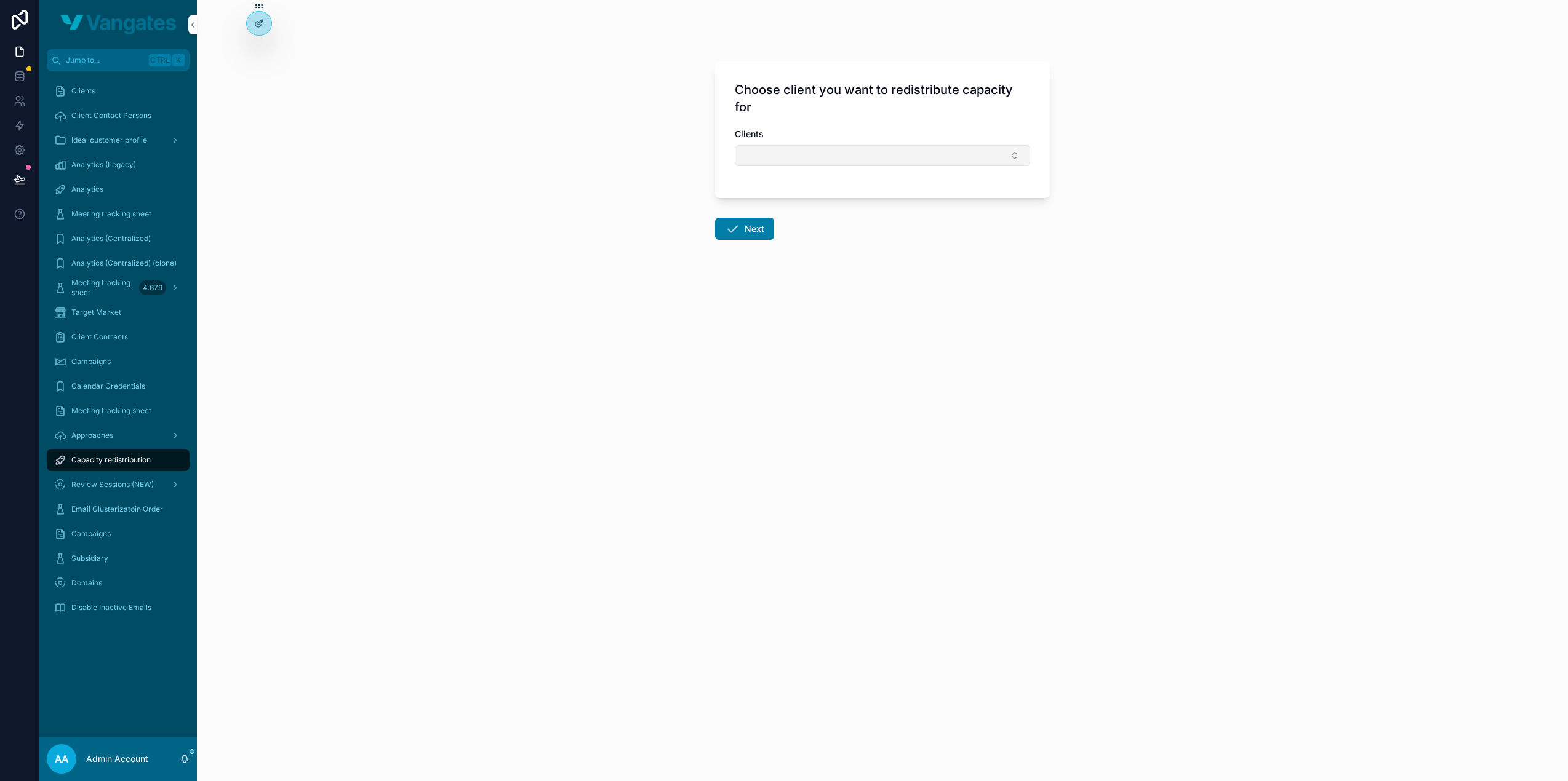
click at [789, 163] on button "Select Button" at bounding box center [882, 155] width 296 height 21
type input "*******"
click at [829, 199] on span "Progeek" at bounding box center [818, 203] width 34 height 12
click at [758, 223] on button "Next" at bounding box center [745, 231] width 59 height 22
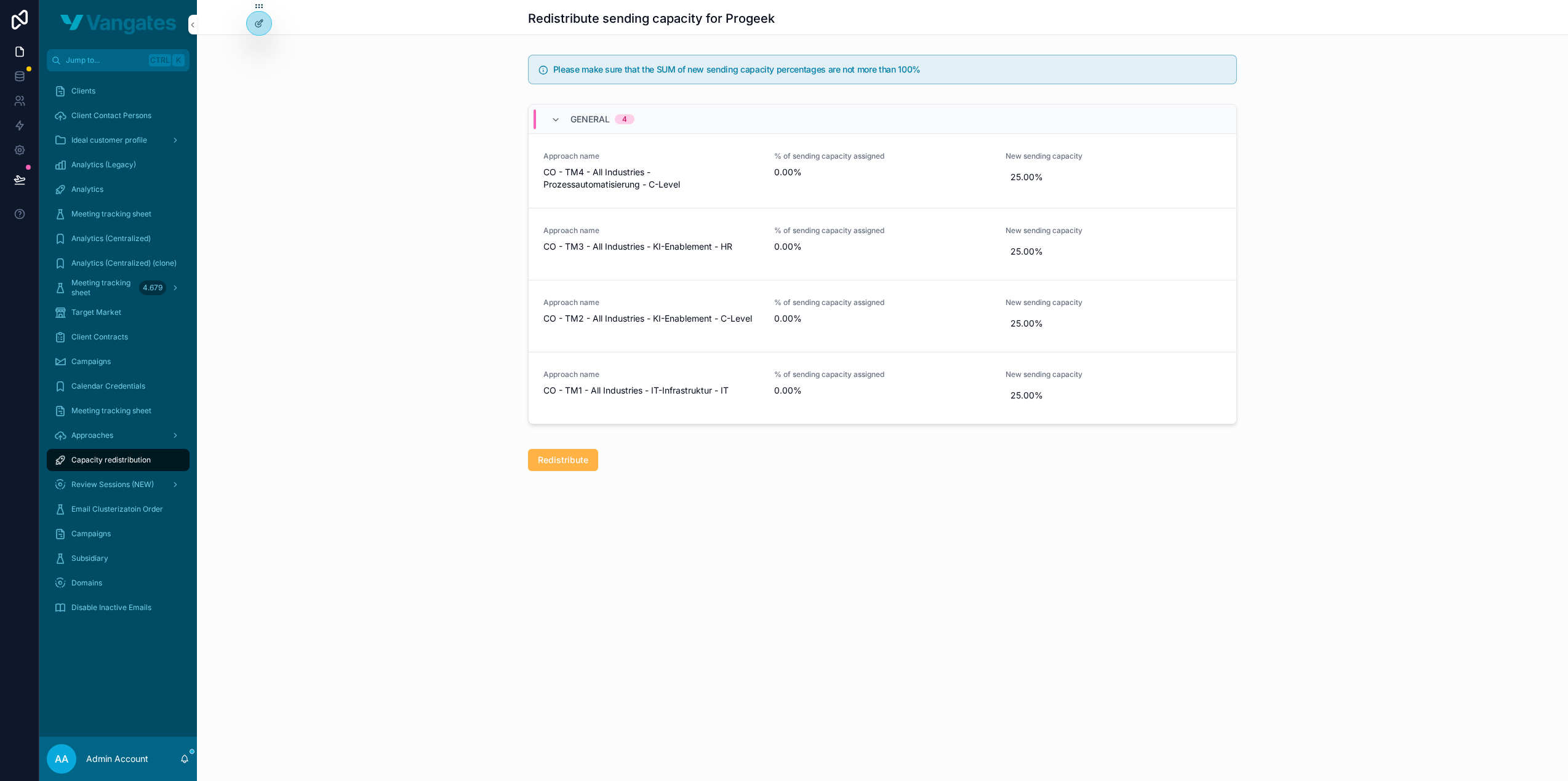
click at [560, 460] on span "Redistribute" at bounding box center [563, 459] width 51 height 12
